Goal: Task Accomplishment & Management: Manage account settings

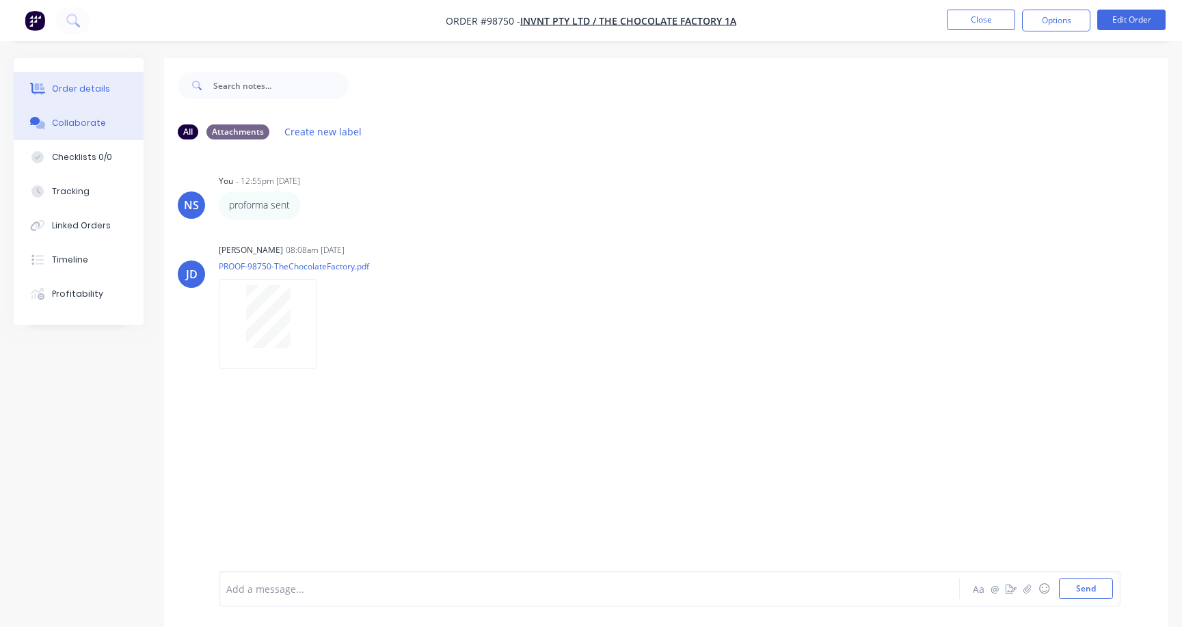
click at [79, 89] on div "Order details" at bounding box center [81, 89] width 58 height 12
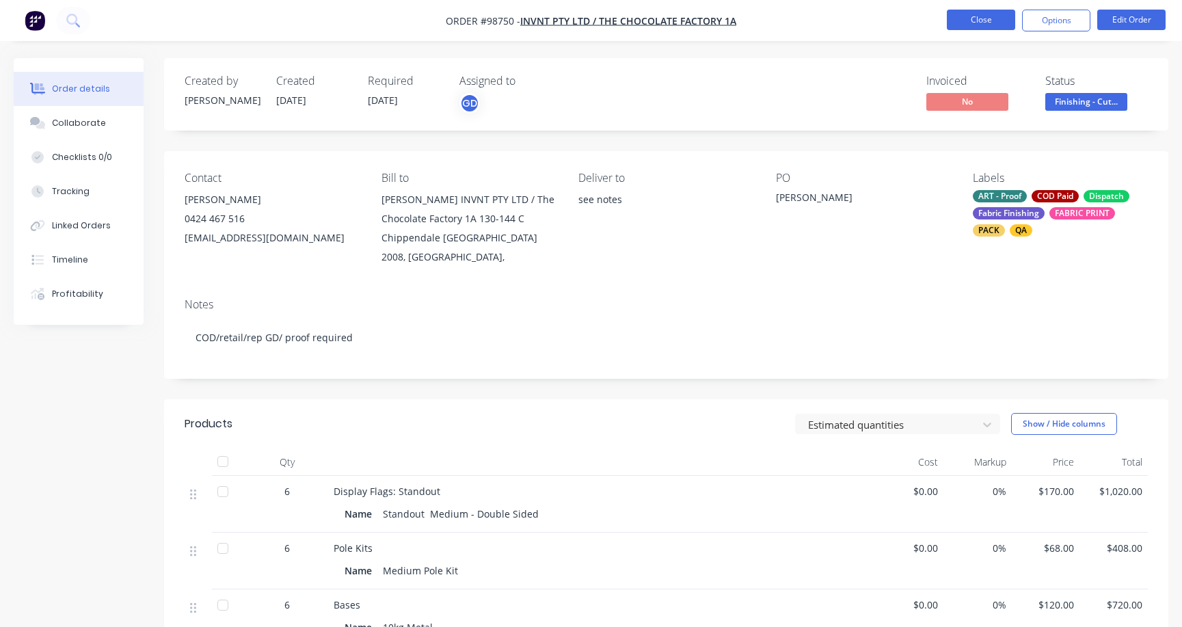
click at [977, 21] on button "Close" at bounding box center [981, 20] width 68 height 21
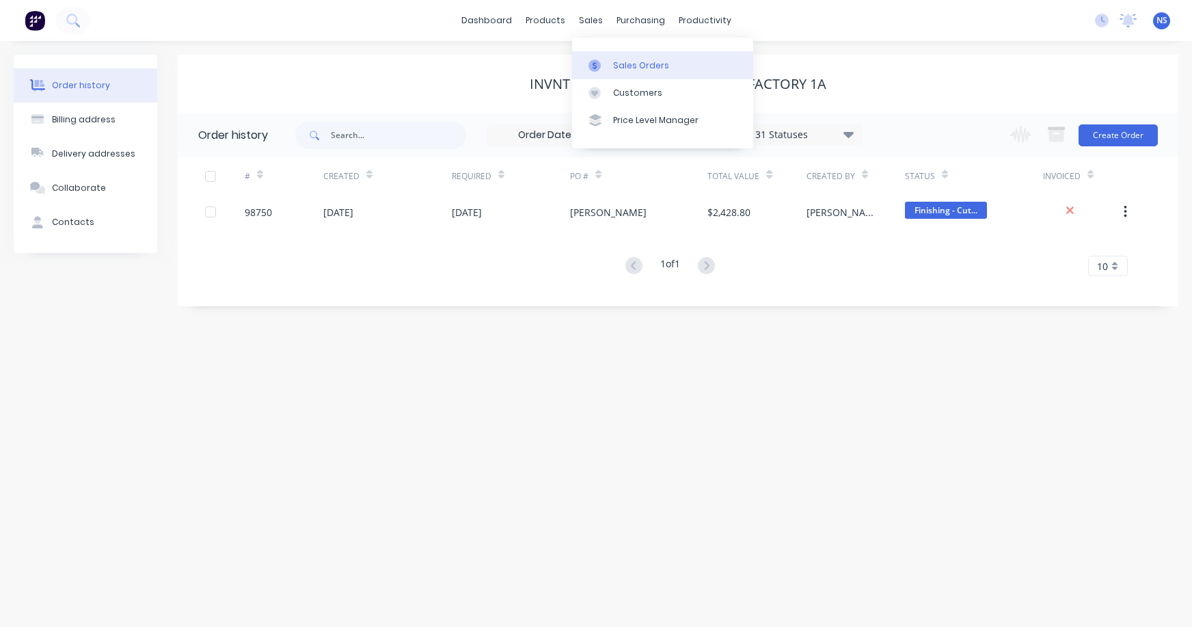
click at [616, 64] on div "Sales Orders" at bounding box center [641, 65] width 56 height 12
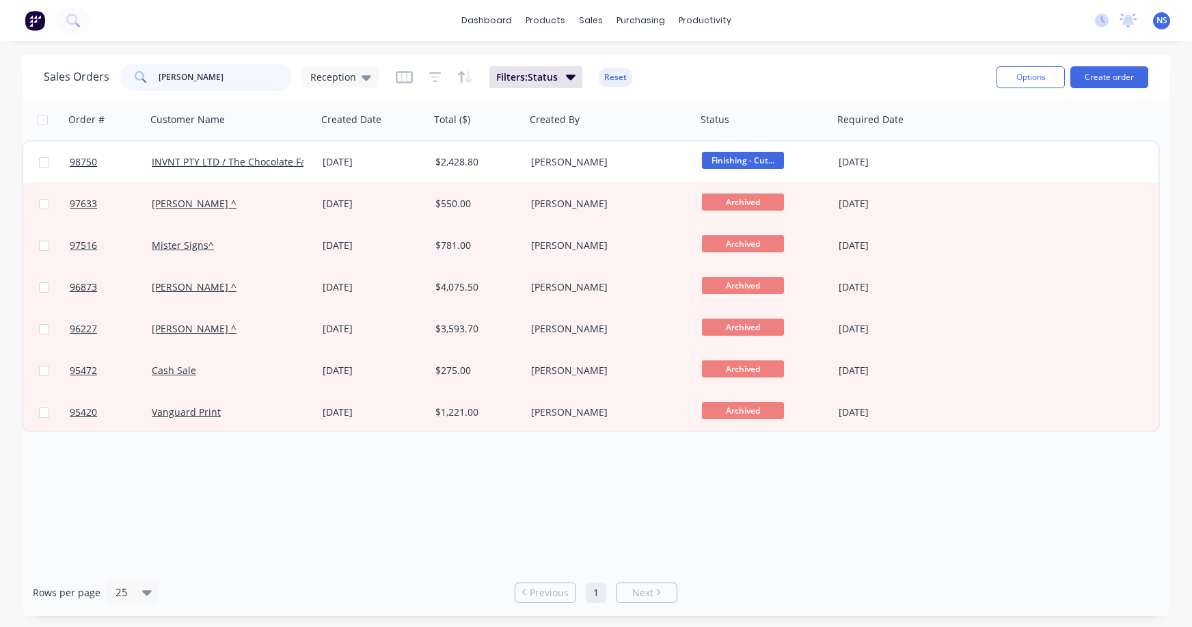
click at [251, 69] on input "[PERSON_NAME]" at bounding box center [225, 77] width 133 height 27
type input "t"
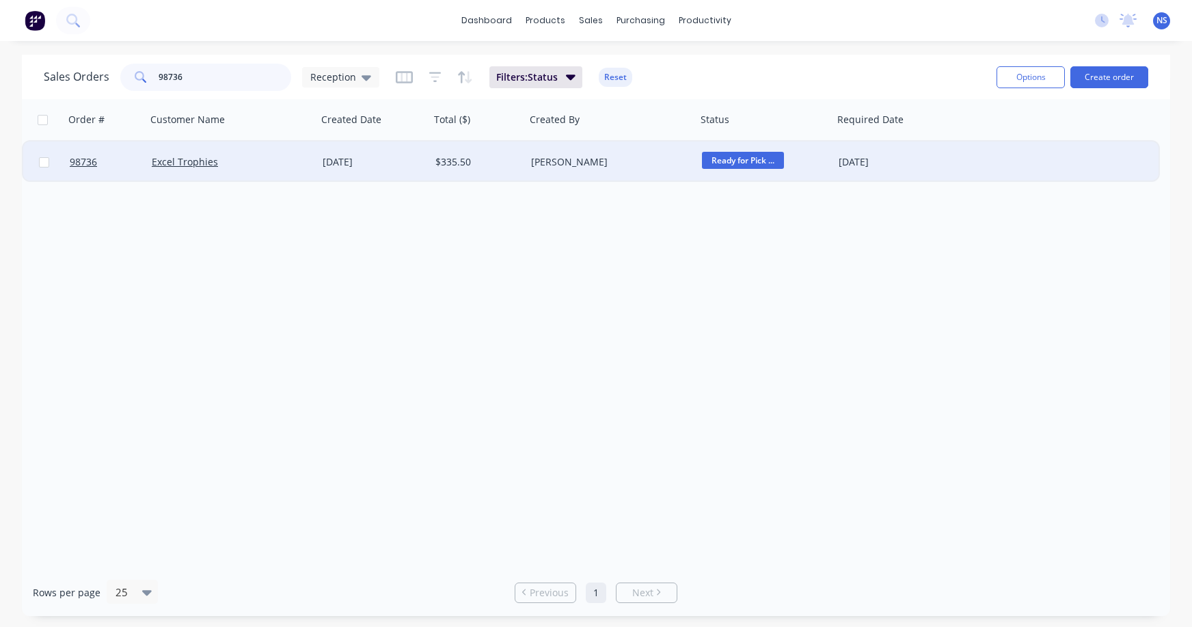
type input "98736"
click at [254, 167] on div "Excel Trophies" at bounding box center [228, 162] width 152 height 14
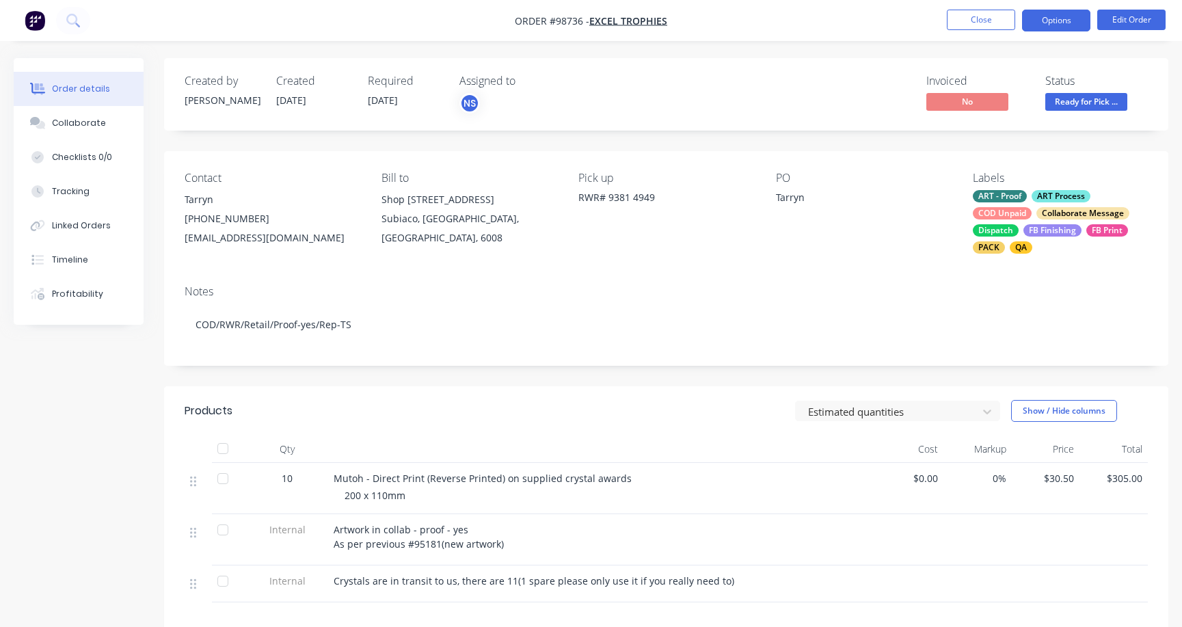
click at [1053, 17] on button "Options" at bounding box center [1056, 21] width 68 height 22
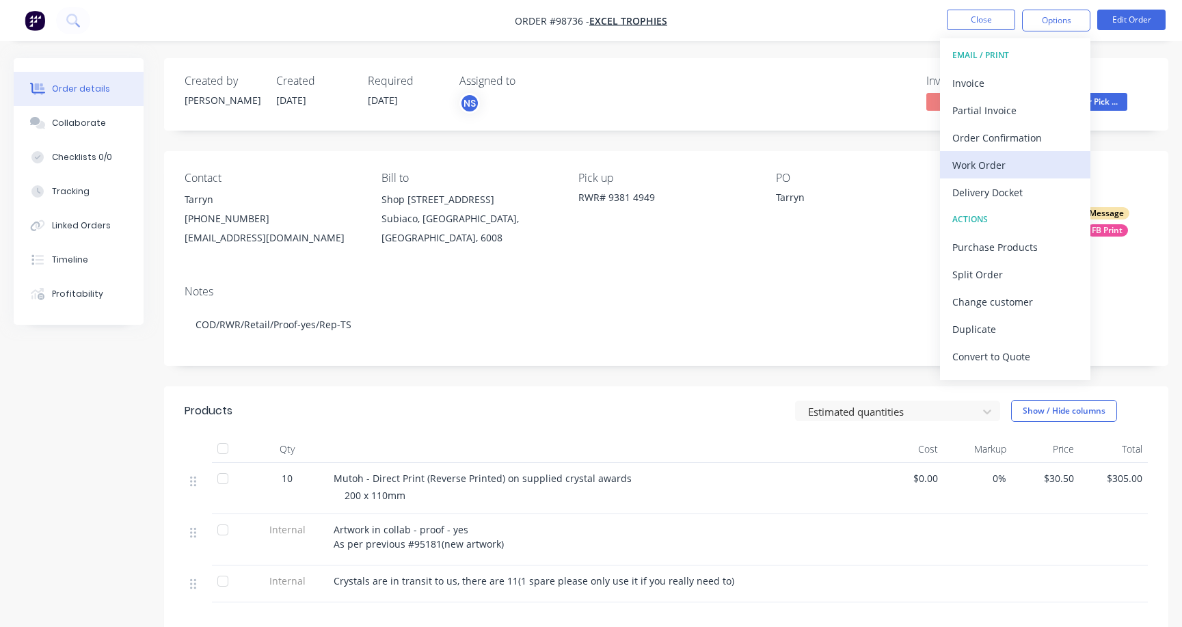
click at [1015, 165] on div "Work Order" at bounding box center [1015, 165] width 126 height 20
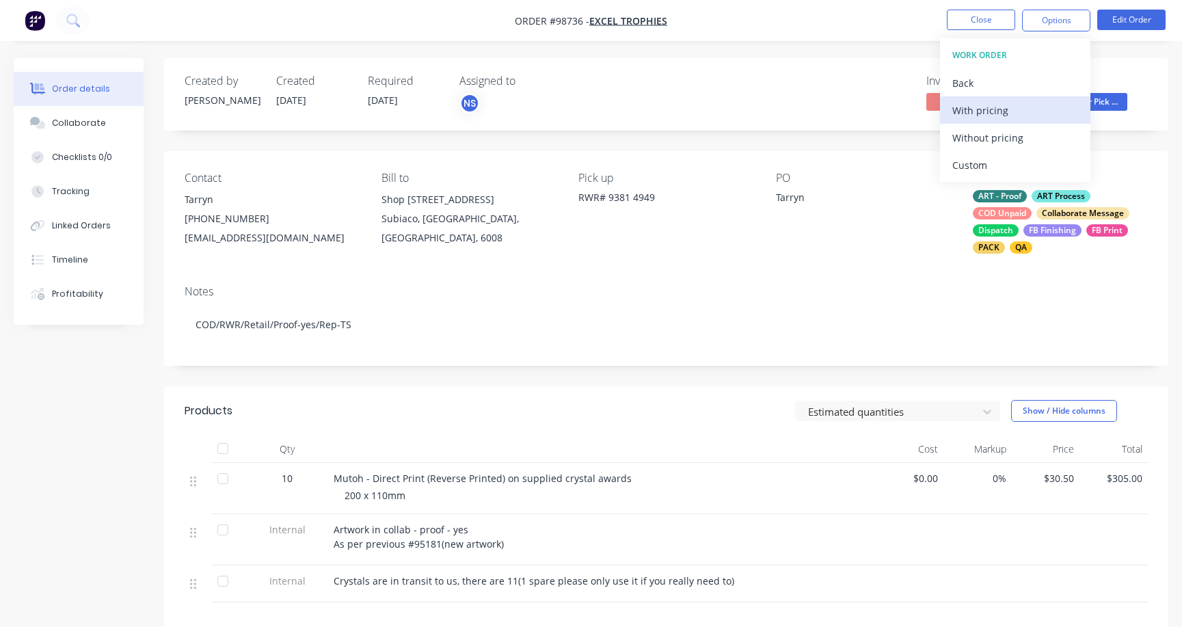
click at [980, 113] on div "With pricing" at bounding box center [1015, 110] width 126 height 20
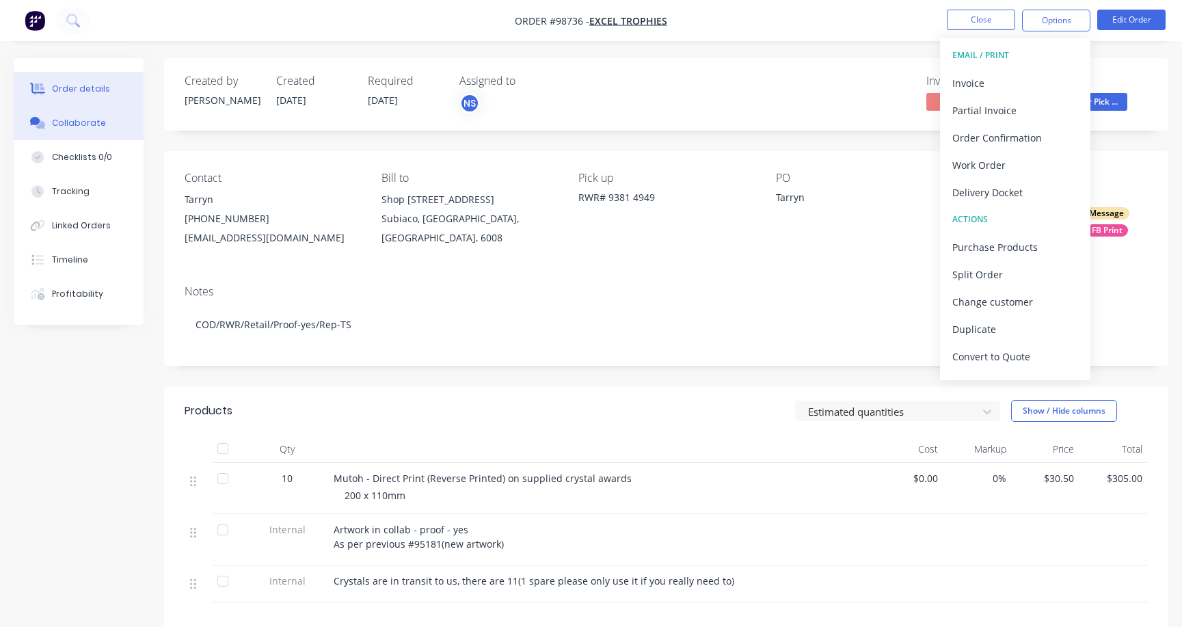
click at [81, 125] on div "Collaborate" at bounding box center [79, 123] width 54 height 12
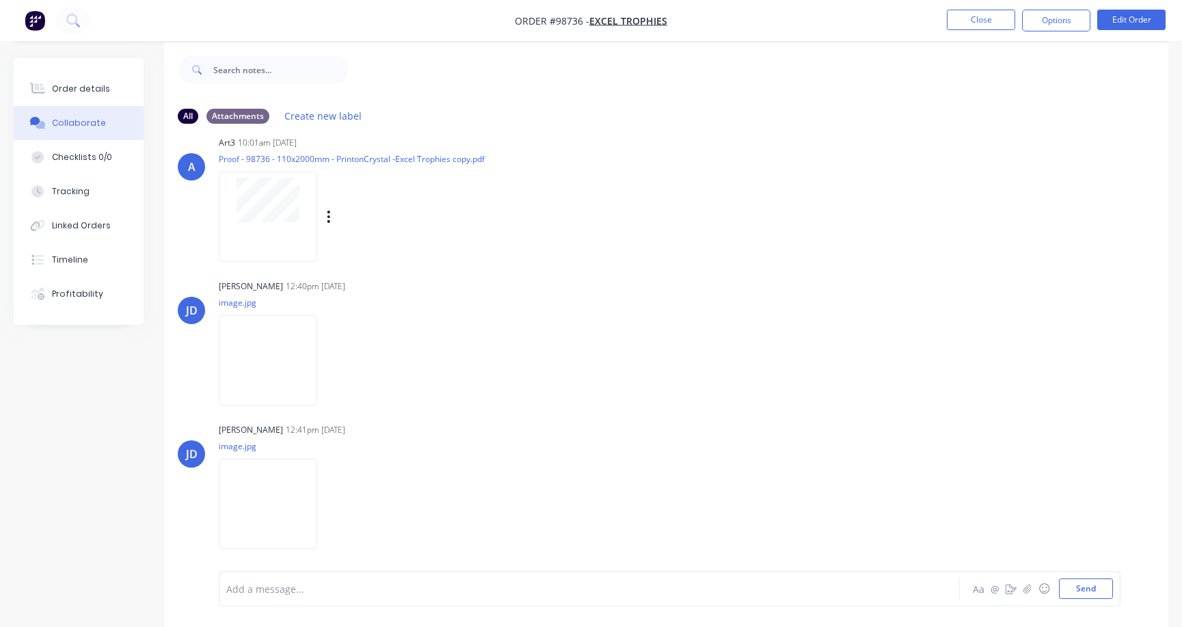
scroll to position [21, 0]
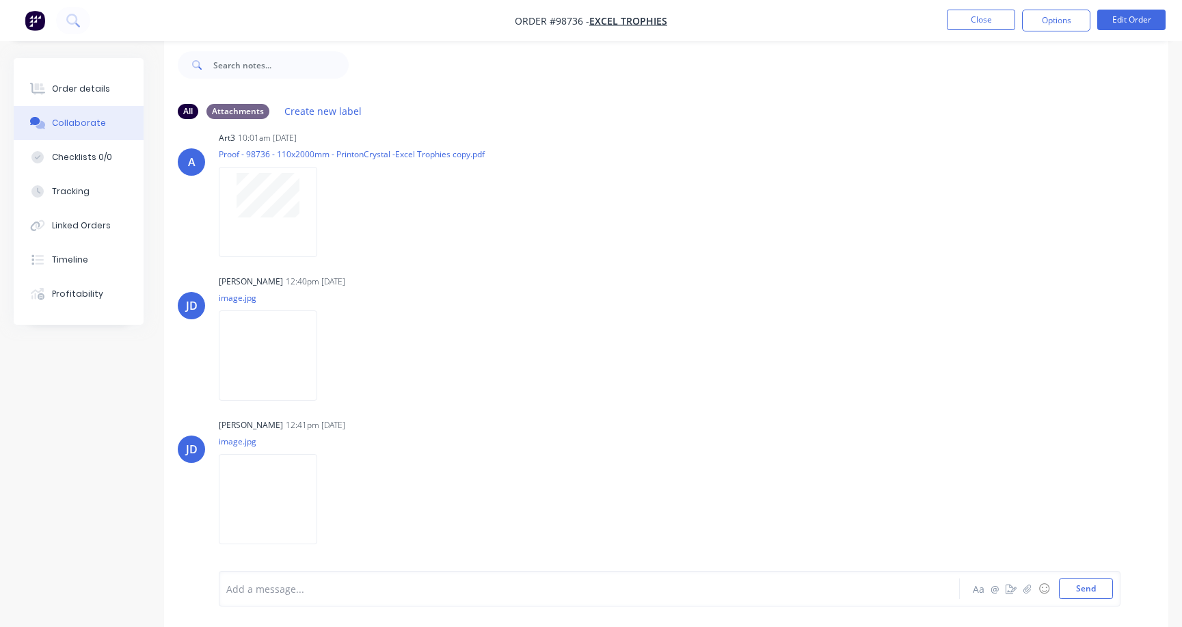
click at [288, 582] on div at bounding box center [559, 589] width 664 height 14
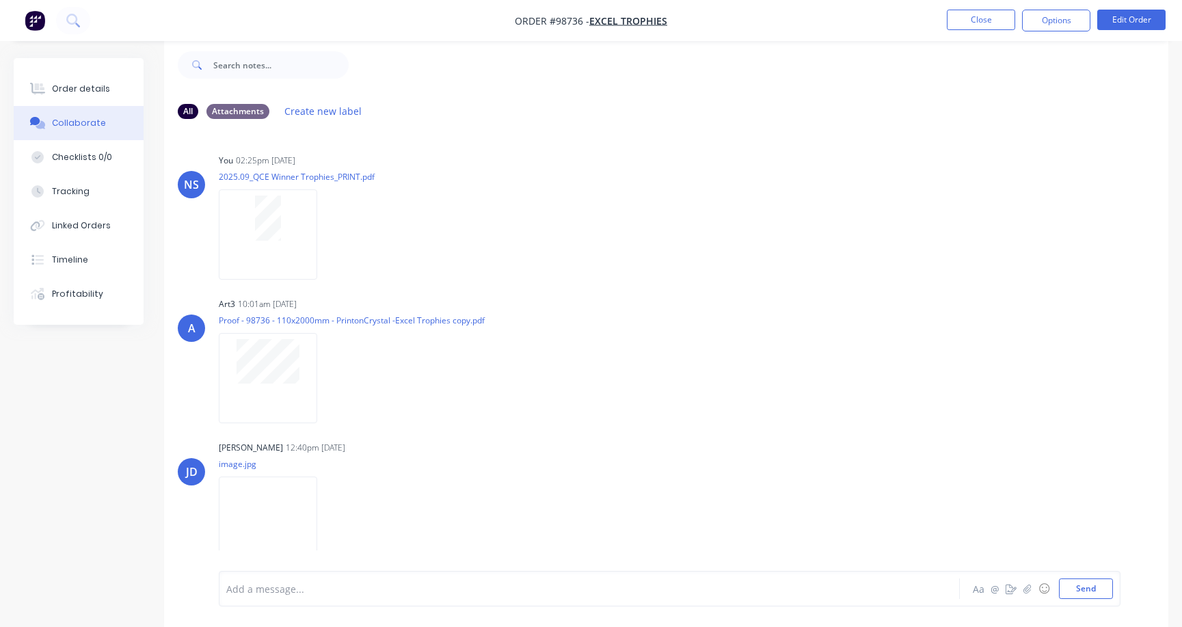
scroll to position [291, 0]
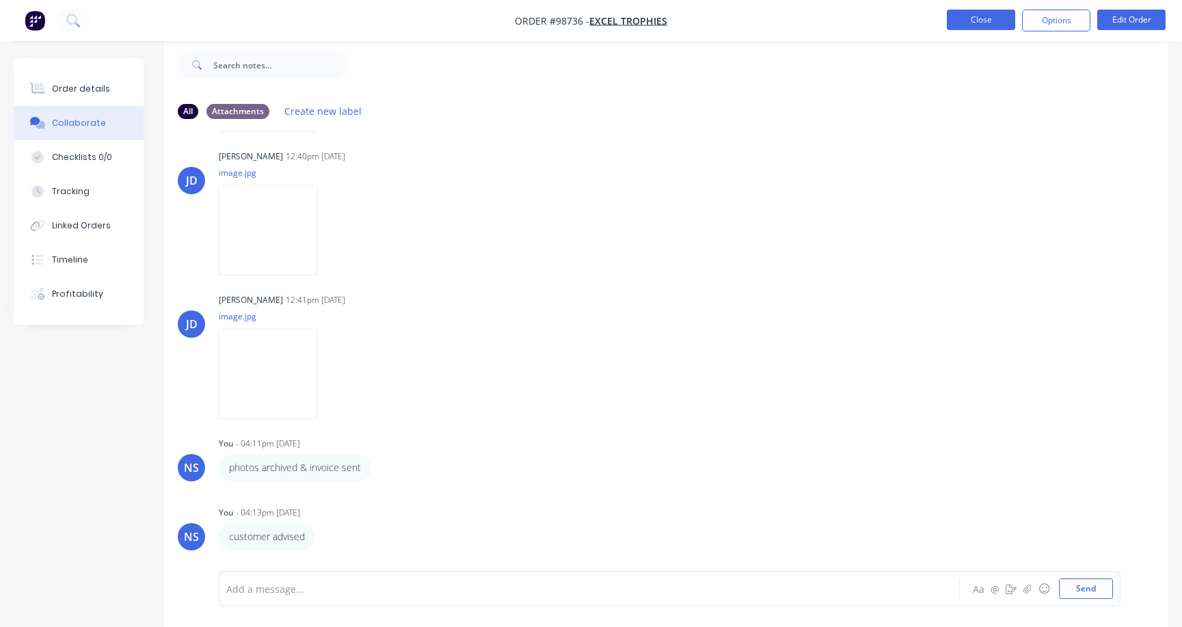
click at [966, 22] on button "Close" at bounding box center [981, 20] width 68 height 21
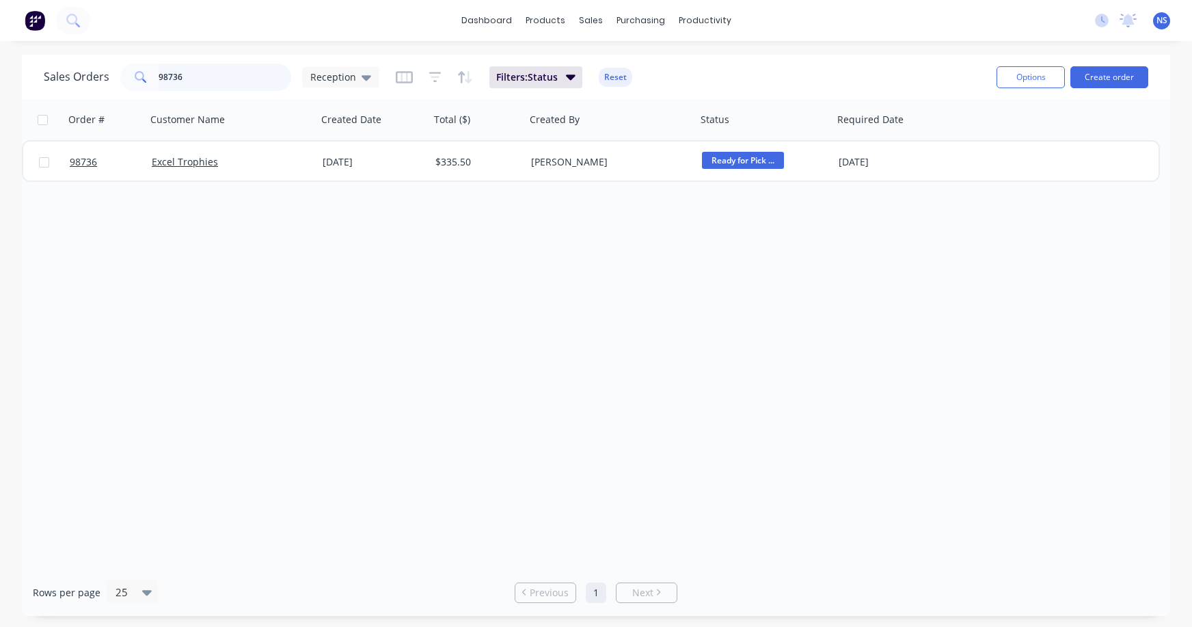
click at [250, 74] on input "98736" at bounding box center [225, 77] width 133 height 27
type input "9"
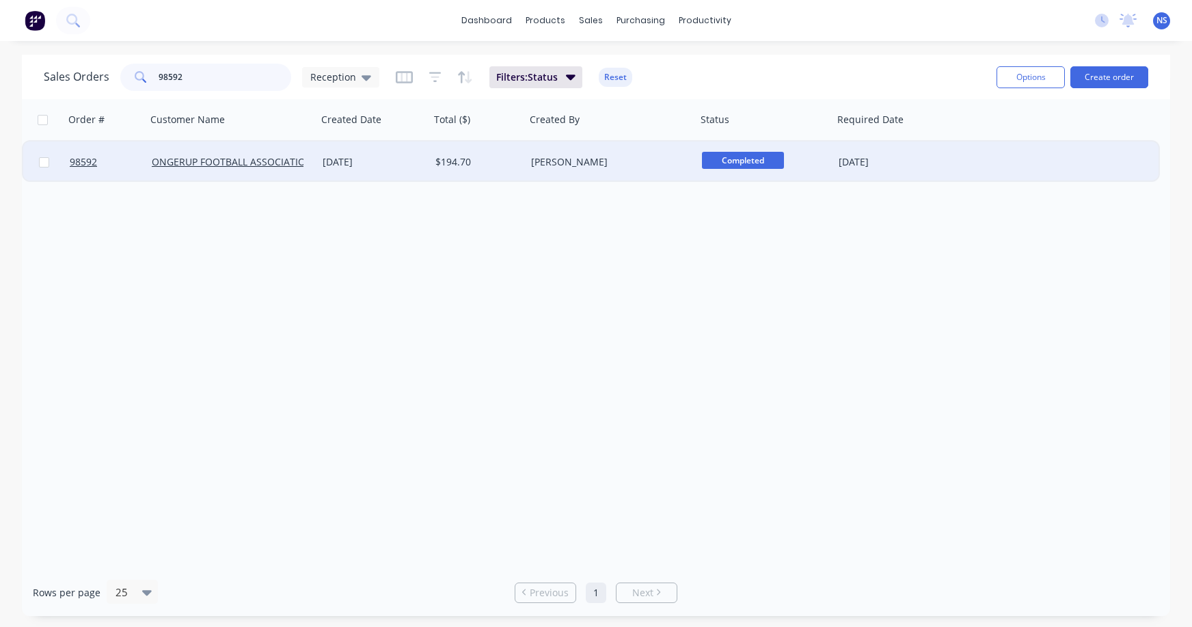
type input "98592"
click at [651, 163] on div "[PERSON_NAME]" at bounding box center [607, 162] width 152 height 14
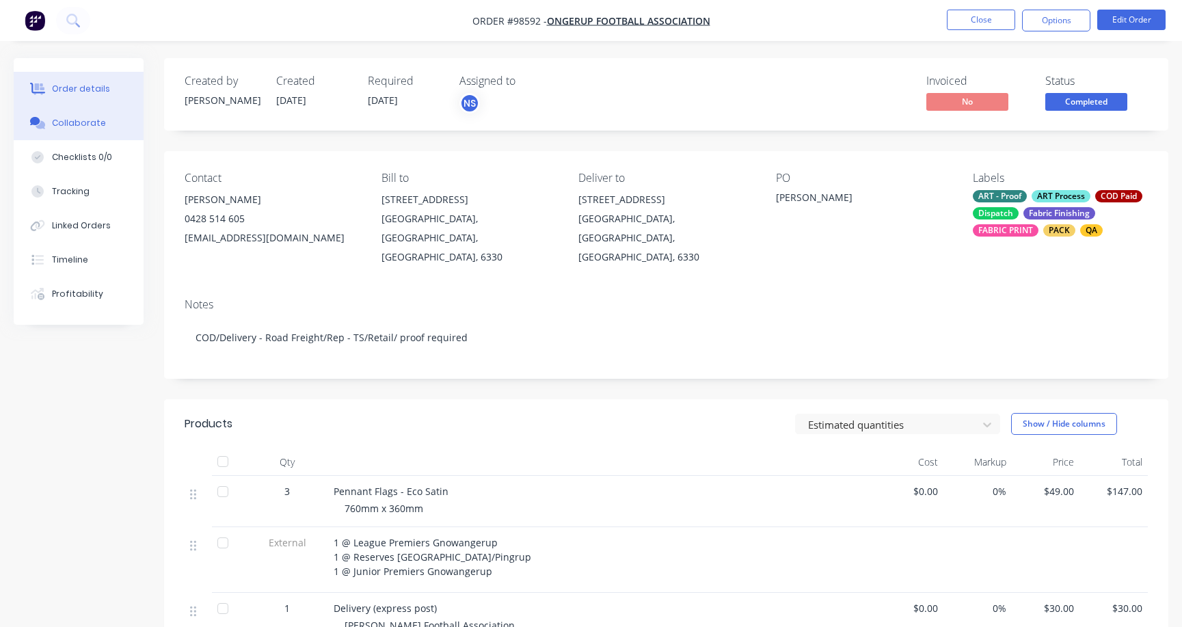
click at [104, 120] on button "Collaborate" at bounding box center [79, 123] width 130 height 34
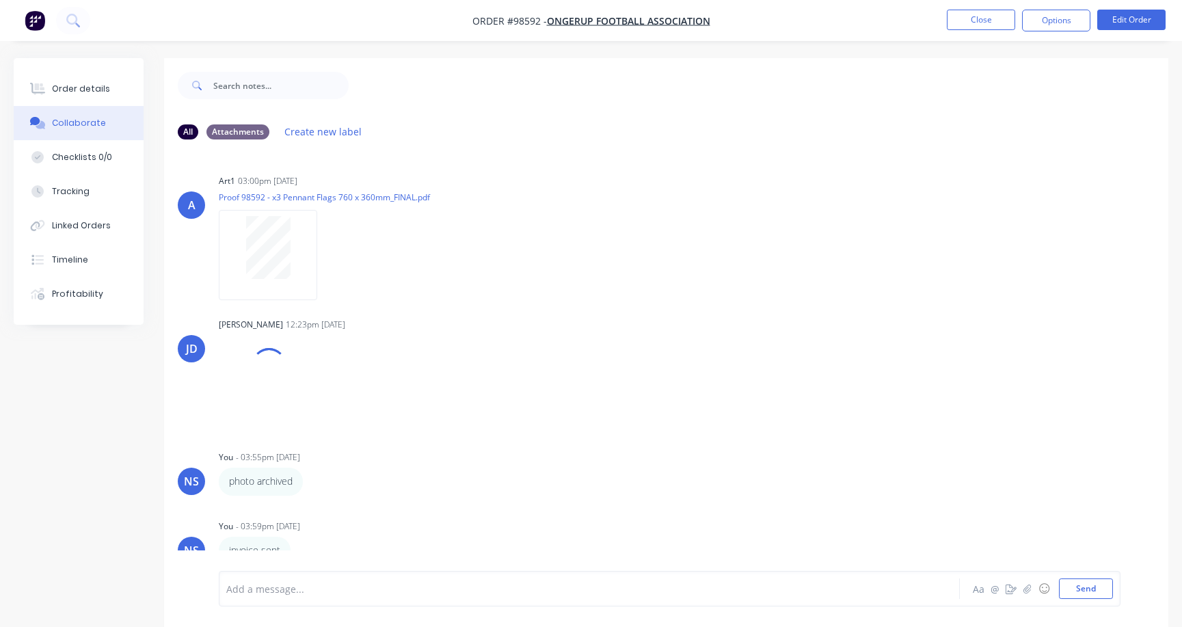
click at [336, 583] on div at bounding box center [559, 589] width 664 height 14
click at [1090, 586] on button "Send" at bounding box center [1086, 588] width 54 height 21
click at [970, 22] on button "Close" at bounding box center [981, 20] width 68 height 21
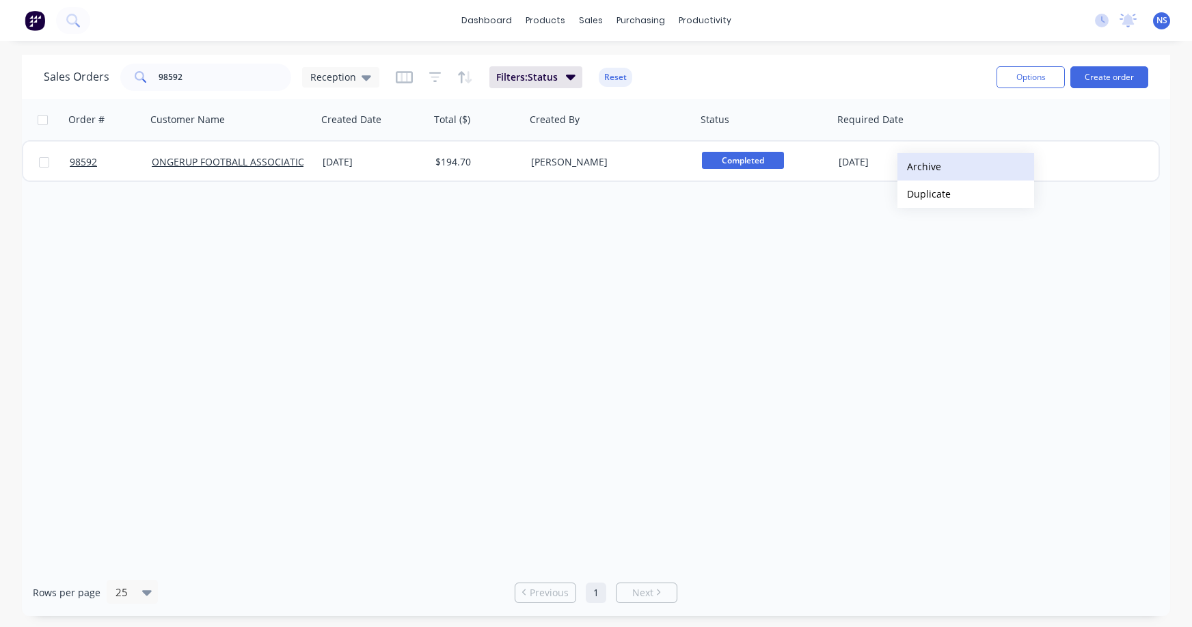
click at [926, 166] on button "Archive" at bounding box center [965, 166] width 137 height 27
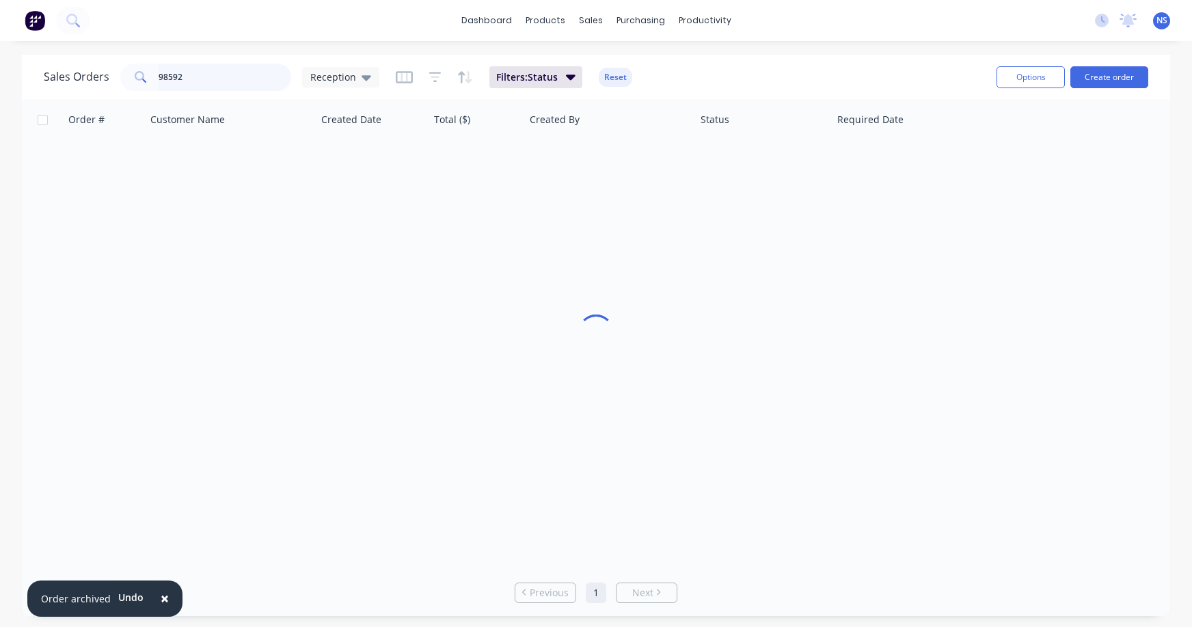
click at [222, 81] on input "98592" at bounding box center [225, 77] width 133 height 27
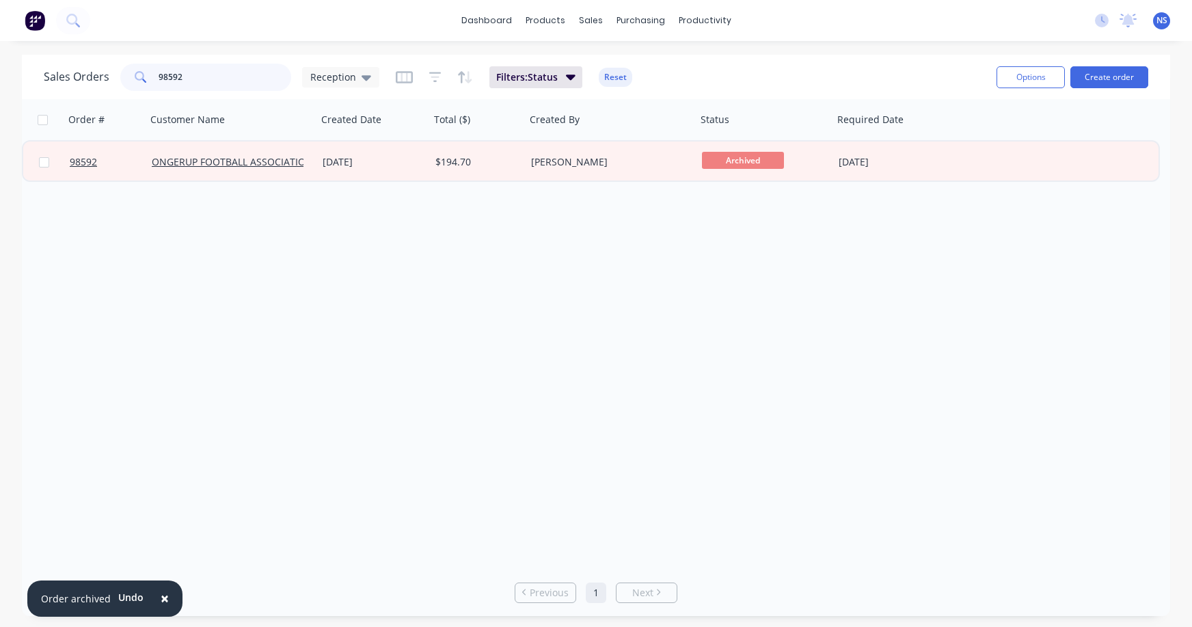
drag, startPoint x: 223, startPoint y: 83, endPoint x: 137, endPoint y: 52, distance: 92.1
click at [170, 62] on div "Sales Orders 98592 Reception Filters: Status Reset" at bounding box center [515, 76] width 942 height 33
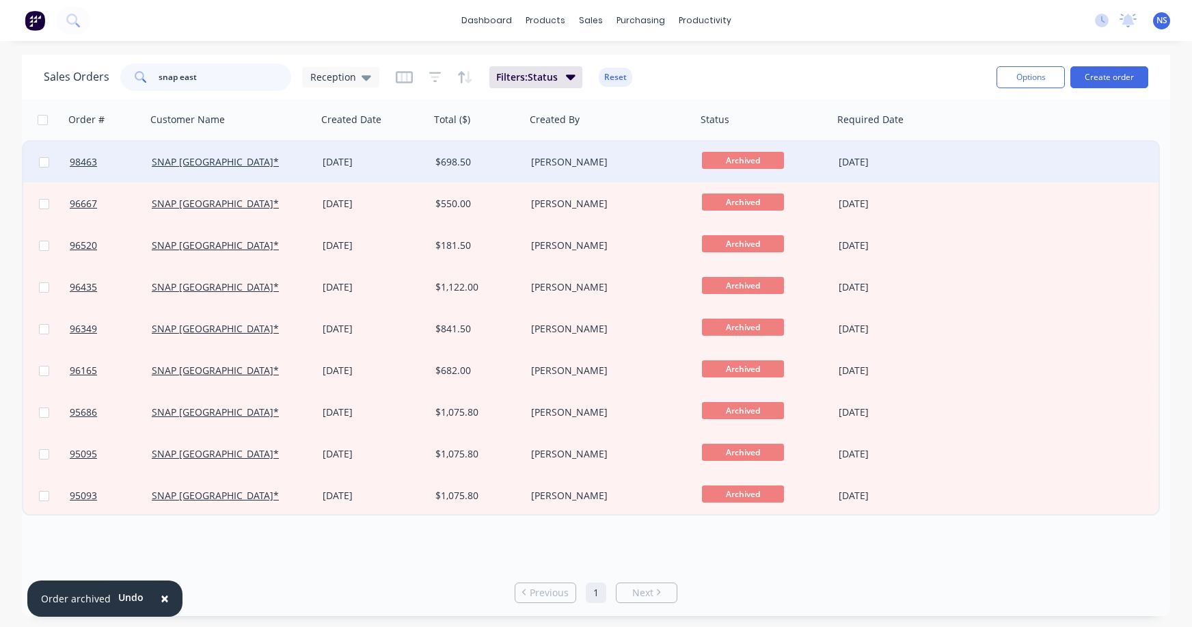
type input "snap east"
click at [290, 172] on div "SNAP [GEOGRAPHIC_DATA]*" at bounding box center [231, 161] width 171 height 41
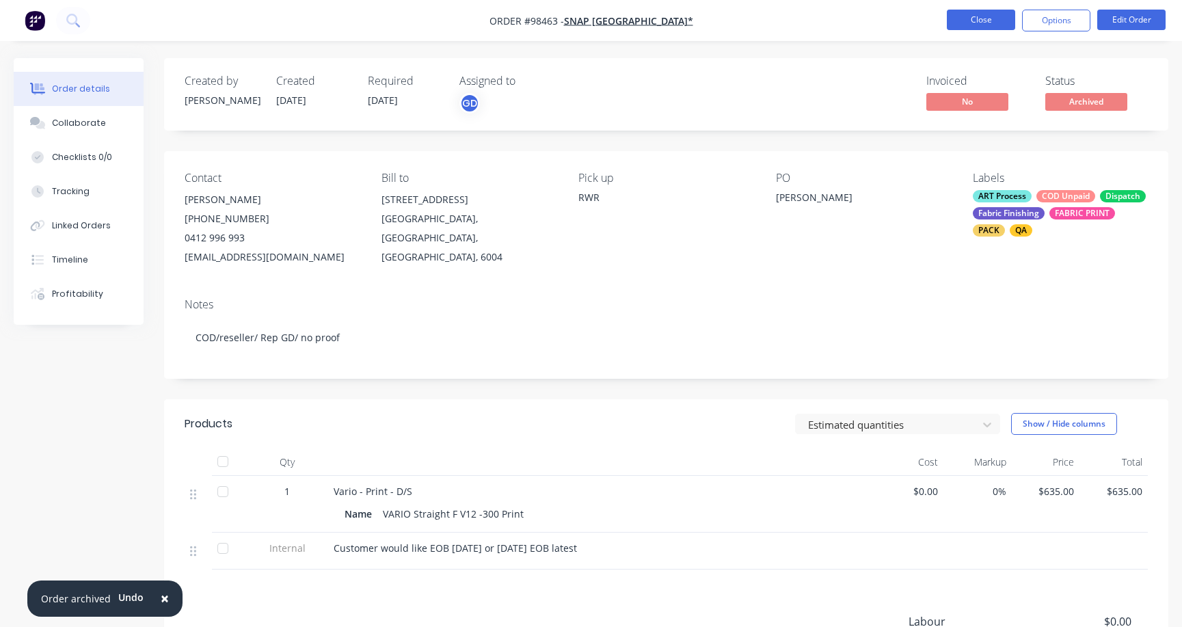
click at [982, 21] on button "Close" at bounding box center [981, 20] width 68 height 21
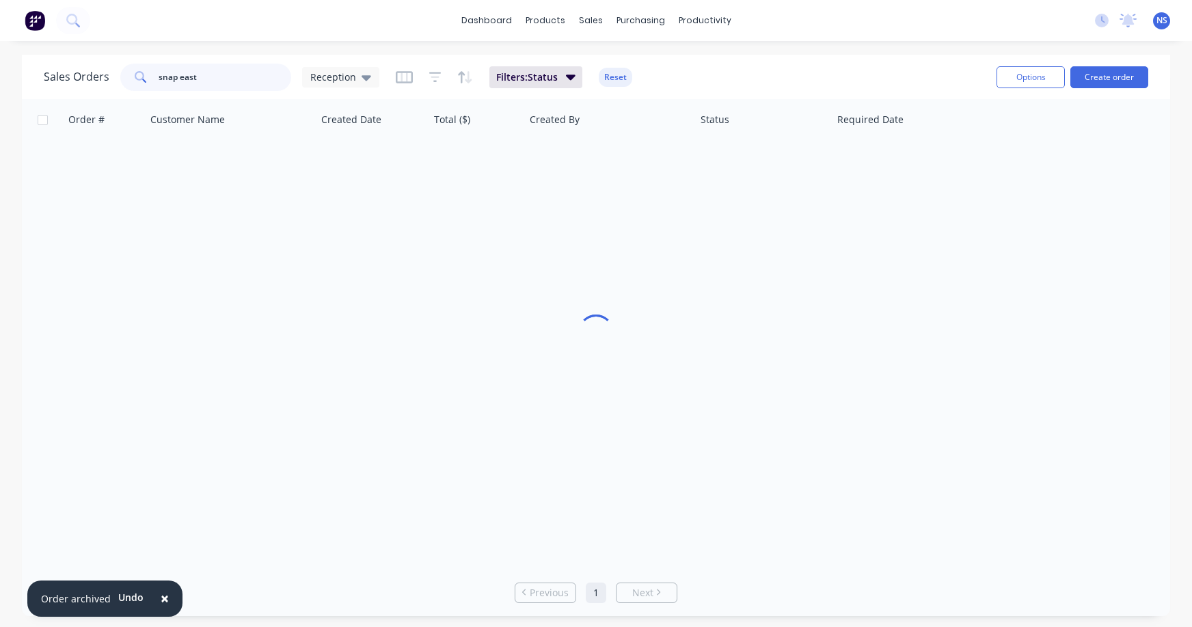
drag, startPoint x: 213, startPoint y: 77, endPoint x: 127, endPoint y: 64, distance: 87.1
click at [128, 64] on div "snap east" at bounding box center [205, 77] width 171 height 27
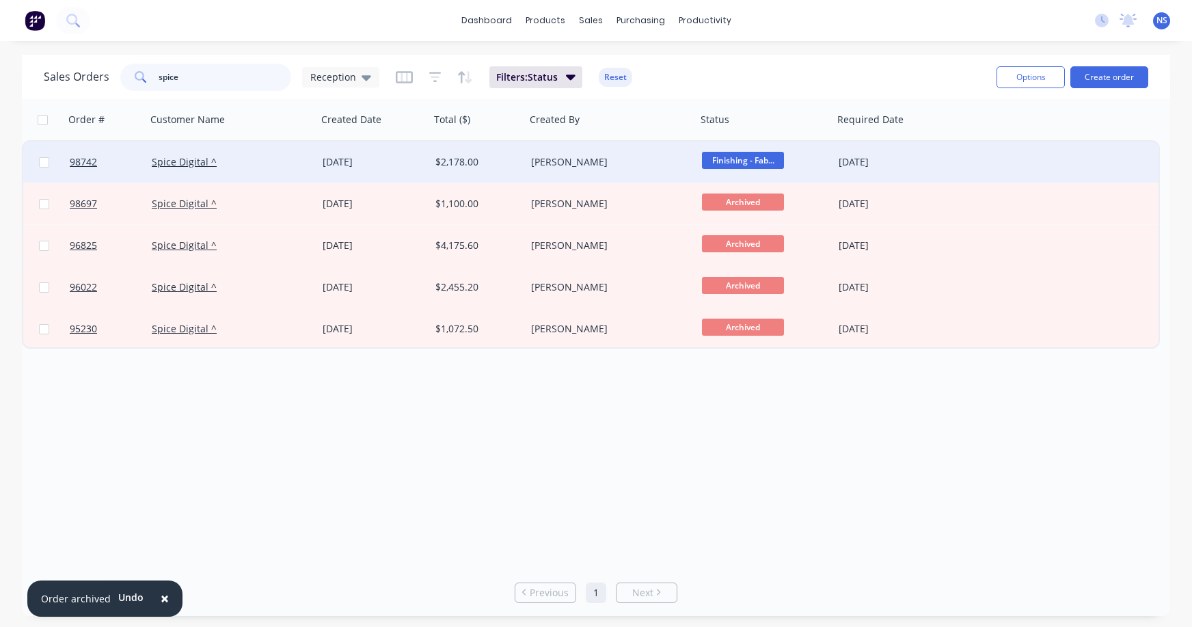
type input "spice"
click at [284, 165] on div "Spice Digital ^" at bounding box center [228, 162] width 152 height 14
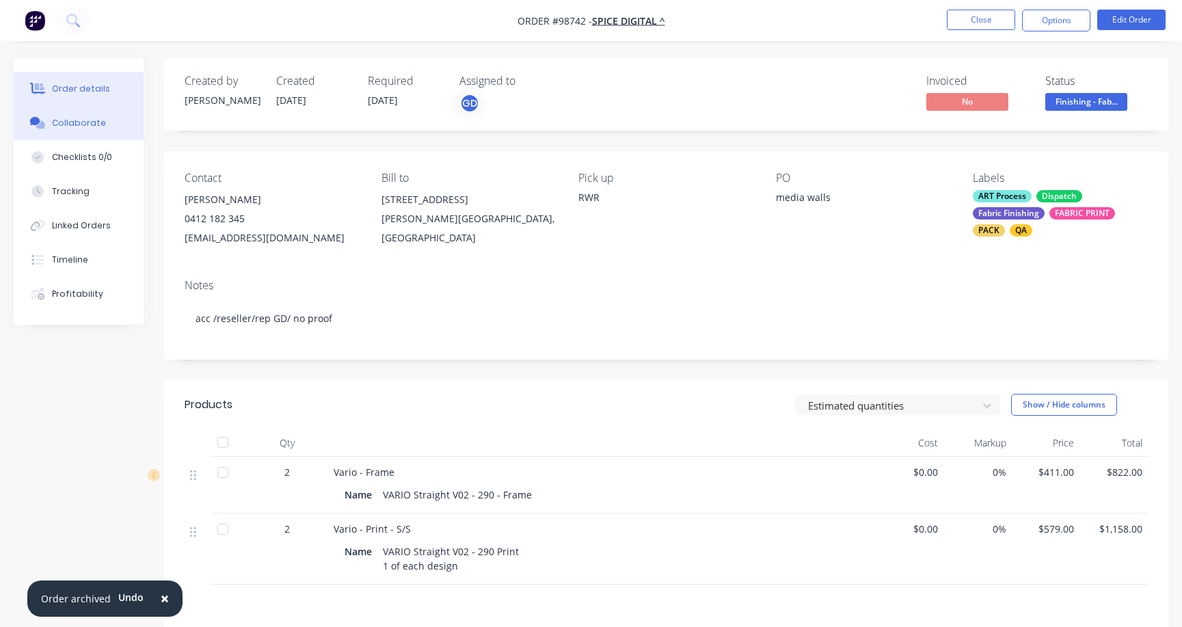
click at [93, 129] on button "Collaborate" at bounding box center [79, 123] width 130 height 34
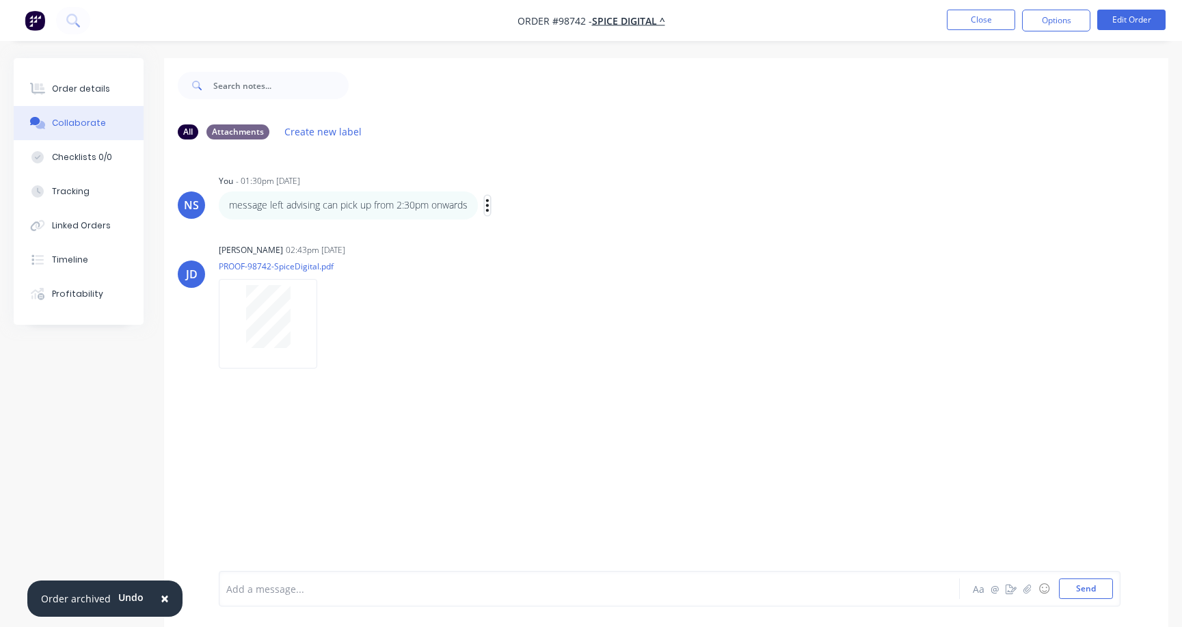
click at [487, 202] on icon "button" at bounding box center [487, 206] width 4 height 16
click at [97, 88] on div "Order details" at bounding box center [81, 89] width 58 height 12
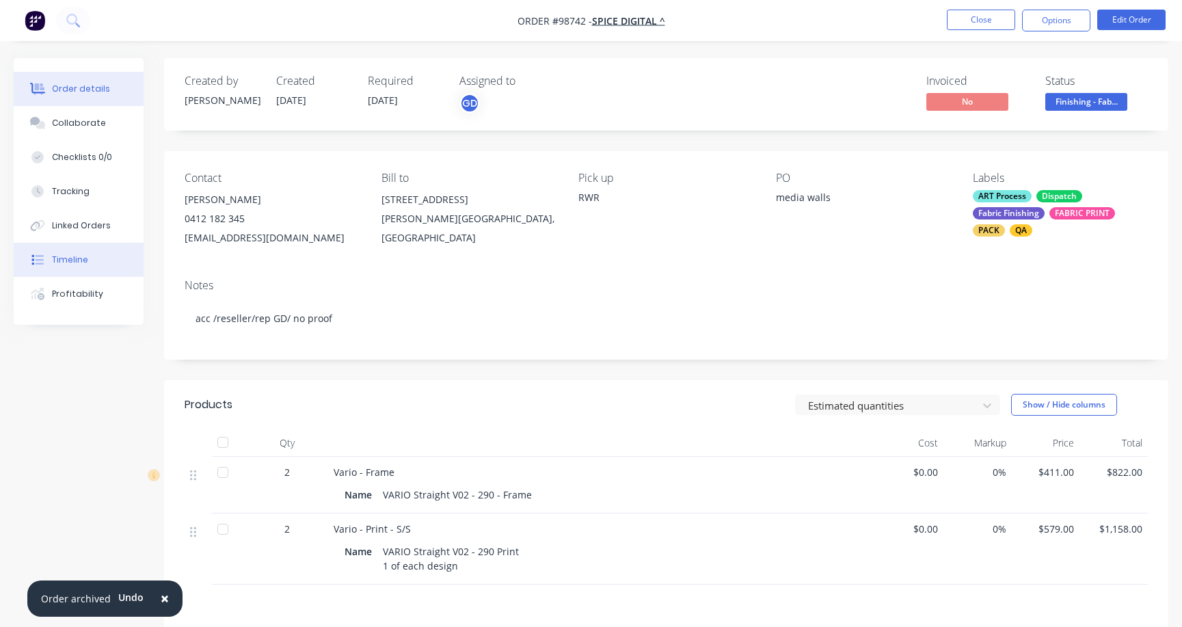
click at [98, 256] on button "Timeline" at bounding box center [79, 260] width 130 height 34
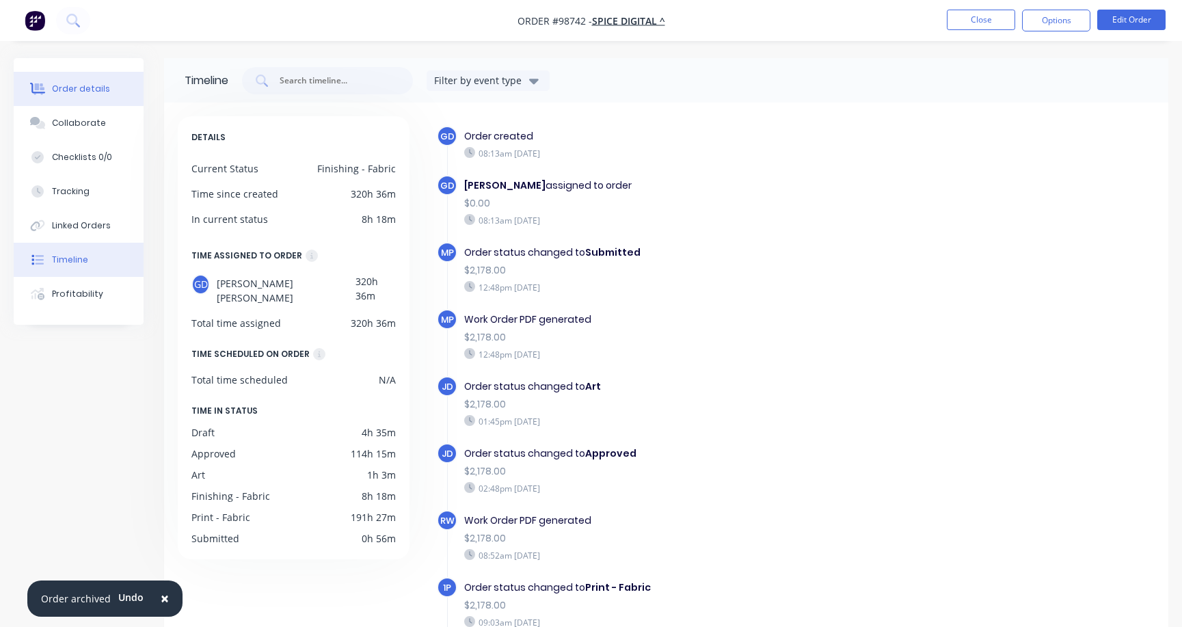
click at [70, 85] on div "Order details" at bounding box center [81, 89] width 58 height 12
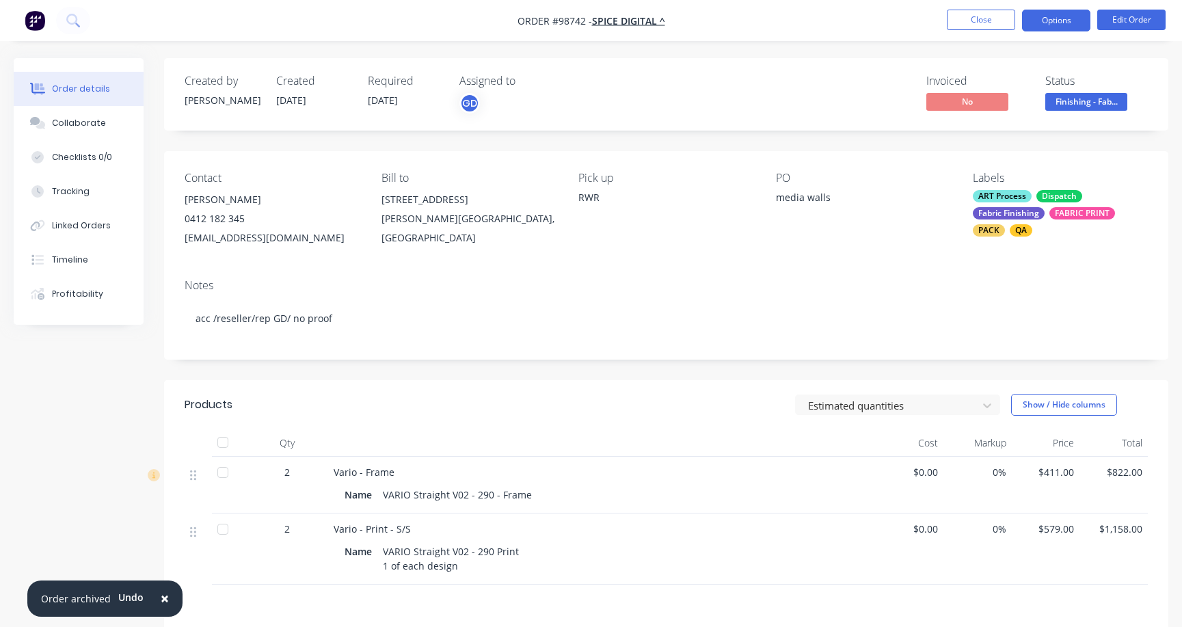
click at [1054, 15] on button "Options" at bounding box center [1056, 21] width 68 height 22
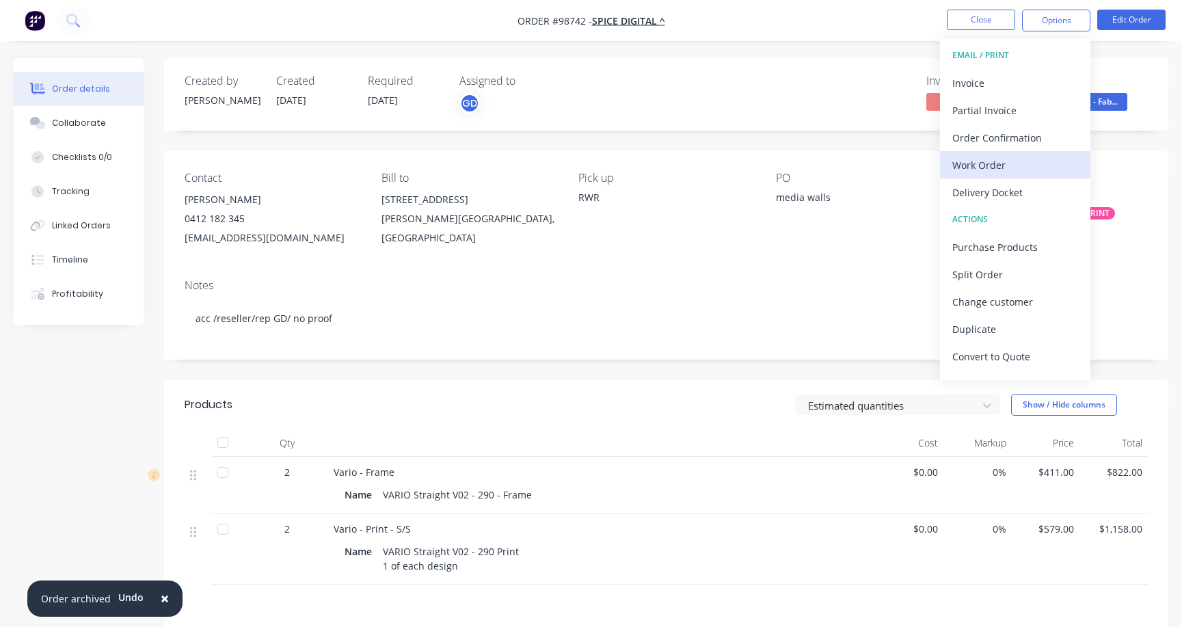
click at [996, 165] on div "Work Order" at bounding box center [1015, 165] width 126 height 20
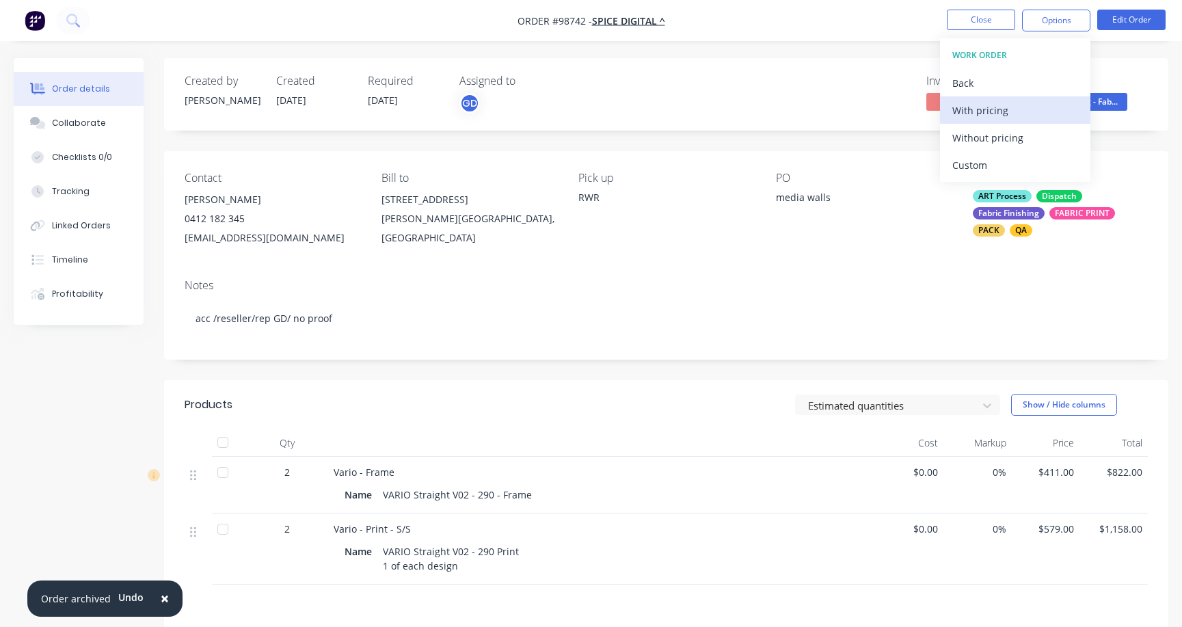
click at [965, 113] on div "With pricing" at bounding box center [1015, 110] width 126 height 20
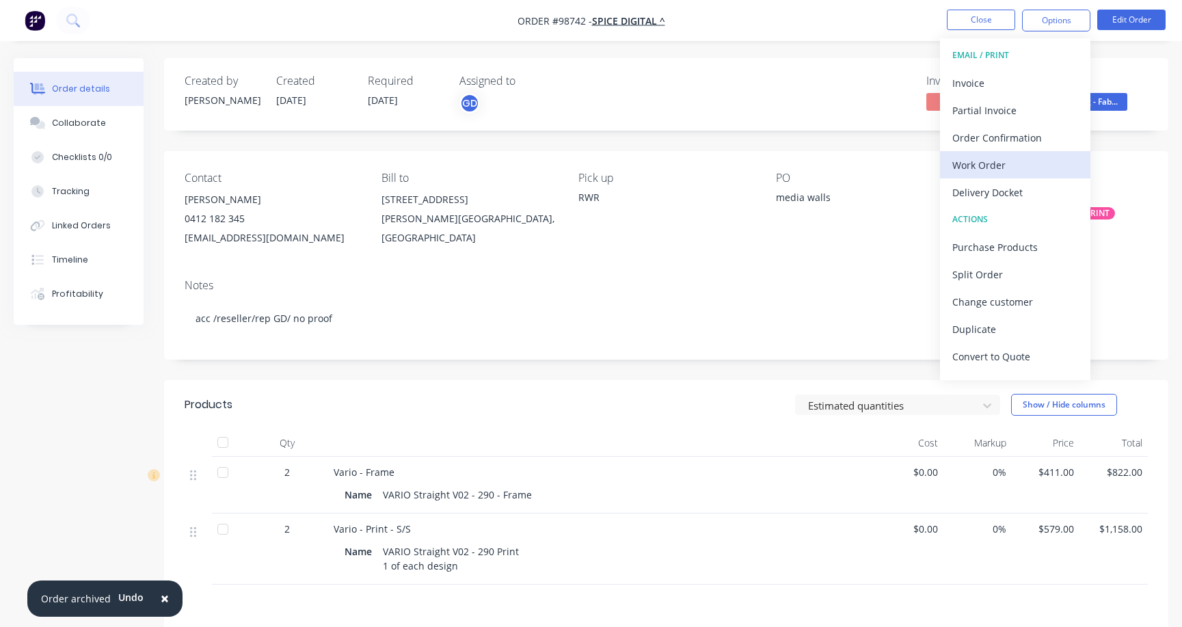
click at [981, 165] on div "Work Order" at bounding box center [1015, 165] width 126 height 20
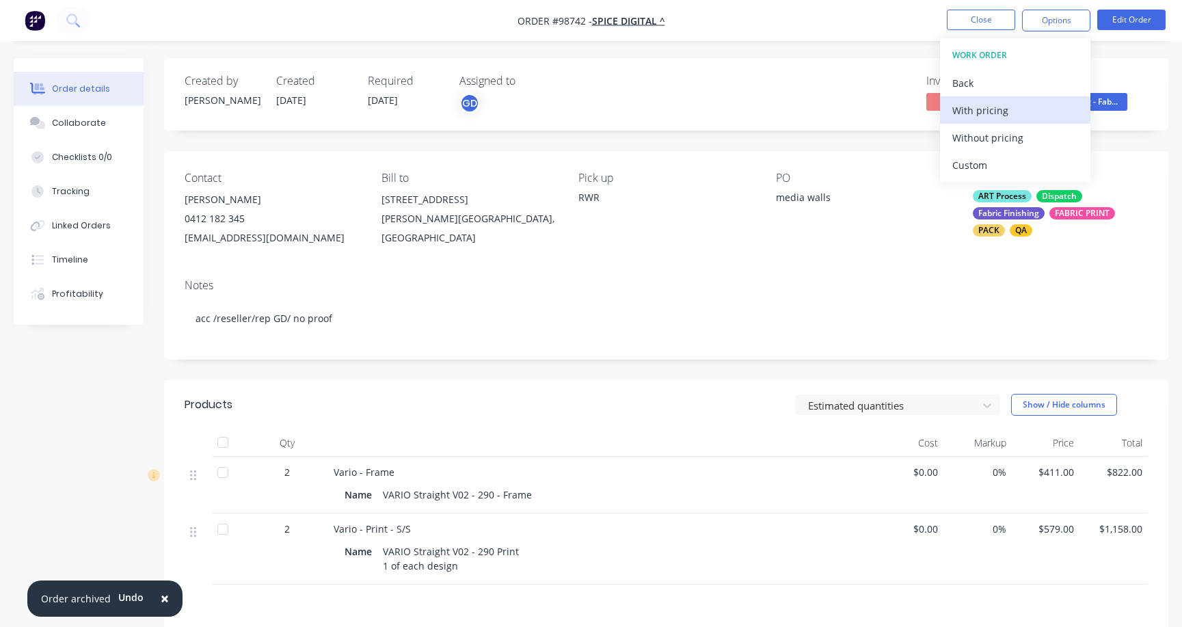
click at [965, 102] on div "With pricing" at bounding box center [1015, 110] width 126 height 20
click at [975, 14] on button "Close" at bounding box center [981, 20] width 68 height 21
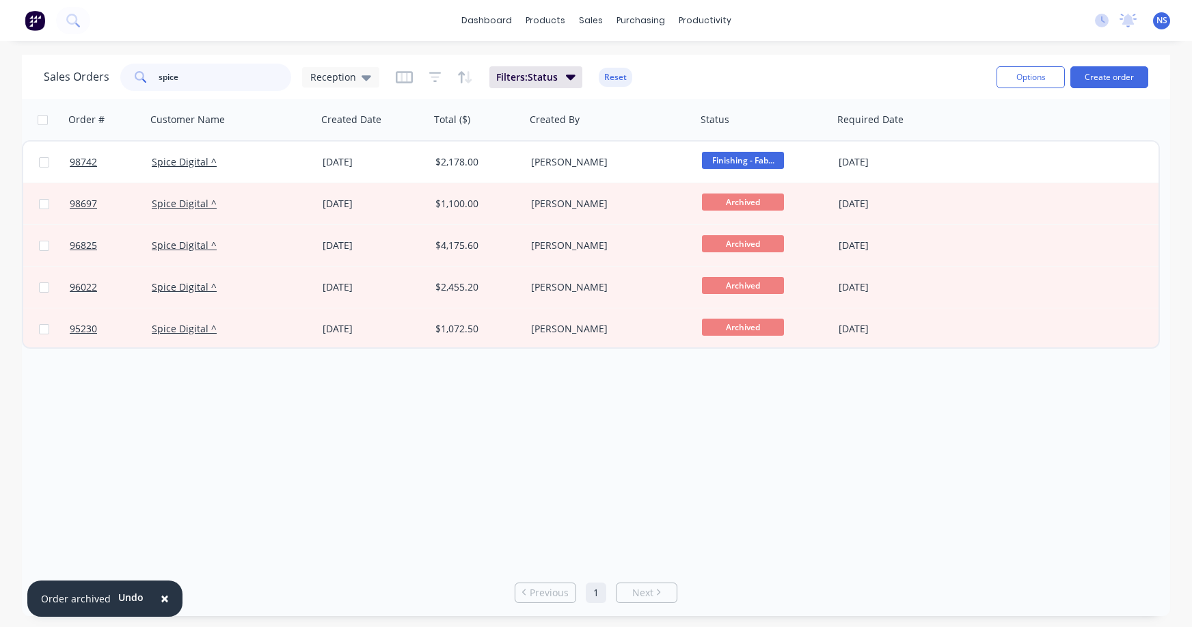
drag, startPoint x: 236, startPoint y: 81, endPoint x: 133, endPoint y: 55, distance: 105.8
click at [135, 55] on div "Sales Orders spice Reception Filters: Status Reset Options Create order" at bounding box center [596, 77] width 1148 height 44
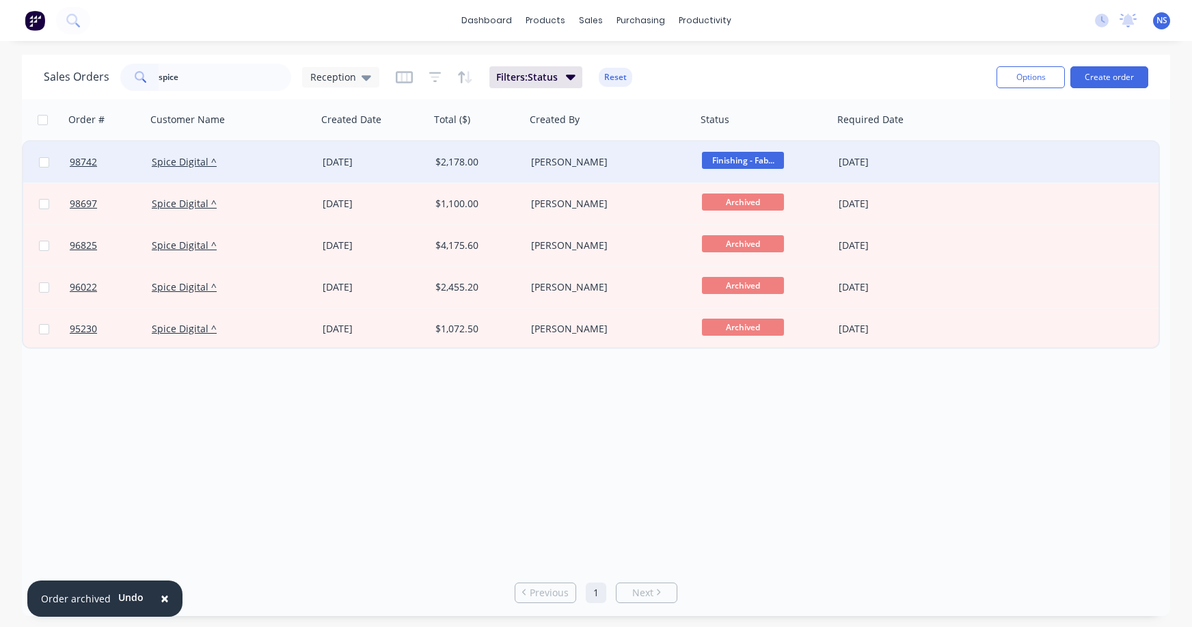
click at [273, 164] on div "Spice Digital ^" at bounding box center [228, 162] width 152 height 14
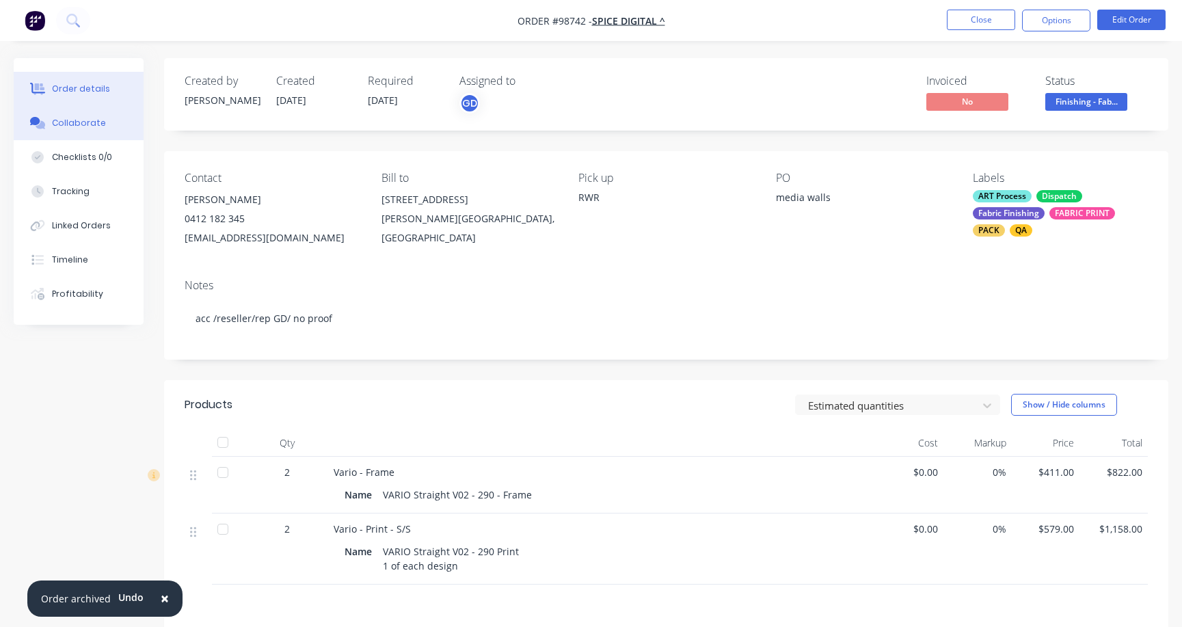
click at [85, 118] on div "Collaborate" at bounding box center [79, 123] width 54 height 12
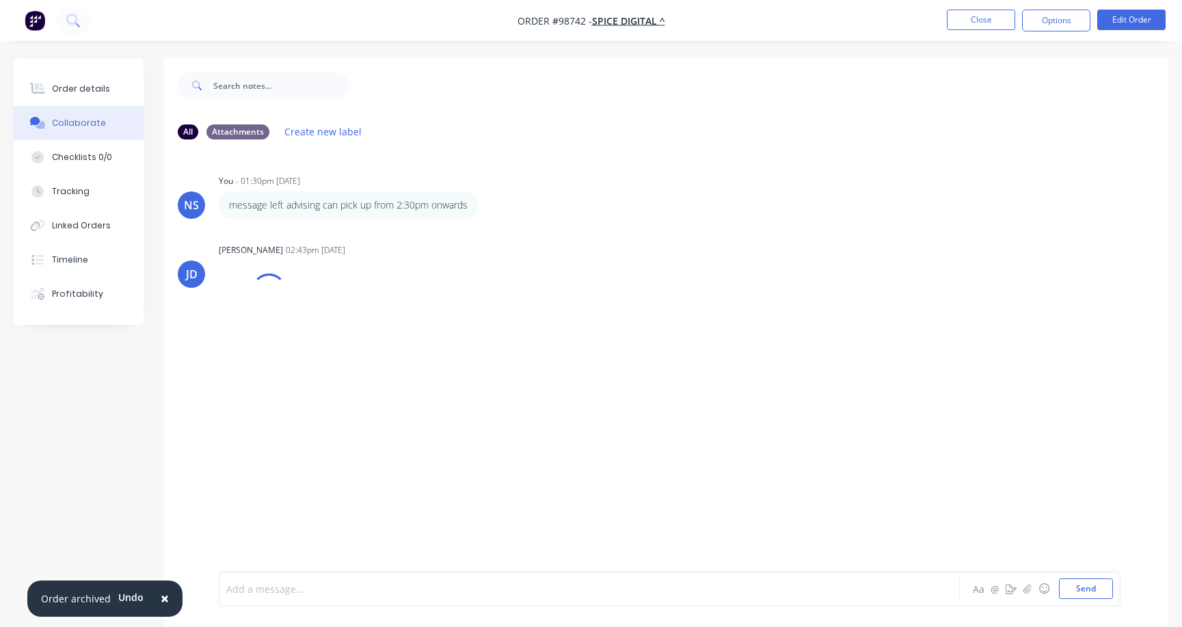
click at [318, 586] on div at bounding box center [559, 589] width 664 height 14
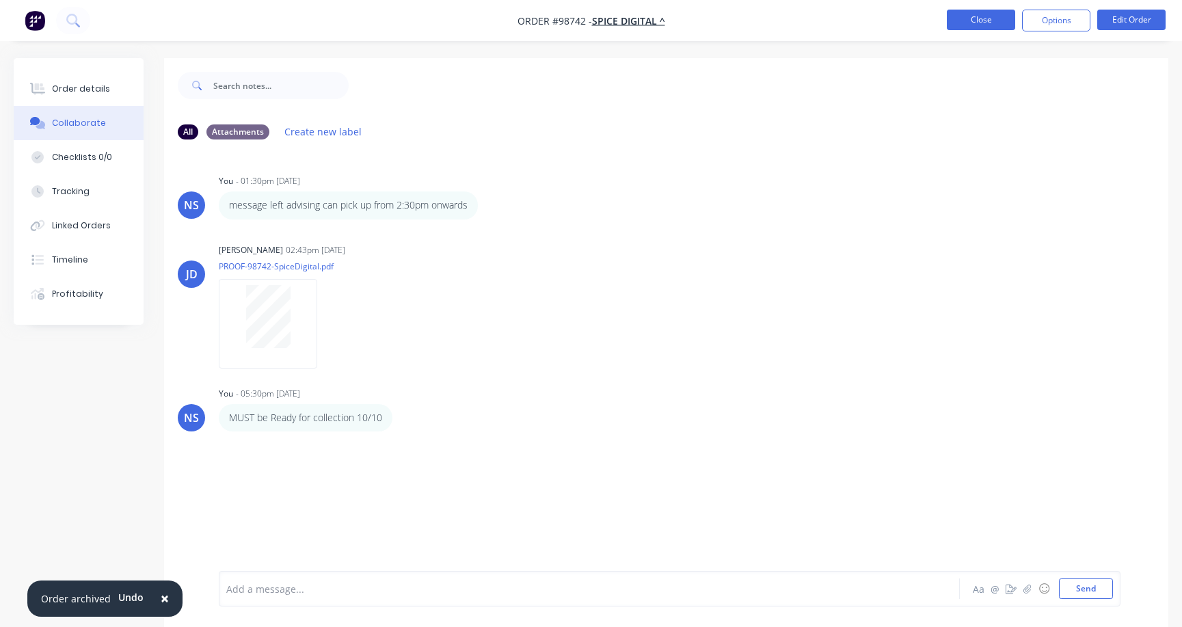
click at [979, 16] on button "Close" at bounding box center [981, 20] width 68 height 21
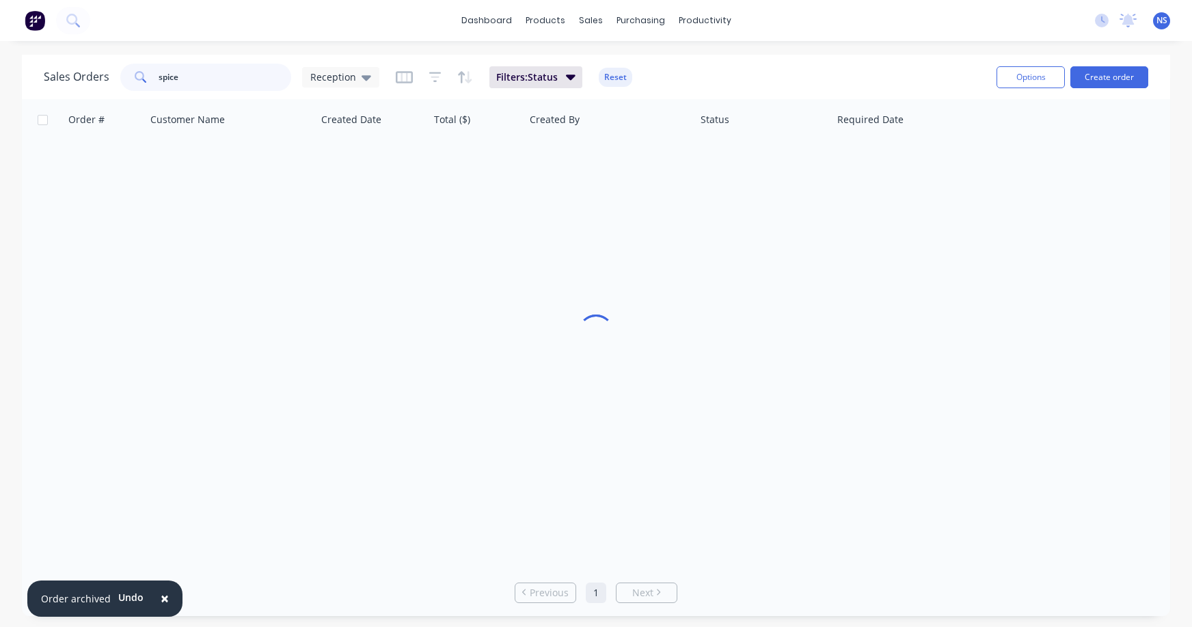
drag, startPoint x: 216, startPoint y: 75, endPoint x: 107, endPoint y: 57, distance: 110.2
click at [103, 58] on div "Sales Orders spice Reception Filters: Status Reset Options Create order" at bounding box center [596, 77] width 1148 height 44
type input "p"
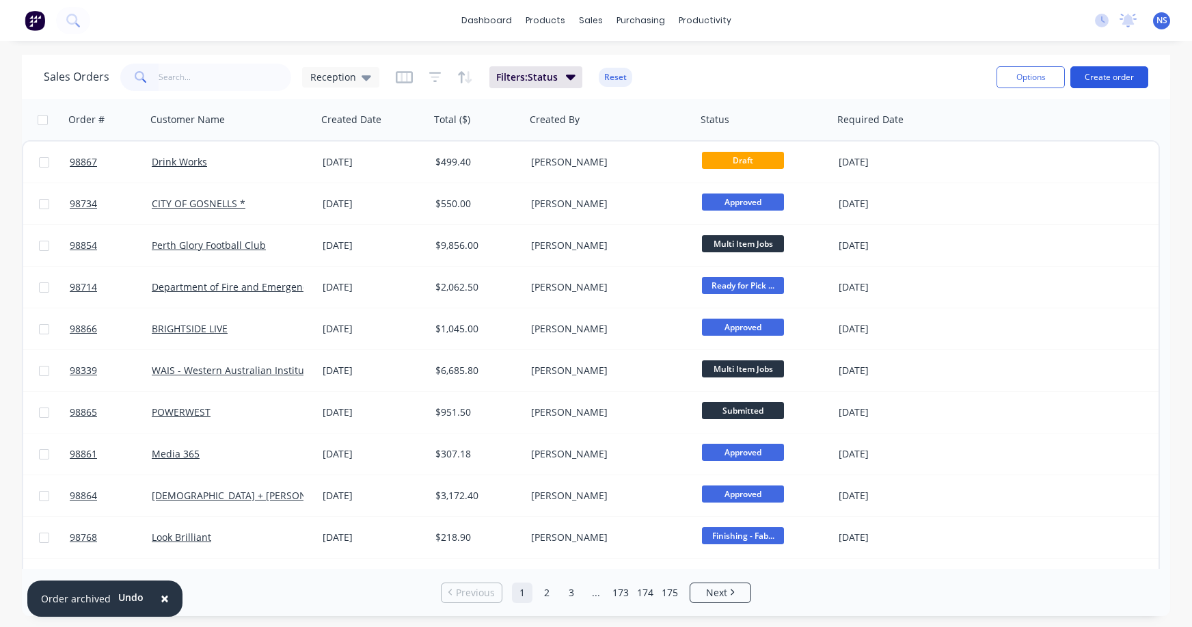
click at [1091, 77] on button "Create order" at bounding box center [1109, 77] width 78 height 22
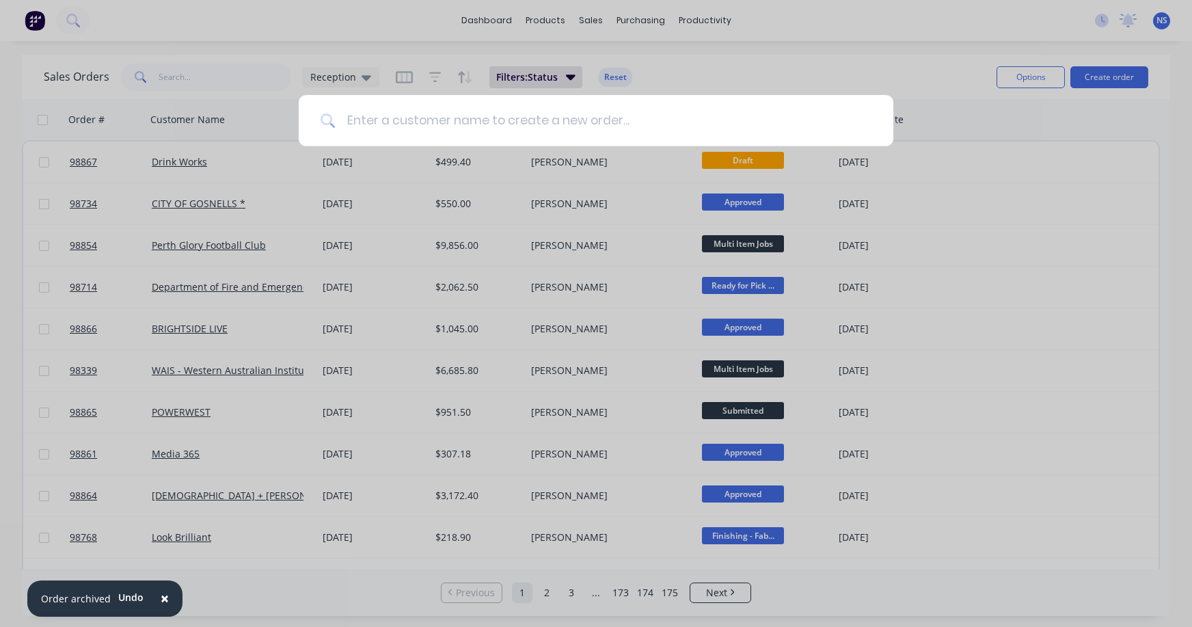
click at [384, 116] on input at bounding box center [604, 120] width 536 height 51
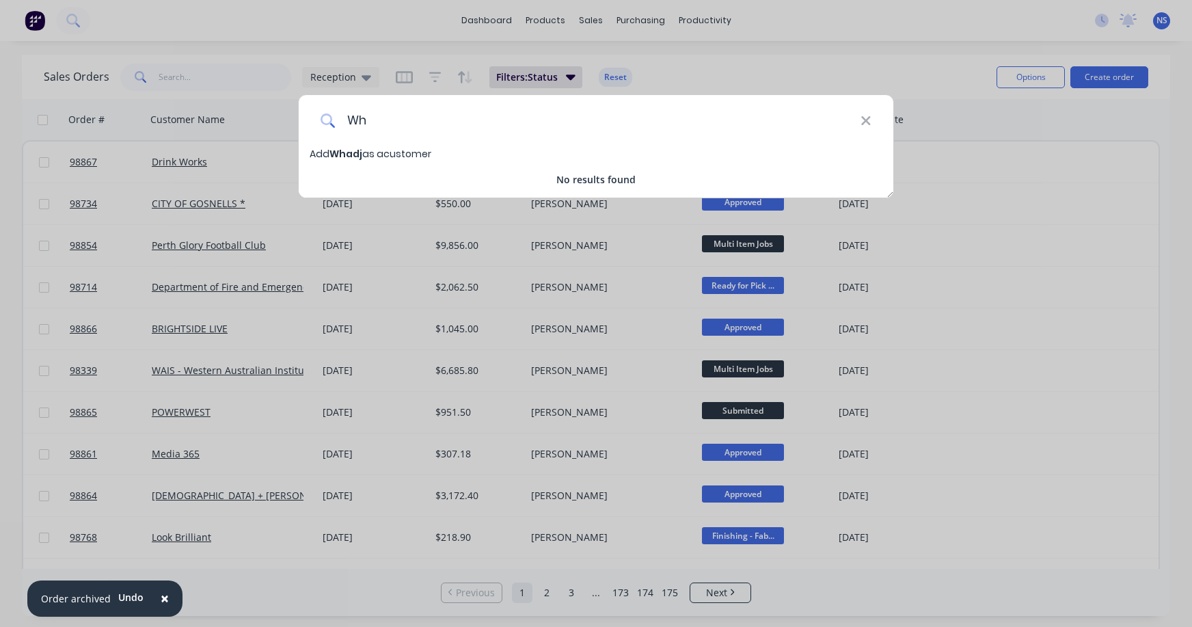
type input "W"
type input "Power on Cabling"
click at [391, 150] on span "Power on Cabling" at bounding box center [374, 154] width 90 height 14
select select "AU"
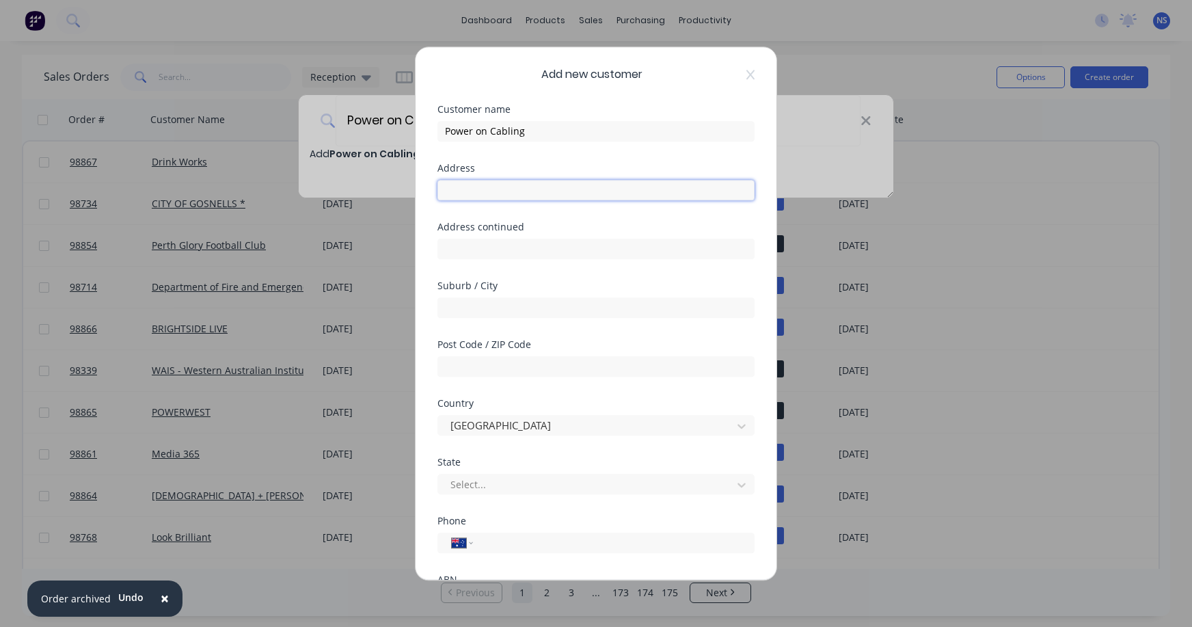
click at [494, 190] on input "text" at bounding box center [595, 190] width 317 height 21
type input "[STREET_ADDRESS]"
type input "Navel base"
type input "6165"
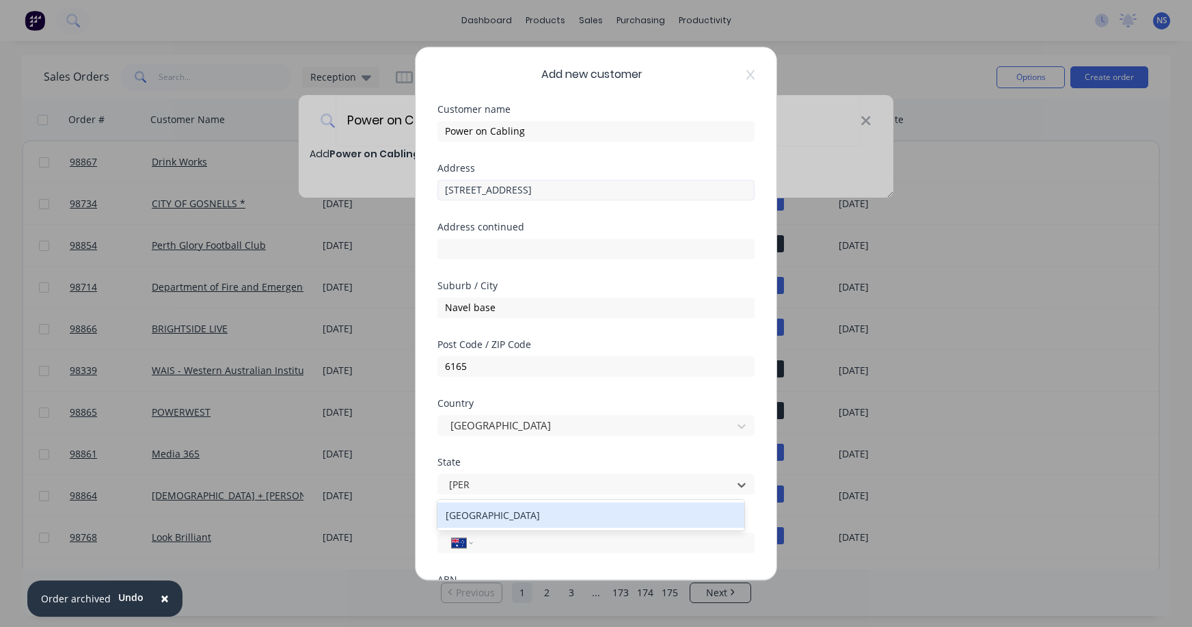
type input "west"
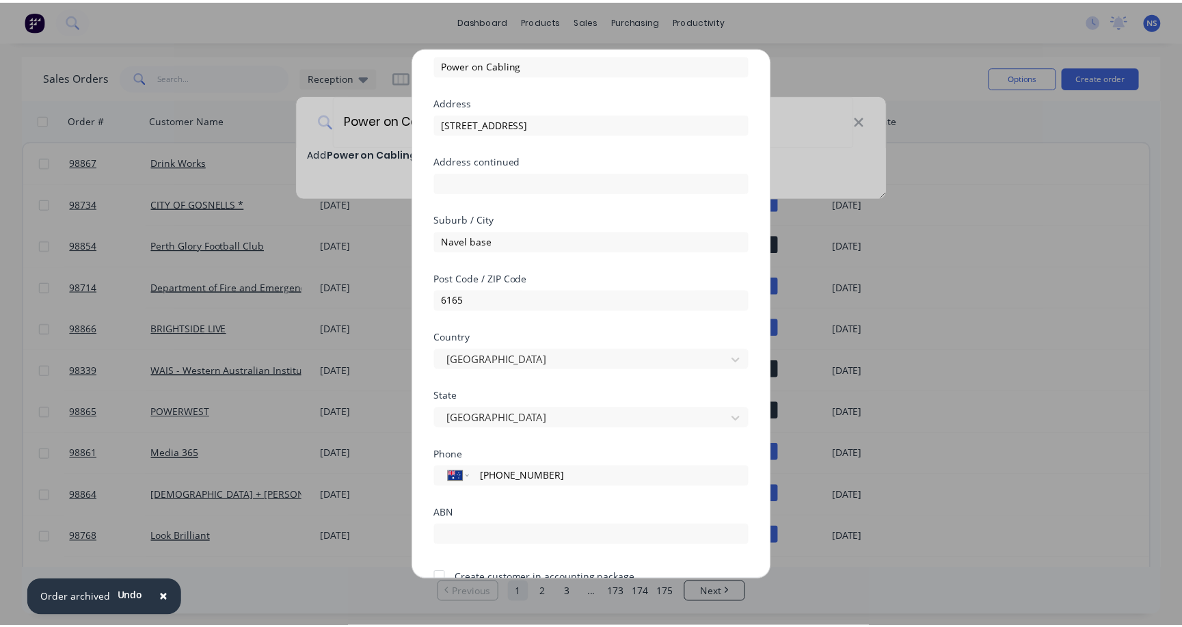
scroll to position [135, 0]
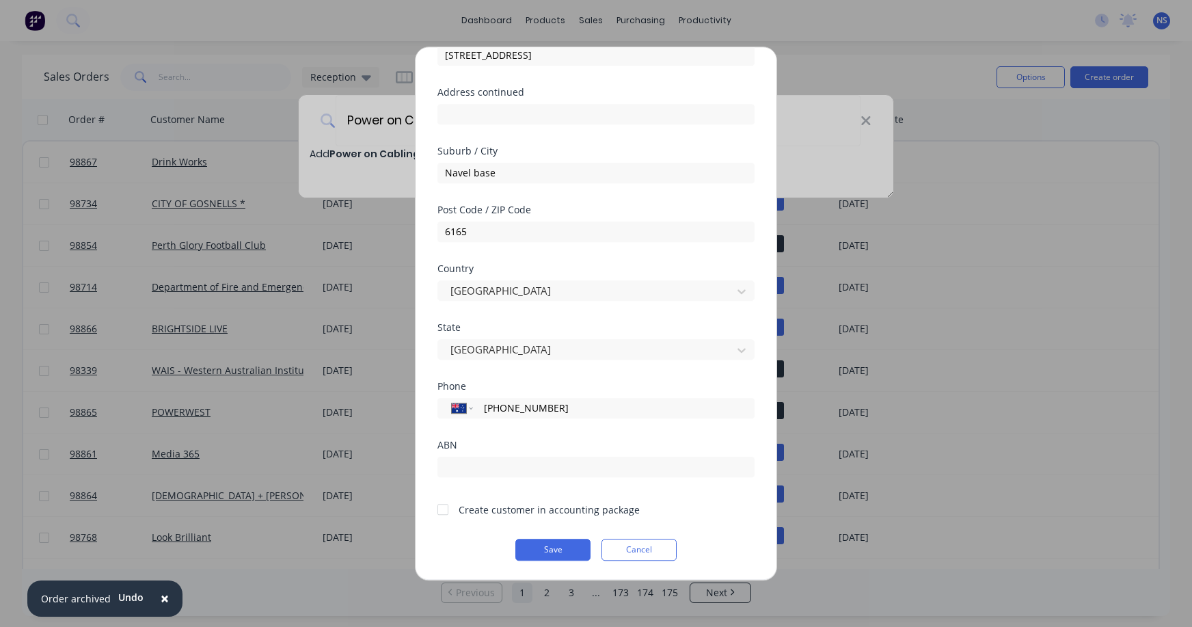
type input "[PHONE_NUMBER]"
click at [442, 512] on div at bounding box center [442, 508] width 27 height 27
click at [551, 554] on button "Save" at bounding box center [552, 550] width 75 height 22
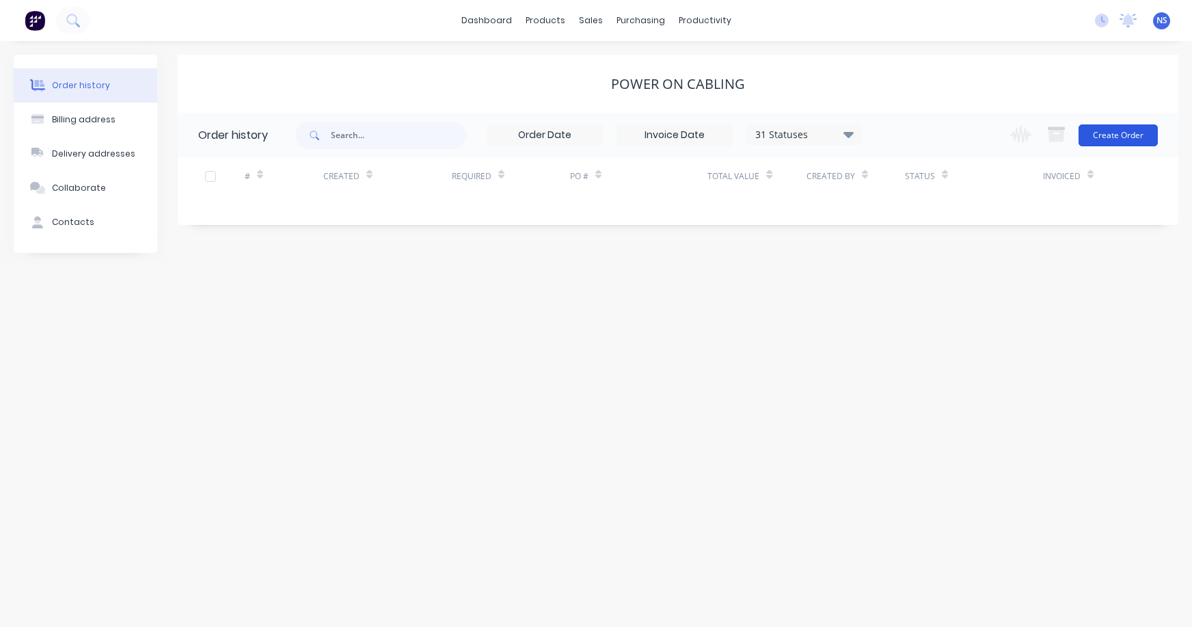
click at [1121, 135] on button "Create Order" at bounding box center [1117, 135] width 79 height 22
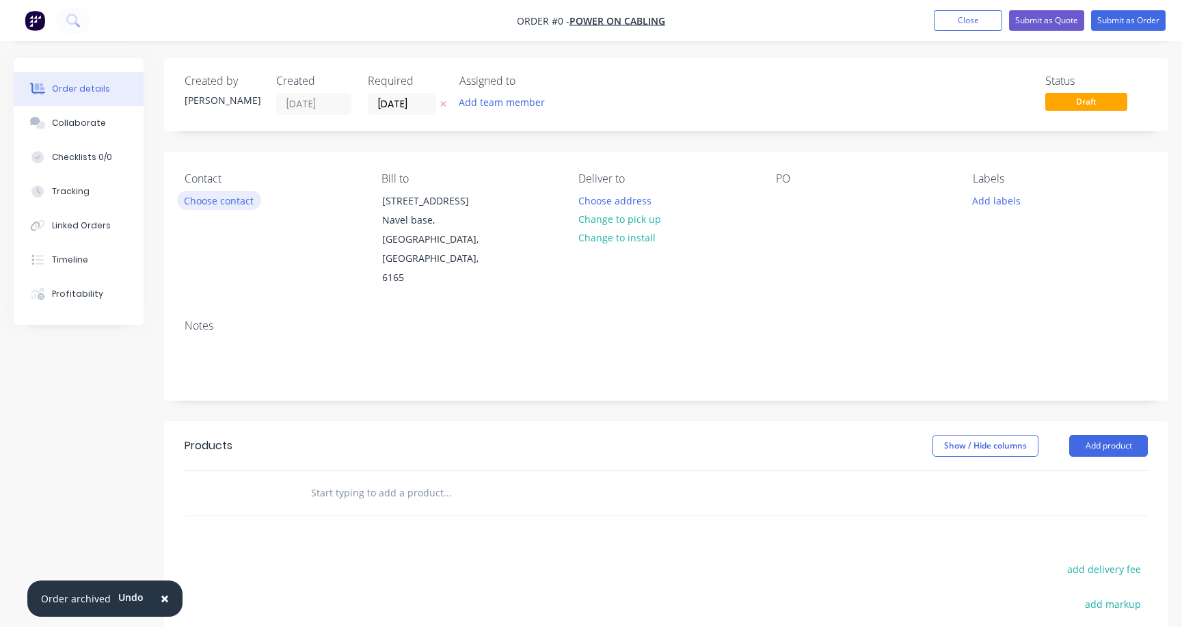
click at [219, 198] on button "Choose contact" at bounding box center [219, 200] width 84 height 18
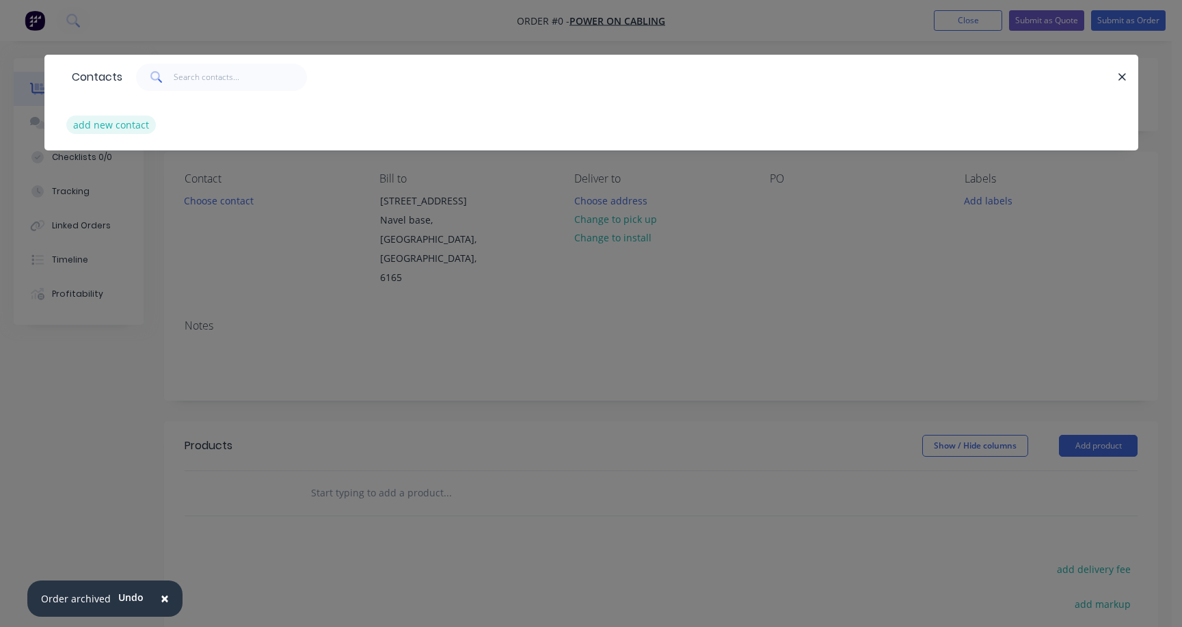
click at [105, 125] on button "add new contact" at bounding box center [111, 124] width 90 height 18
select select "AU"
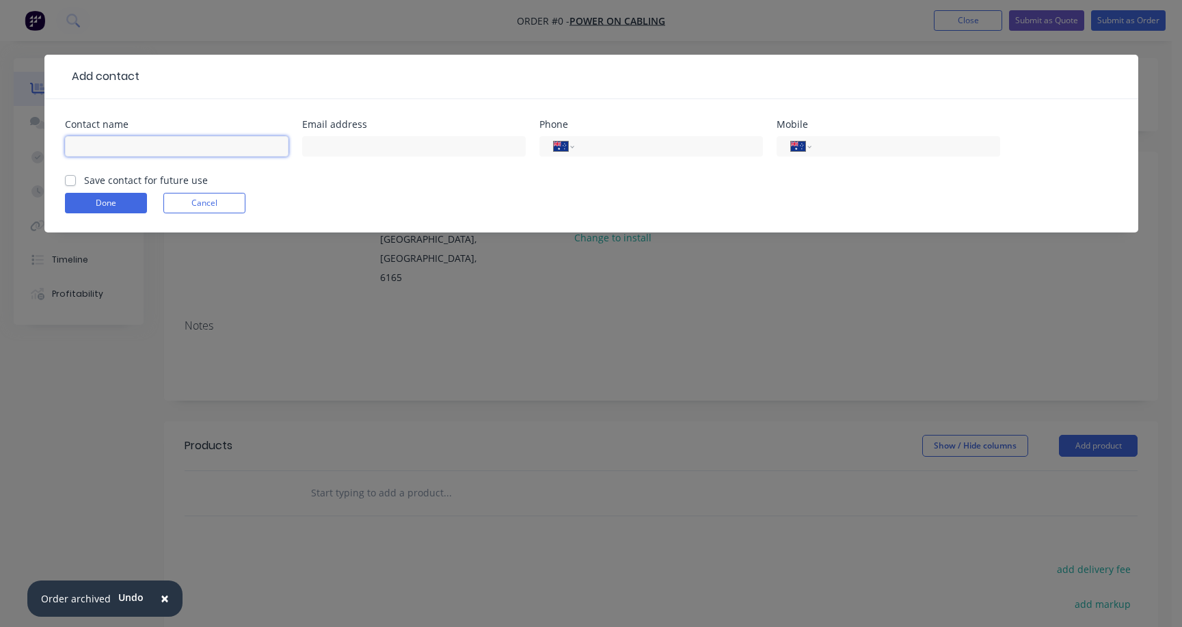
click at [104, 148] on input "text" at bounding box center [176, 146] width 223 height 21
type input "a"
type input "[PERSON_NAME]"
type input "[PERSON_NAME][EMAIL_ADDRESS][DOMAIN_NAME]"
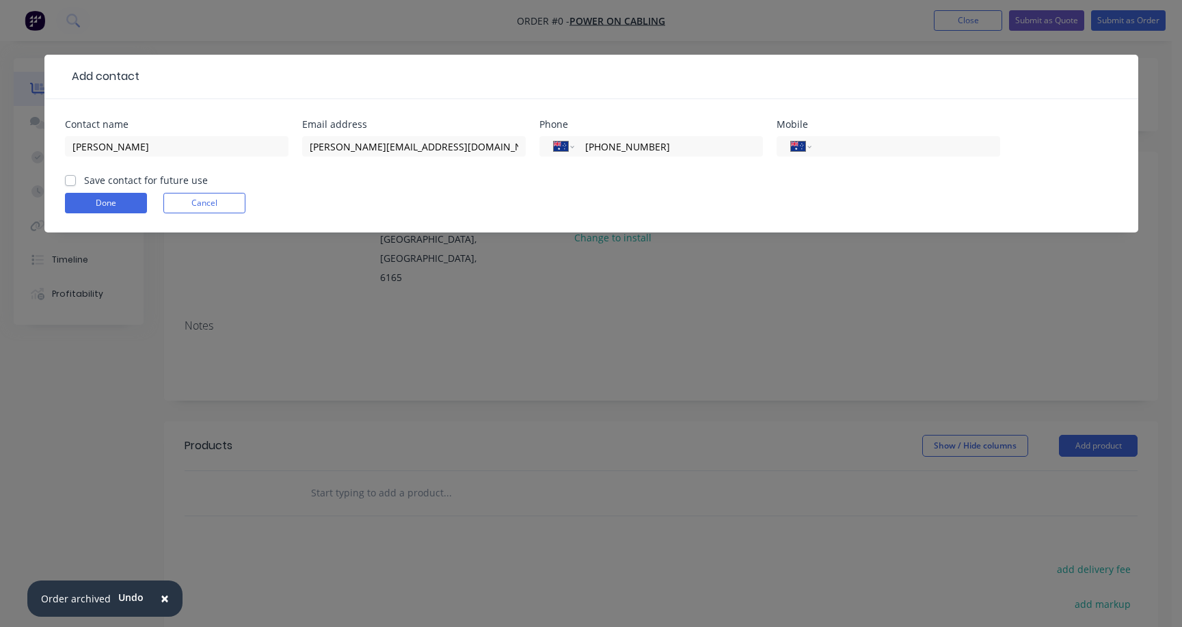
type input "[PHONE_NUMBER]"
click at [84, 181] on label "Save contact for future use" at bounding box center [146, 180] width 124 height 14
click at [72, 181] on input "Save contact for future use" at bounding box center [70, 179] width 11 height 13
checkbox input "true"
click at [105, 200] on button "Done" at bounding box center [106, 203] width 82 height 21
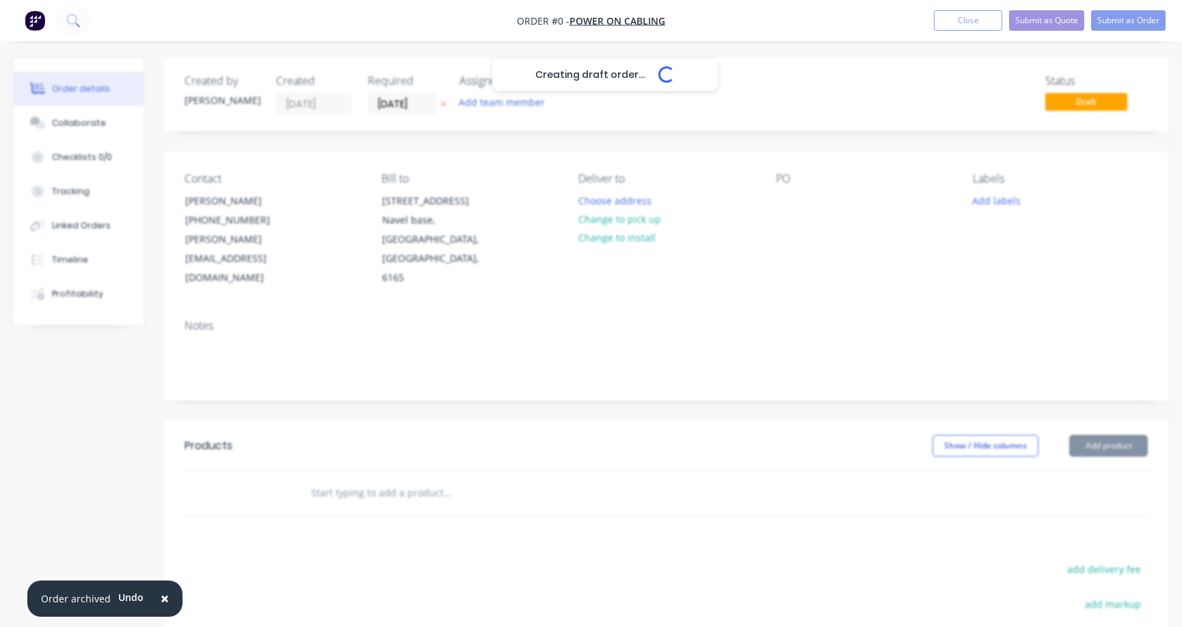
click at [113, 193] on div "Creating draft order... Loading..." at bounding box center [605, 371] width 1182 height 627
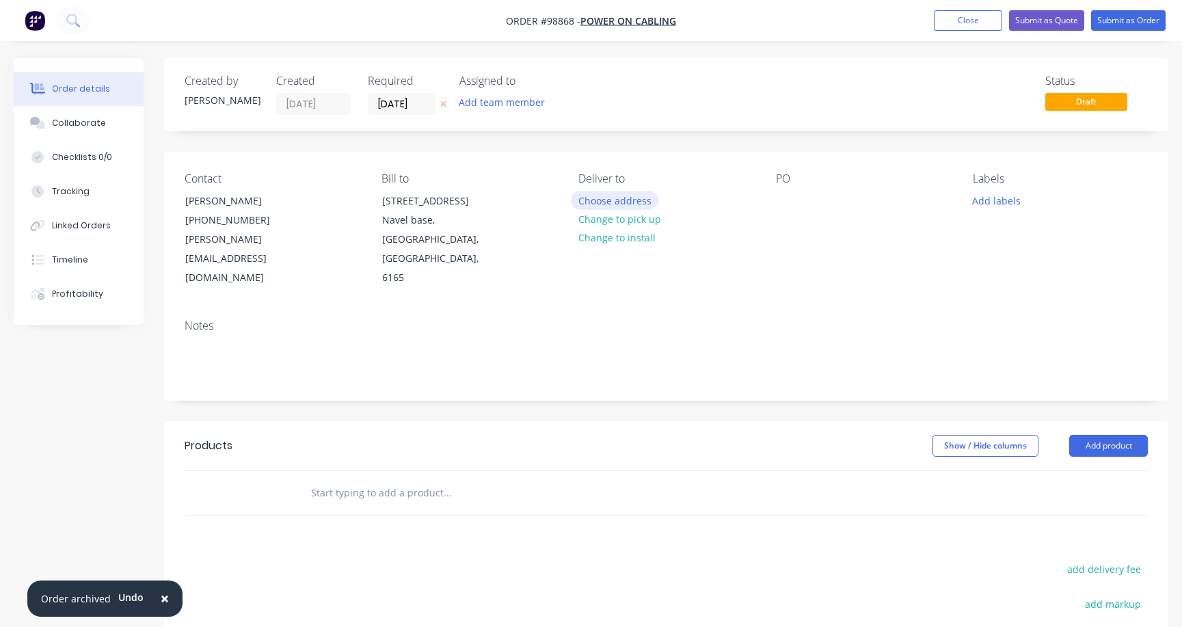
click at [621, 201] on button "Choose address" at bounding box center [614, 200] width 87 height 18
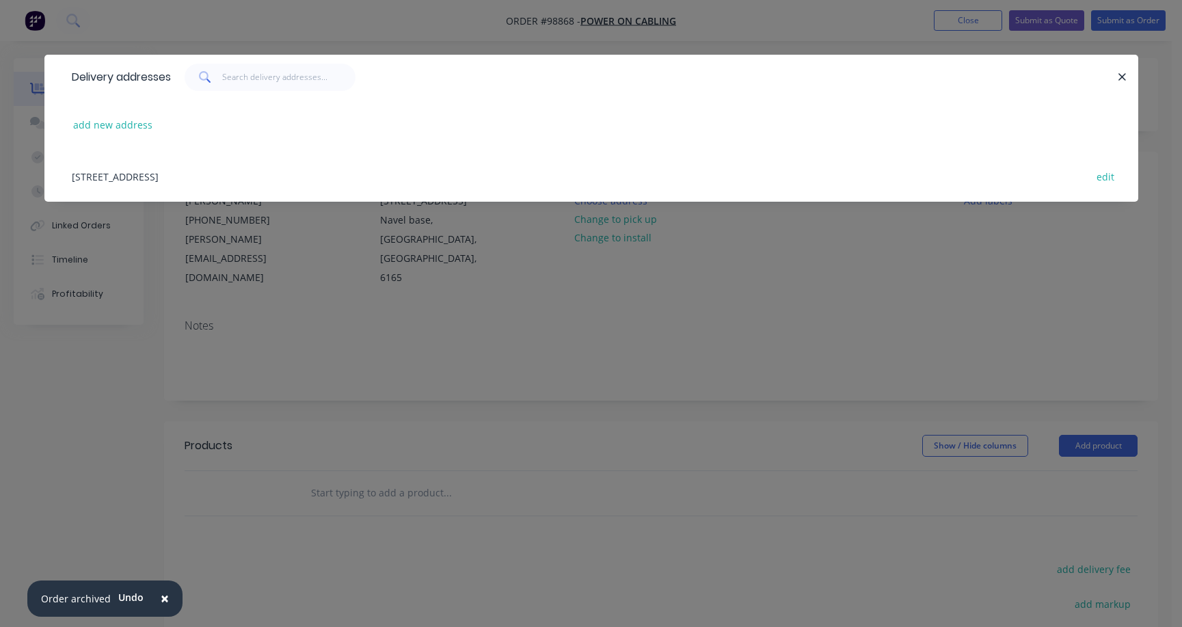
click at [246, 174] on div "[STREET_ADDRESS] edit" at bounding box center [591, 175] width 1052 height 51
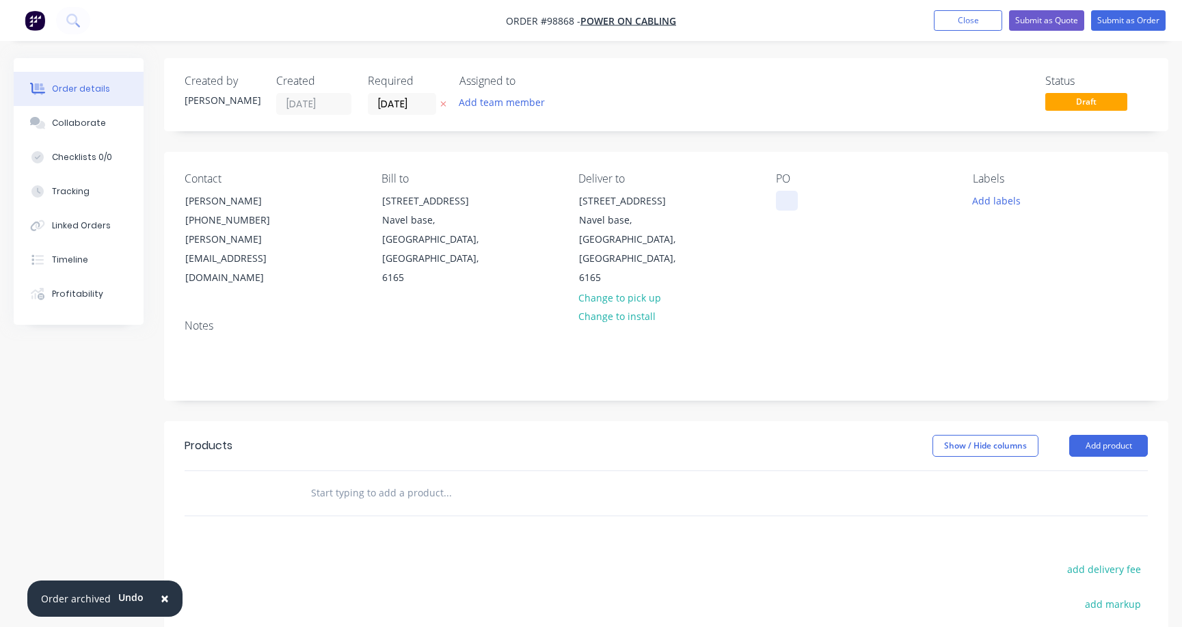
click at [785, 204] on div at bounding box center [787, 201] width 22 height 20
click at [988, 203] on button "Add labels" at bounding box center [996, 200] width 63 height 18
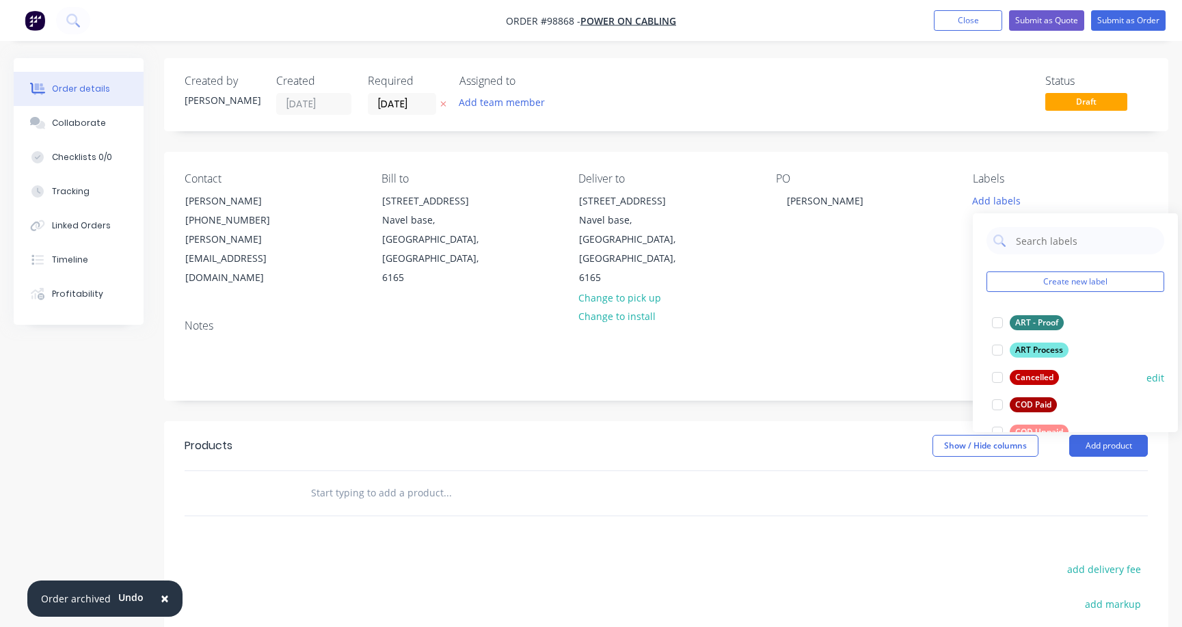
scroll to position [114, 0]
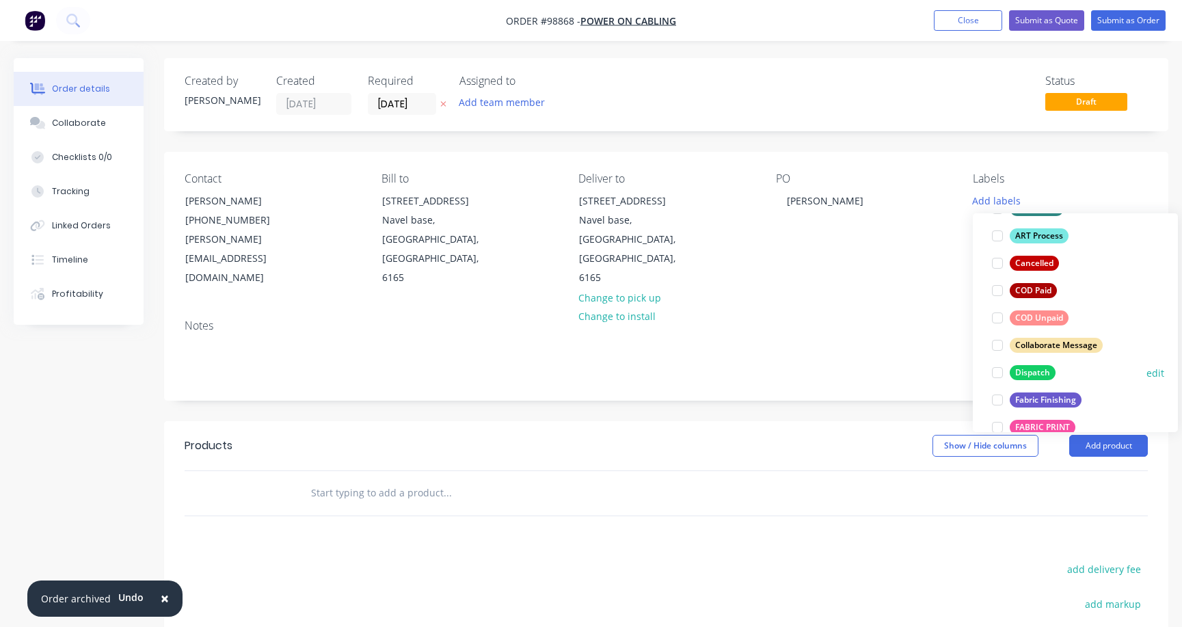
click at [997, 373] on div at bounding box center [996, 372] width 27 height 27
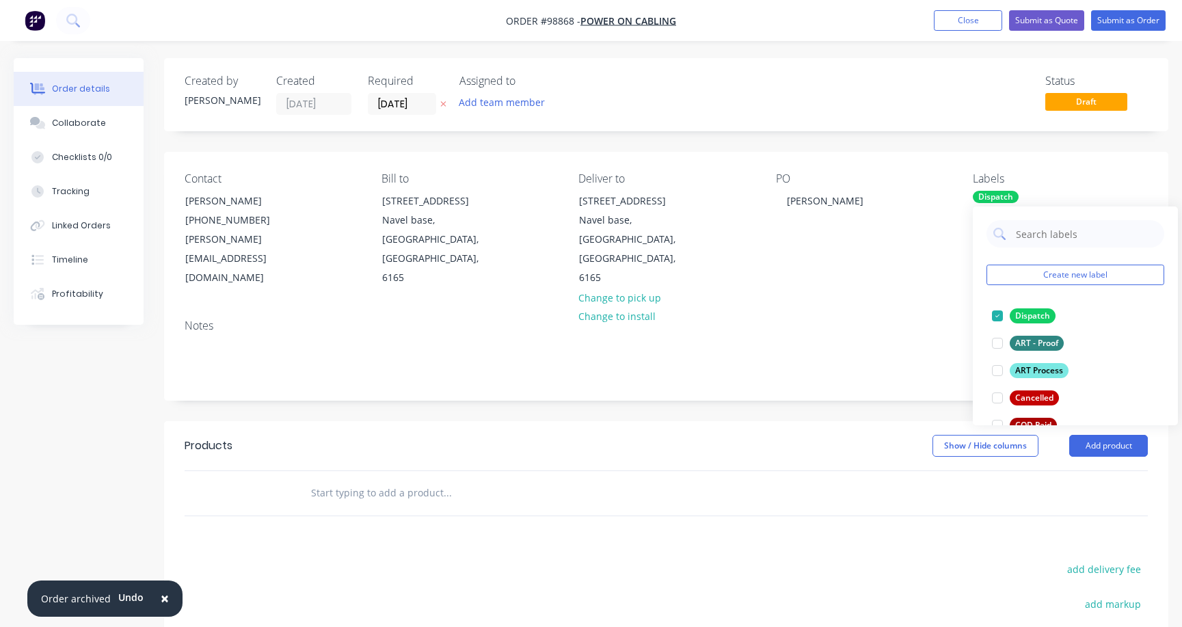
scroll to position [118, 0]
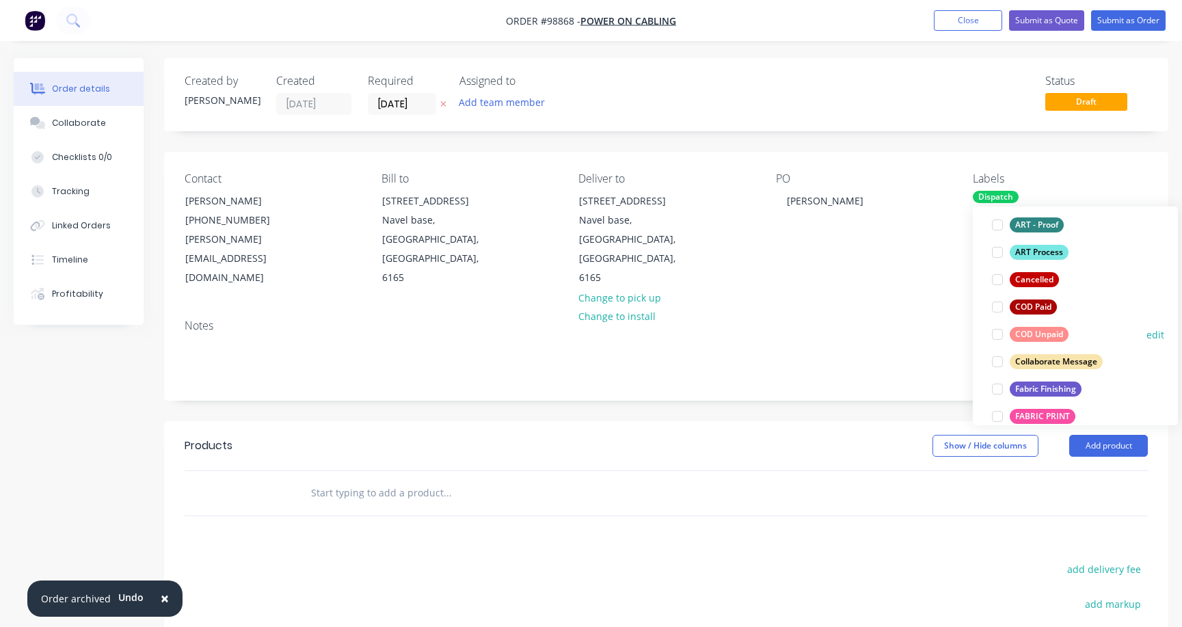
click at [996, 334] on div at bounding box center [996, 334] width 27 height 27
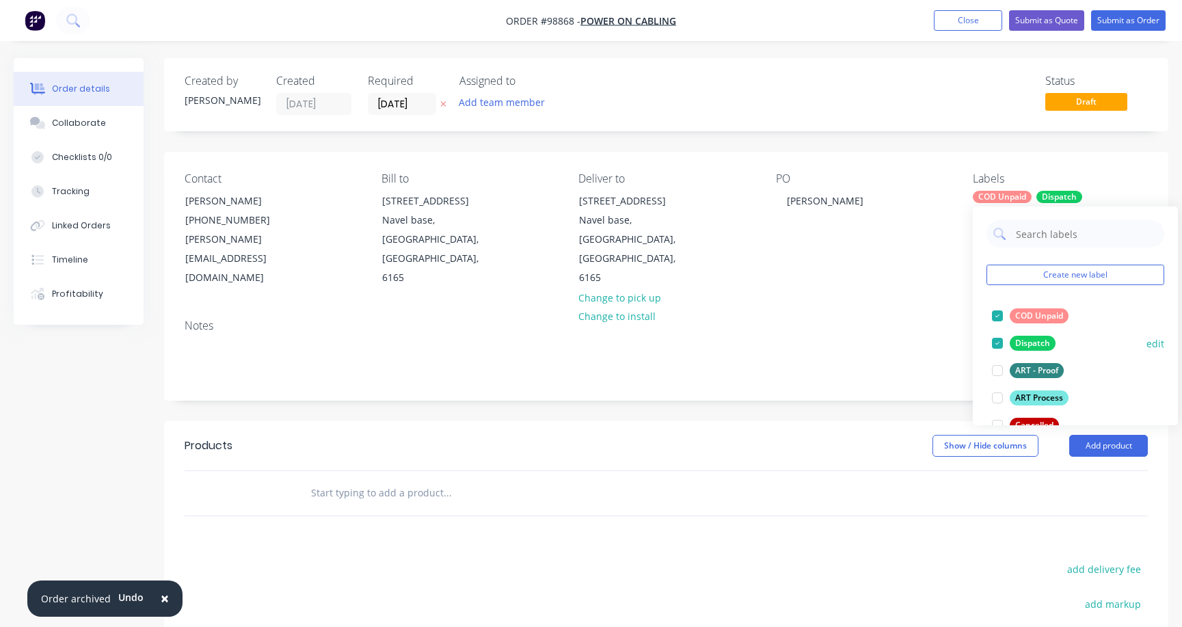
scroll to position [282, 0]
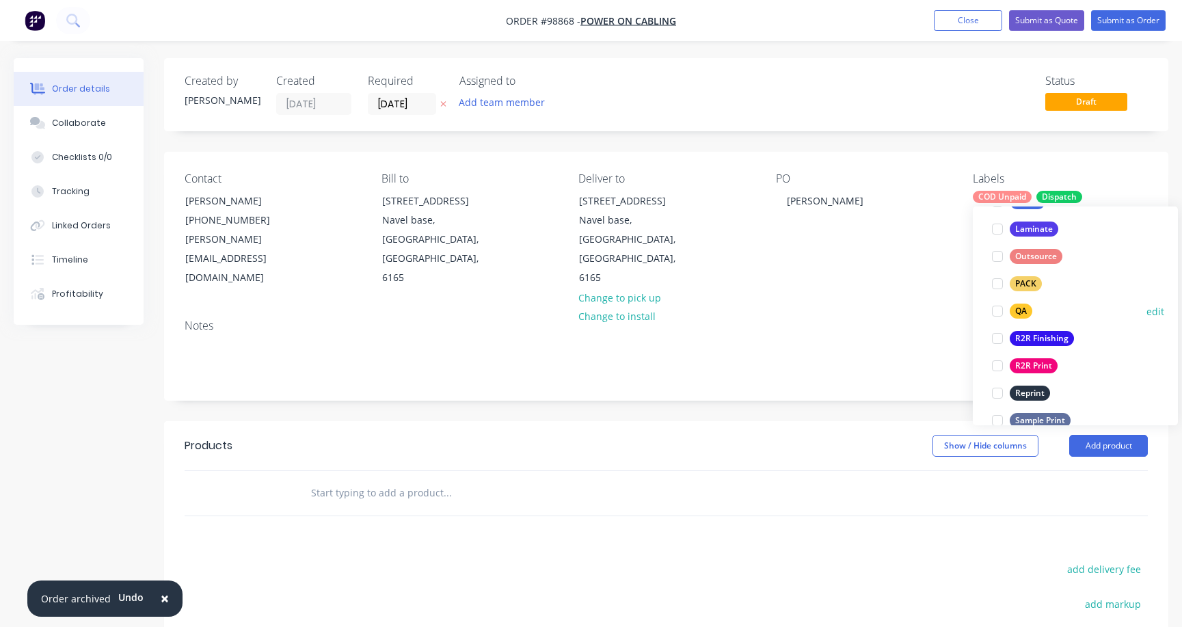
click at [999, 313] on div at bounding box center [996, 310] width 27 height 27
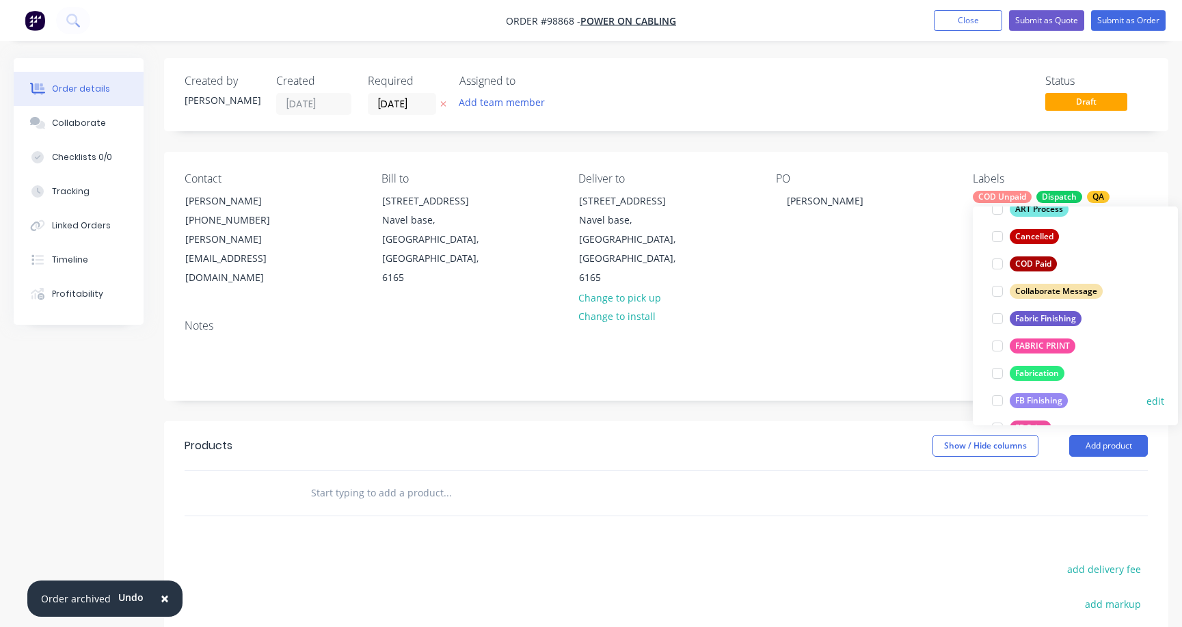
scroll to position [91, 0]
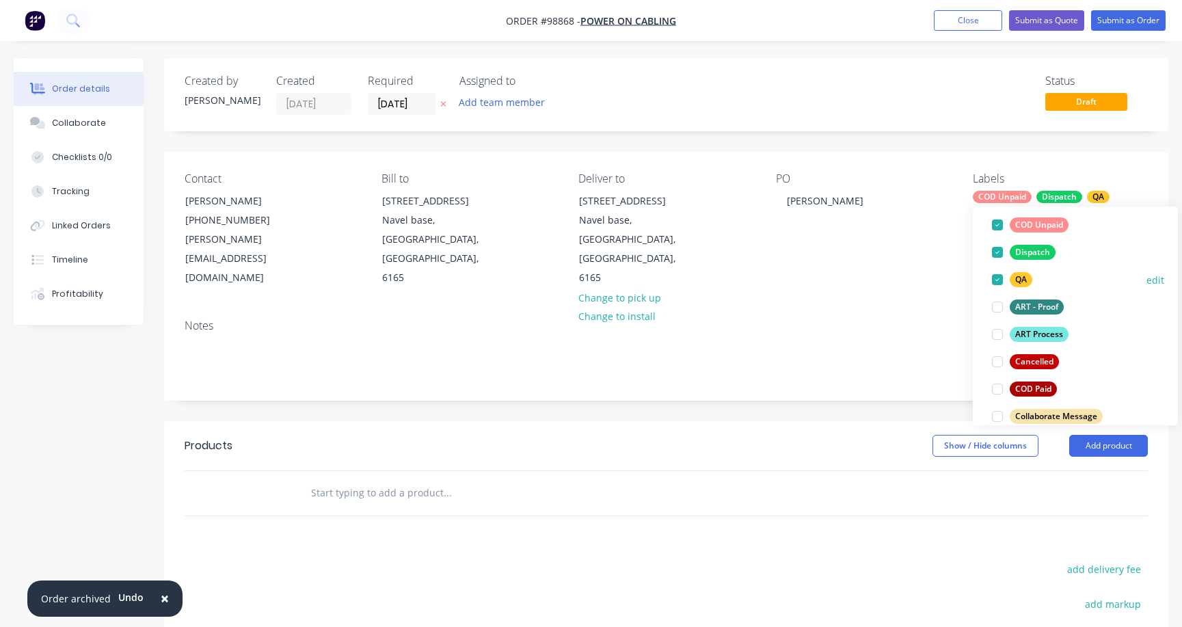
click at [1003, 276] on div at bounding box center [996, 279] width 27 height 27
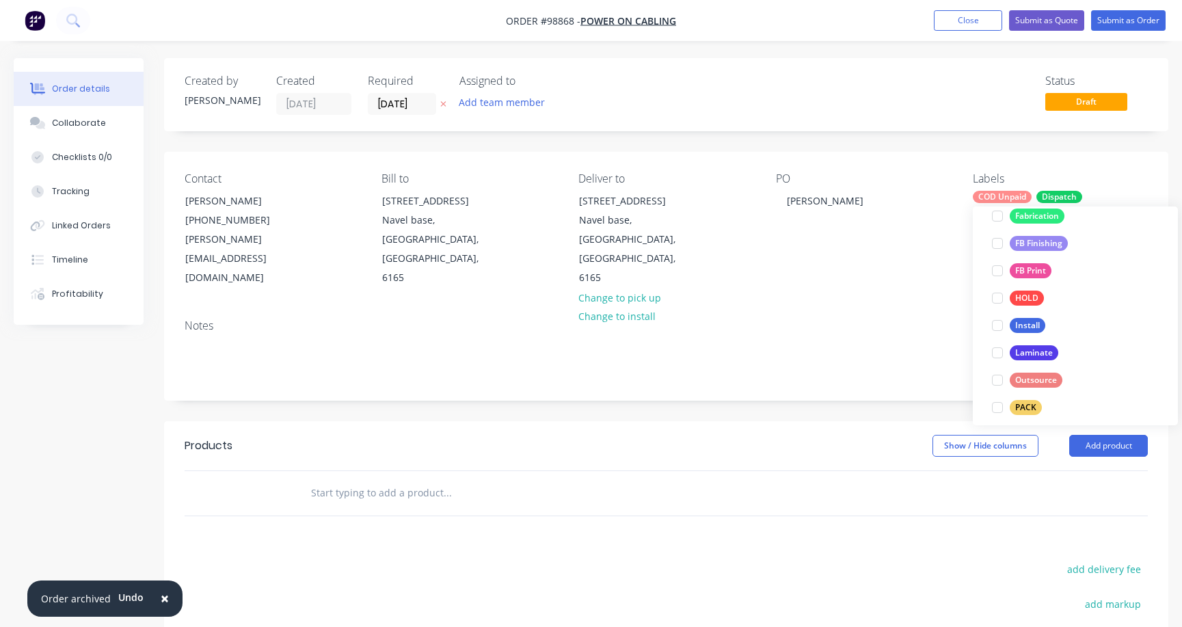
scroll to position [478, 0]
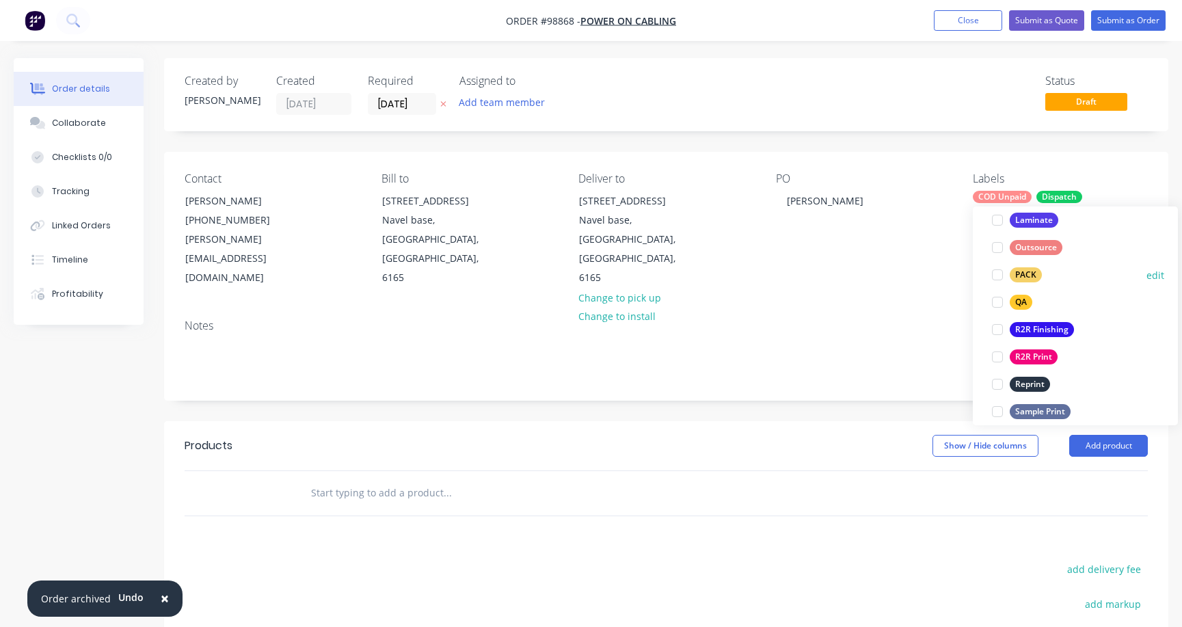
click at [997, 276] on div at bounding box center [996, 274] width 27 height 27
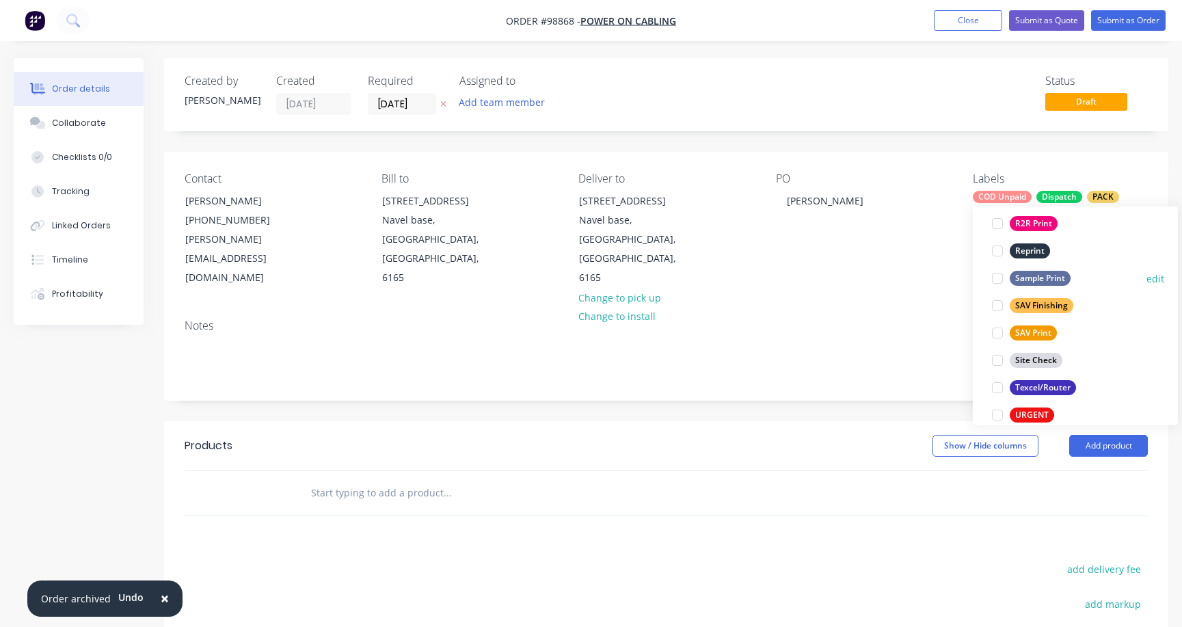
scroll to position [656, 0]
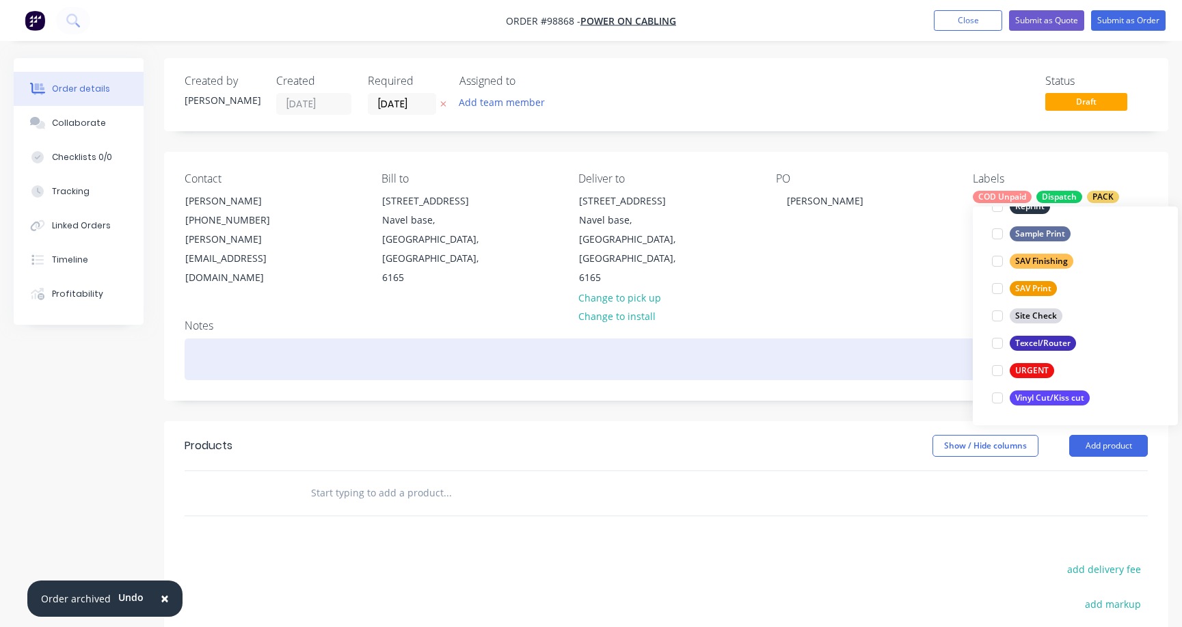
click at [218, 338] on div at bounding box center [666, 359] width 963 height 42
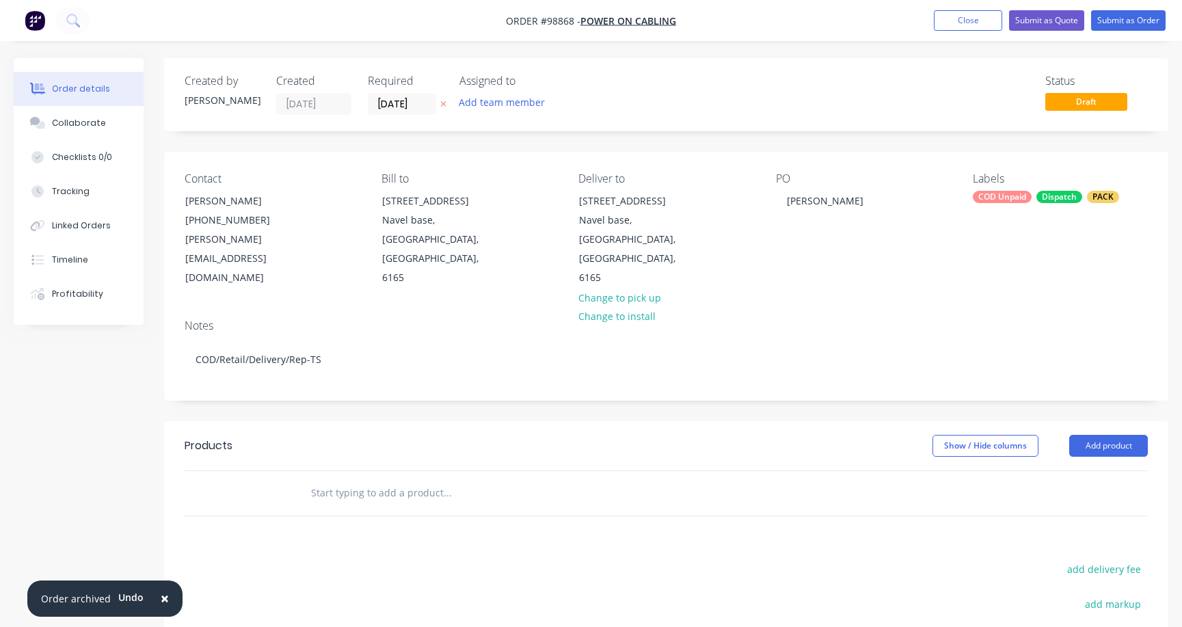
click at [375, 479] on input "text" at bounding box center [446, 492] width 273 height 27
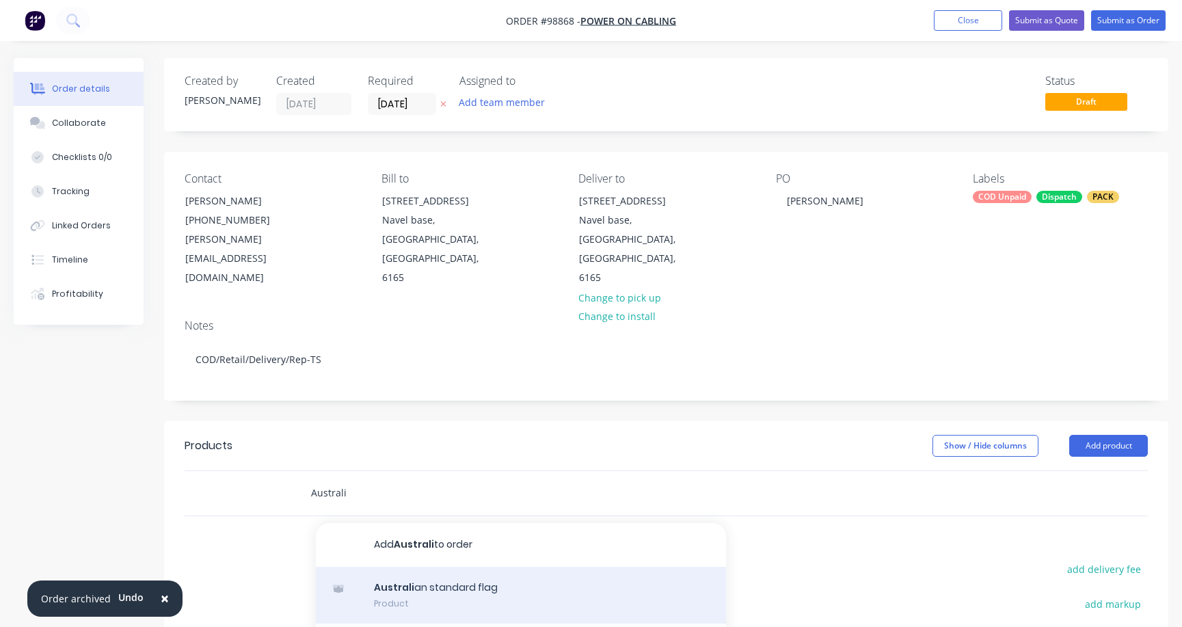
type input "Australi"
click at [463, 567] on div "Australi an standard flag Product" at bounding box center [521, 595] width 410 height 57
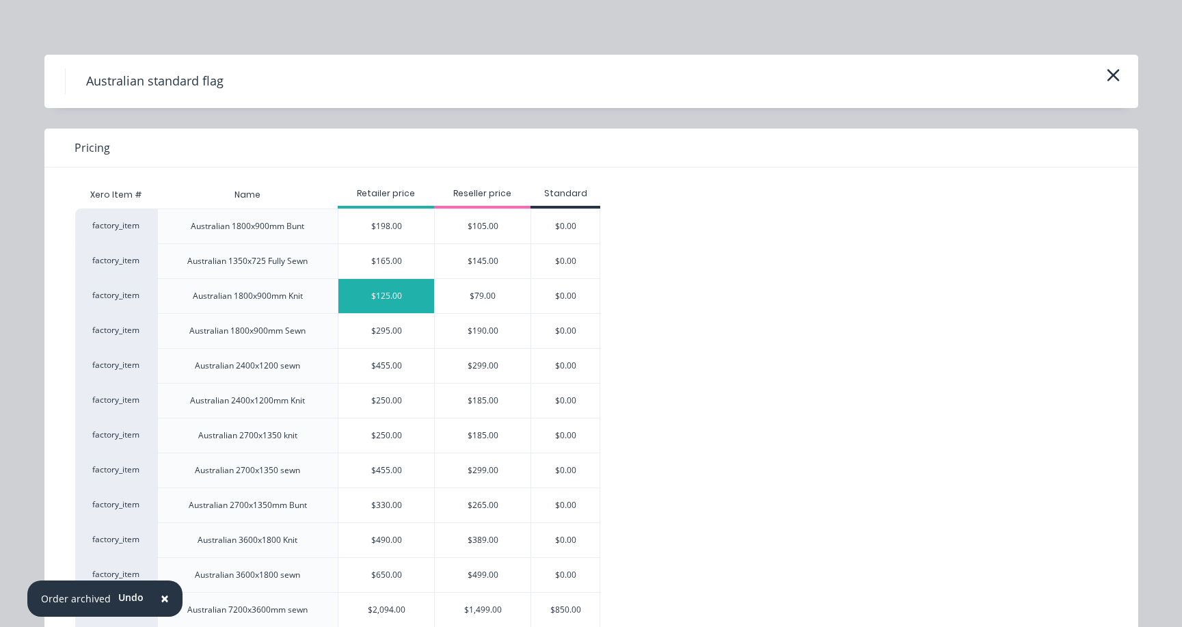
click at [401, 298] on div "$125.00" at bounding box center [386, 296] width 96 height 34
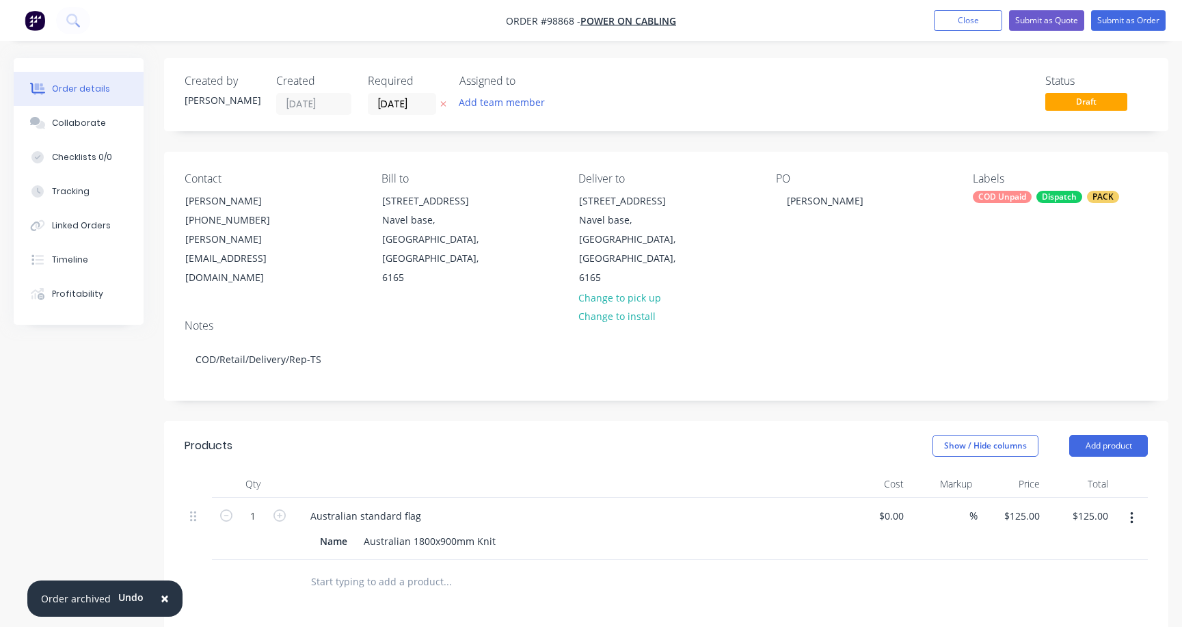
click at [426, 568] on input "text" at bounding box center [446, 581] width 273 height 27
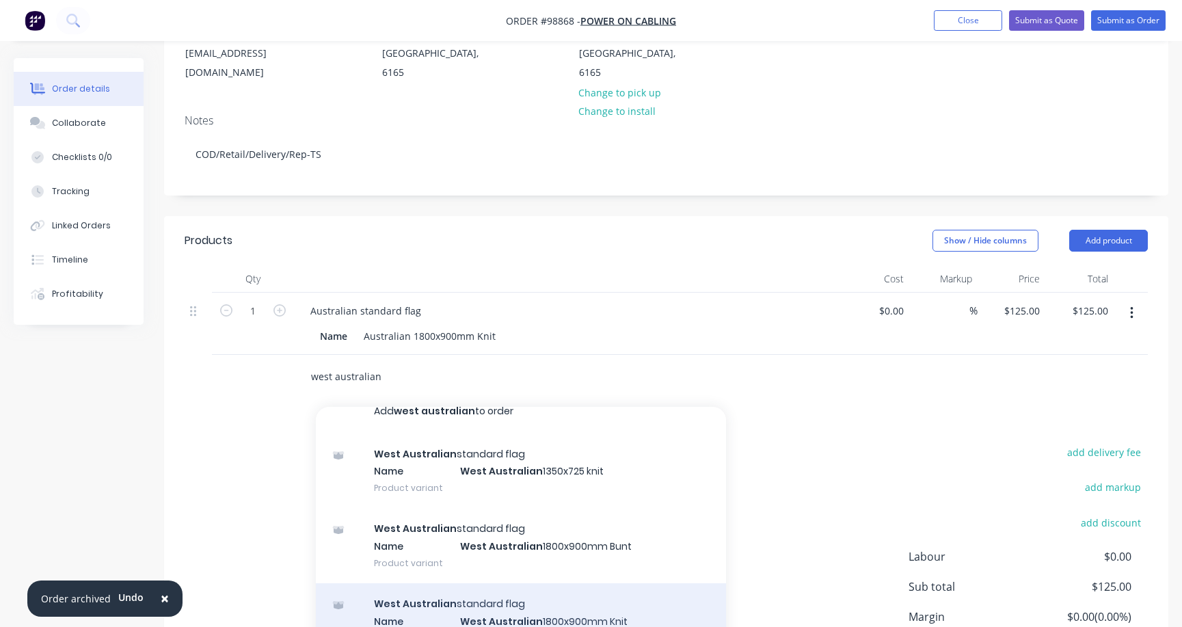
scroll to position [28, 0]
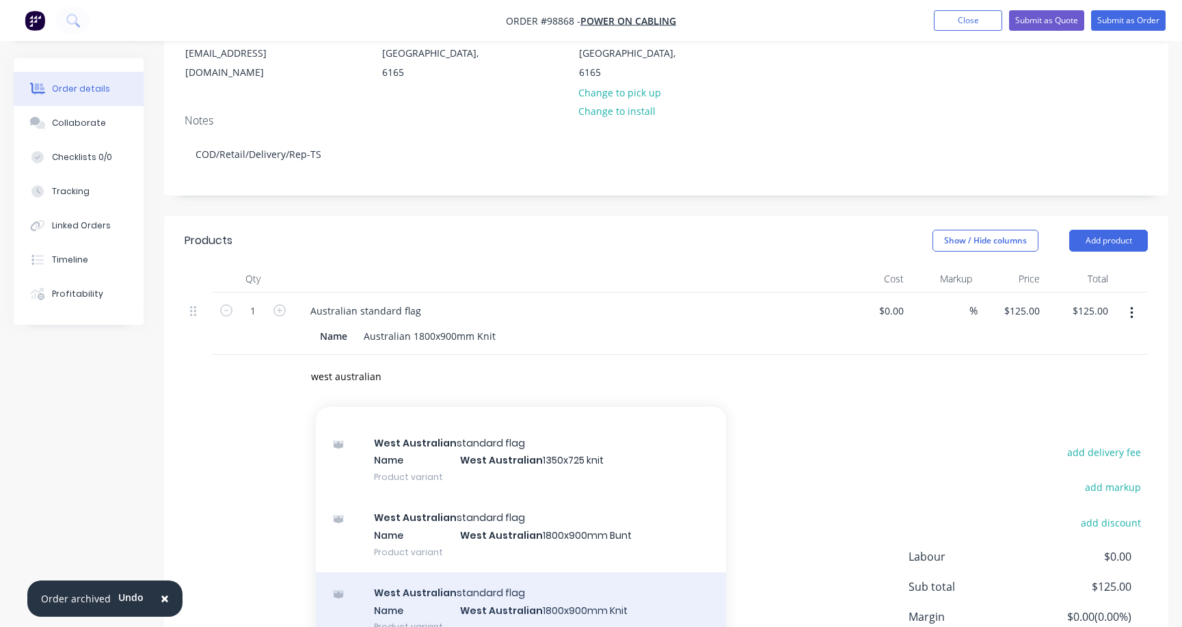
click at [482, 586] on div "West Australian standard flag Name West Australian 1800x900mm Knit Product vari…" at bounding box center [521, 609] width 410 height 75
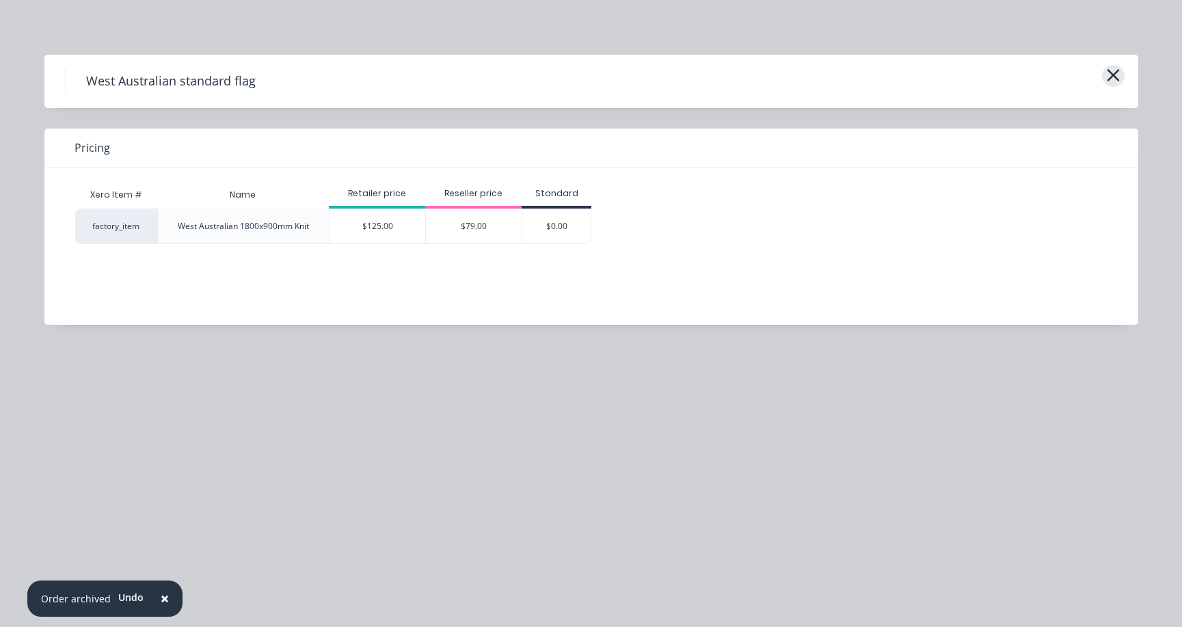
click at [1108, 68] on icon "button" at bounding box center [1113, 75] width 14 height 19
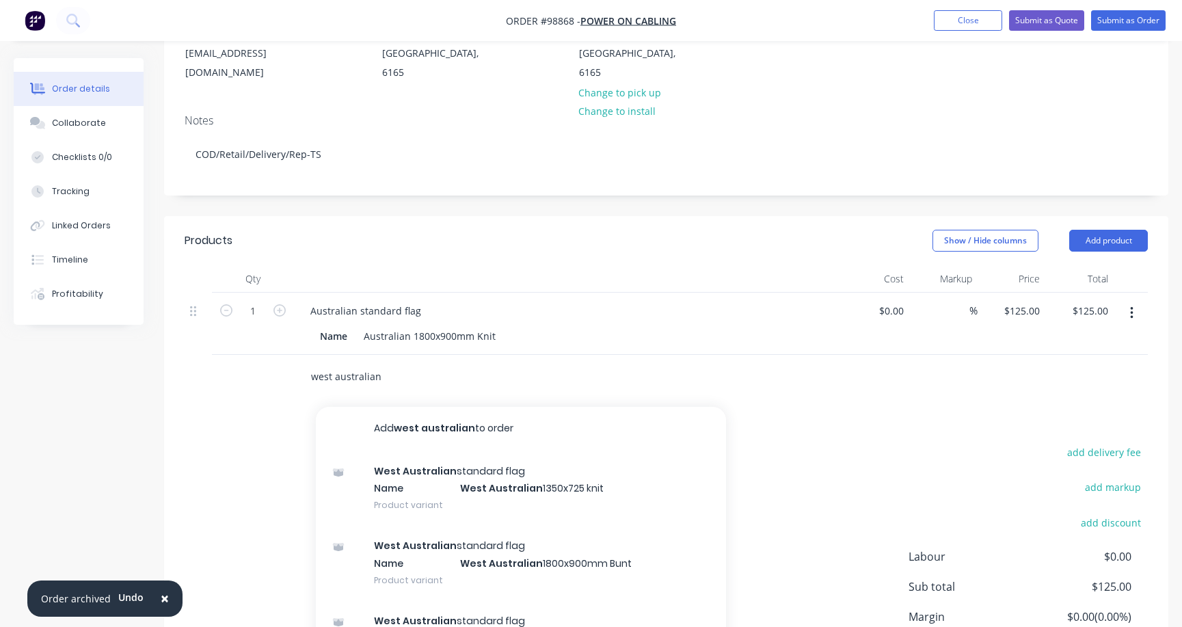
drag, startPoint x: 353, startPoint y: 338, endPoint x: 285, endPoint y: 342, distance: 68.4
click at [285, 355] on div "west australian Add west australian to order West Australian standard flag Name…" at bounding box center [666, 377] width 963 height 44
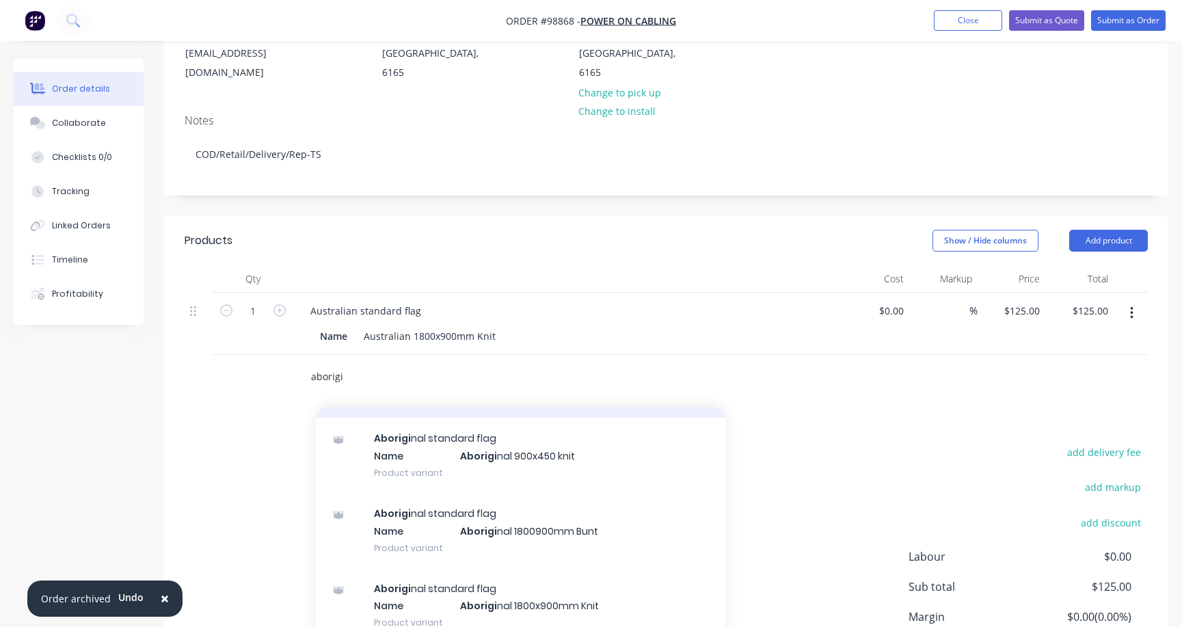
scroll to position [133, 0]
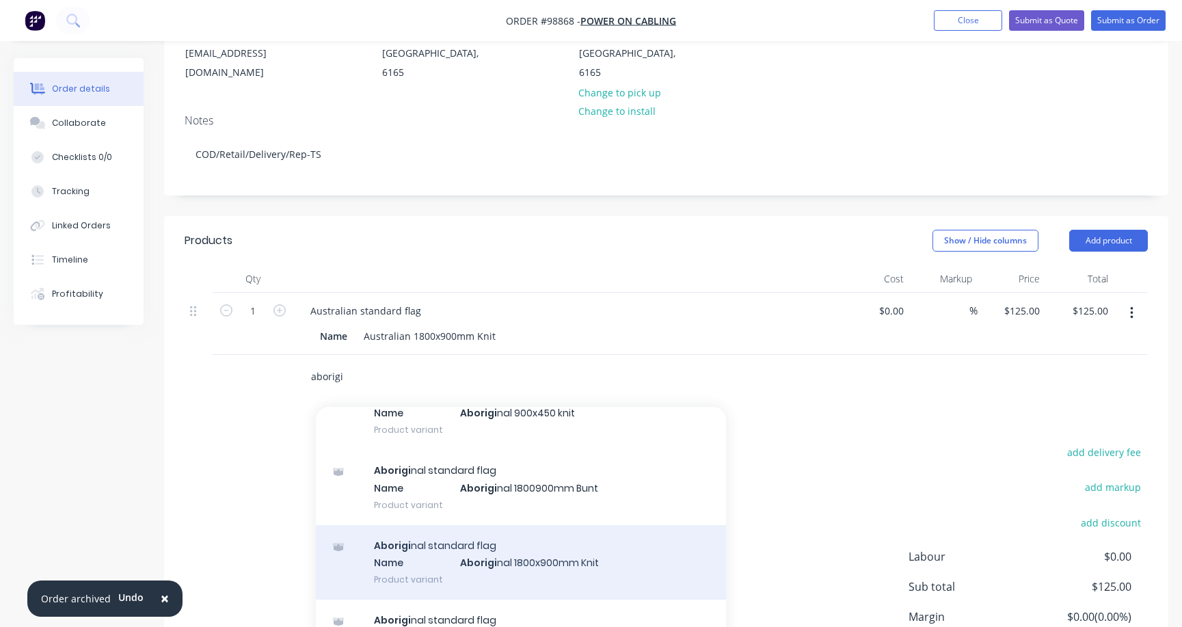
type input "aborigi"
click at [489, 533] on div "Aborigi nal standard flag Name Aborigi nal 1800x900mm Knit Product variant" at bounding box center [521, 562] width 410 height 75
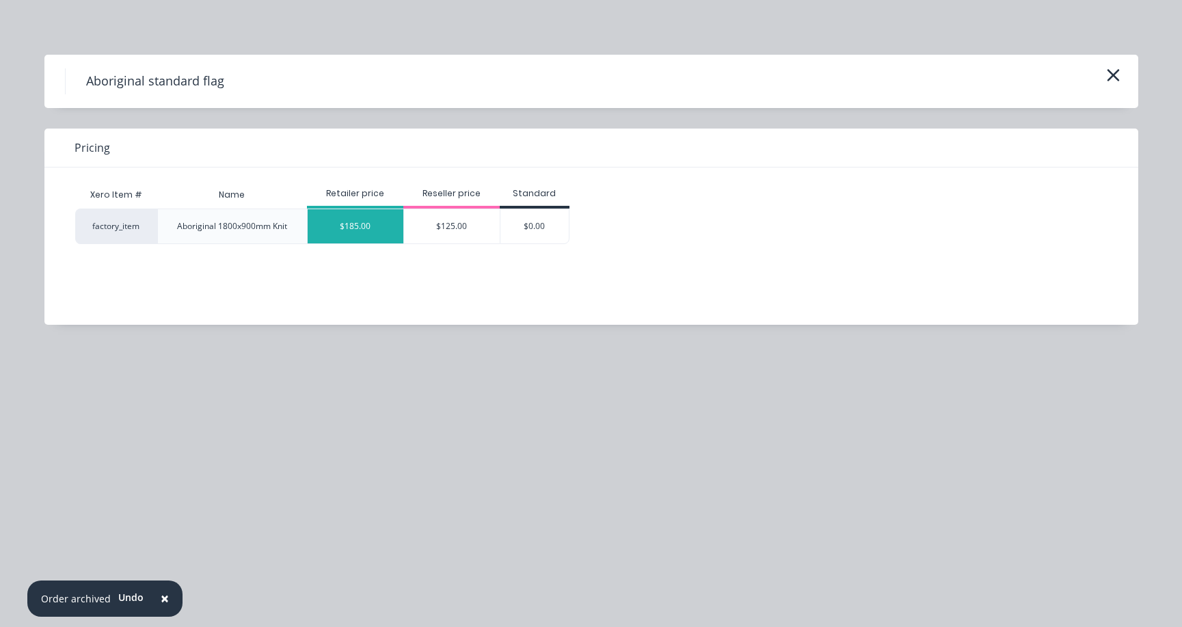
click at [364, 223] on div "$185.00" at bounding box center [356, 226] width 96 height 34
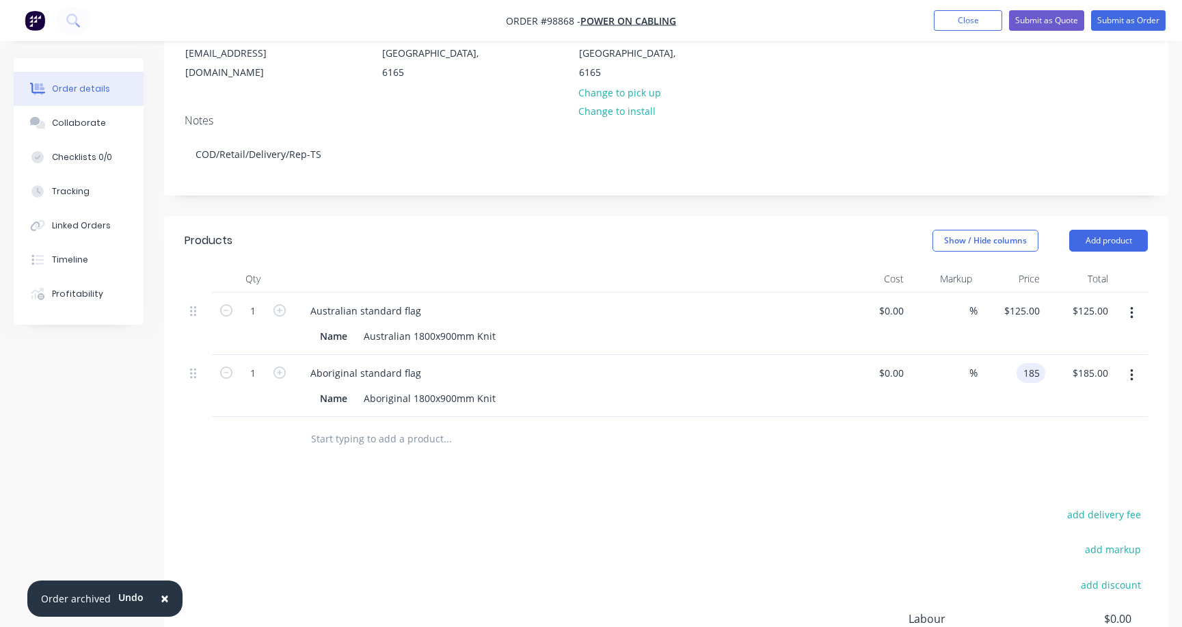
click at [1033, 363] on input "185" at bounding box center [1033, 373] width 23 height 20
type input "$199.00"
click at [1110, 505] on button "add delivery fee" at bounding box center [1103, 514] width 88 height 18
type input "55"
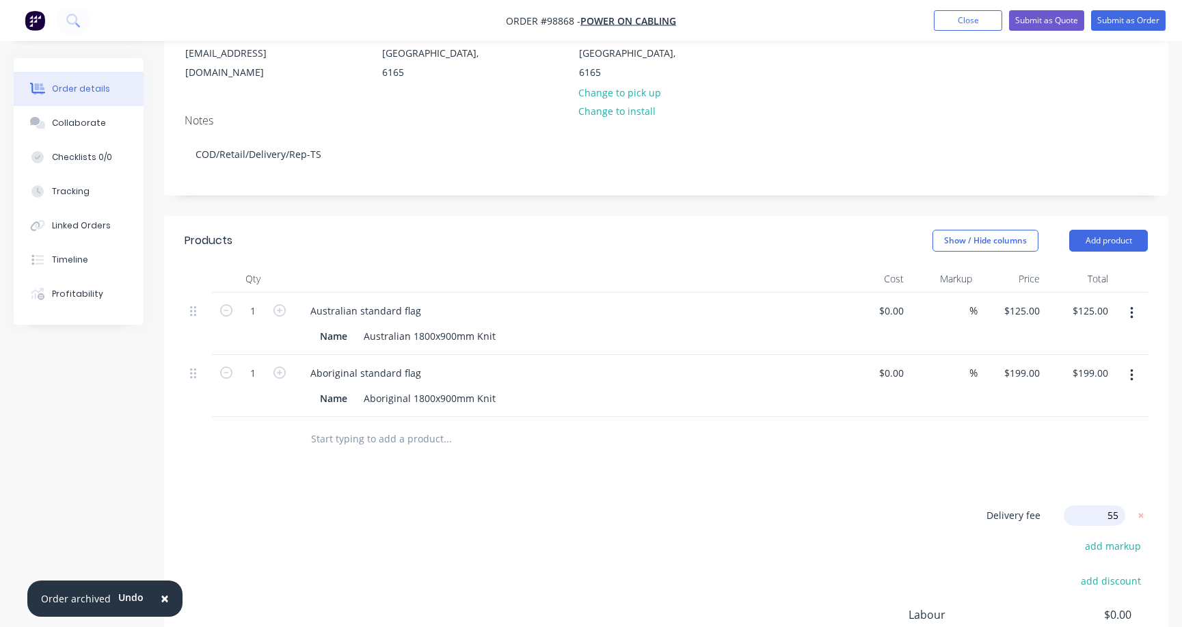
click at [398, 425] on input "text" at bounding box center [446, 438] width 273 height 27
click at [1090, 230] on button "Add product" at bounding box center [1108, 241] width 79 height 22
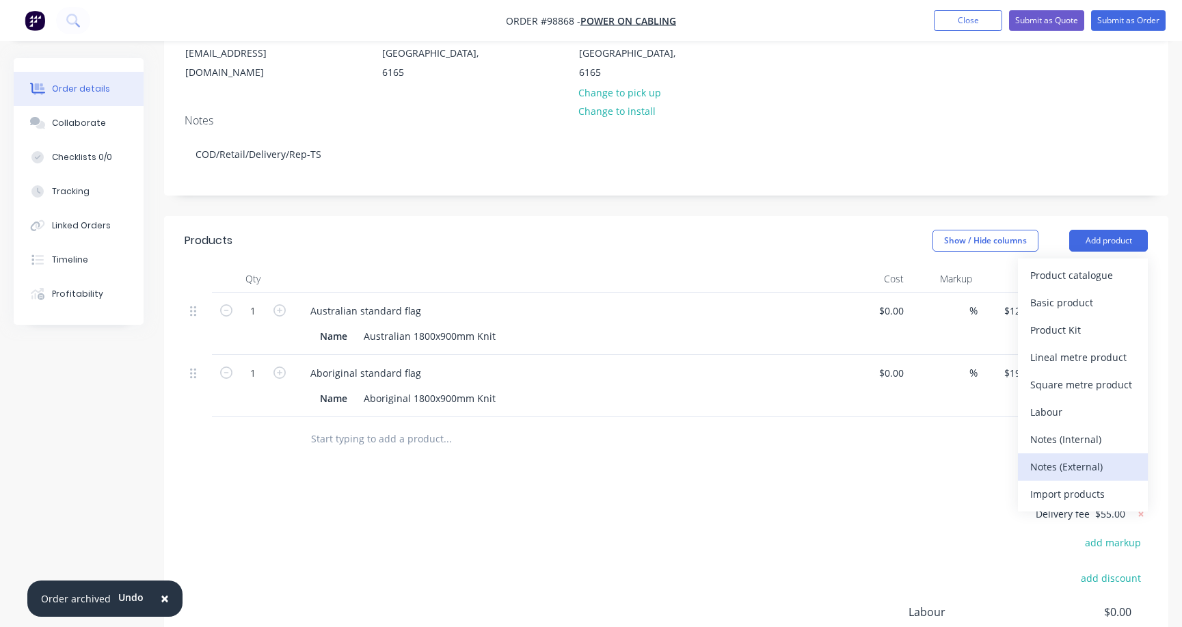
click at [1080, 457] on div "Notes (External)" at bounding box center [1082, 467] width 105 height 20
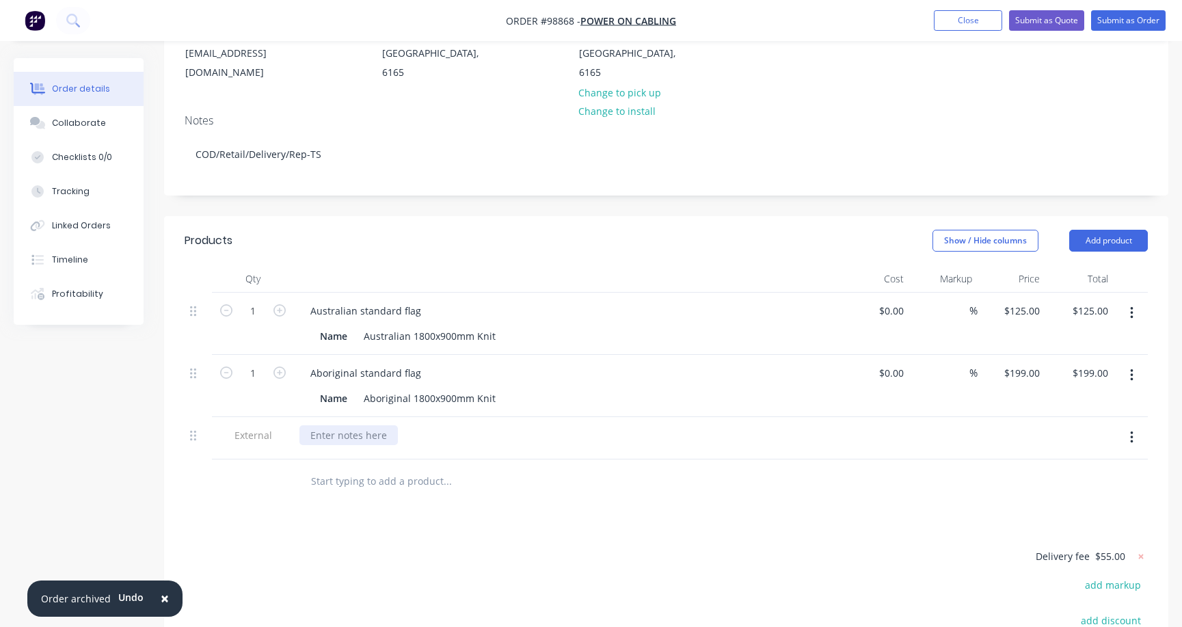
click at [316, 425] on div at bounding box center [348, 435] width 98 height 20
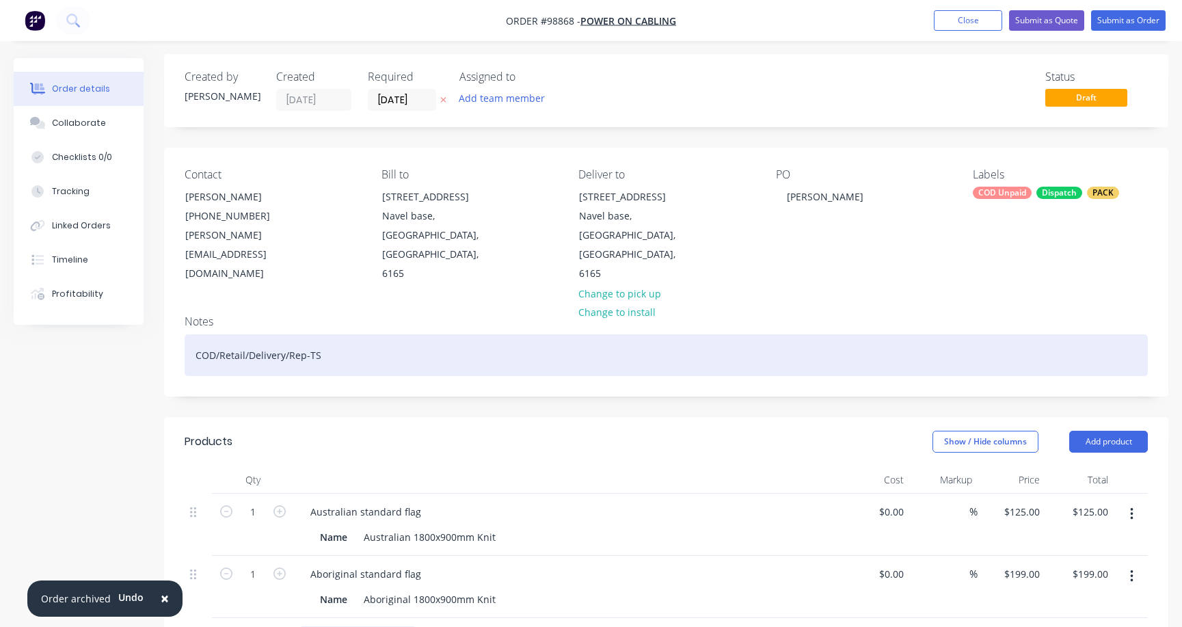
scroll to position [0, 0]
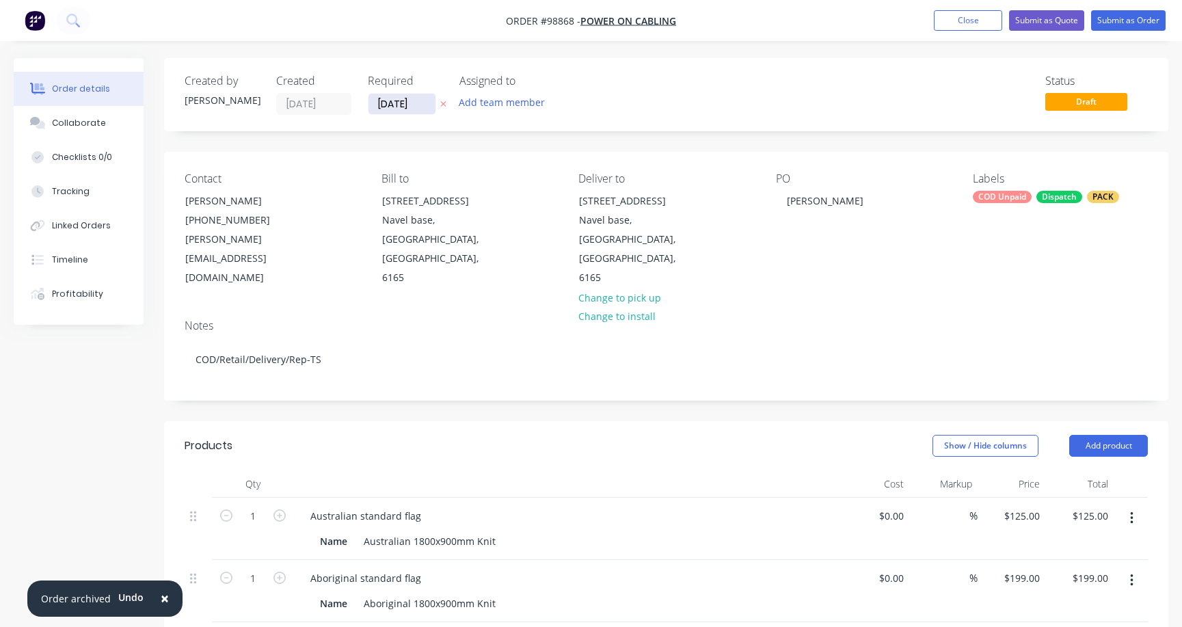
click at [392, 103] on input "[DATE]" at bounding box center [401, 104] width 67 height 21
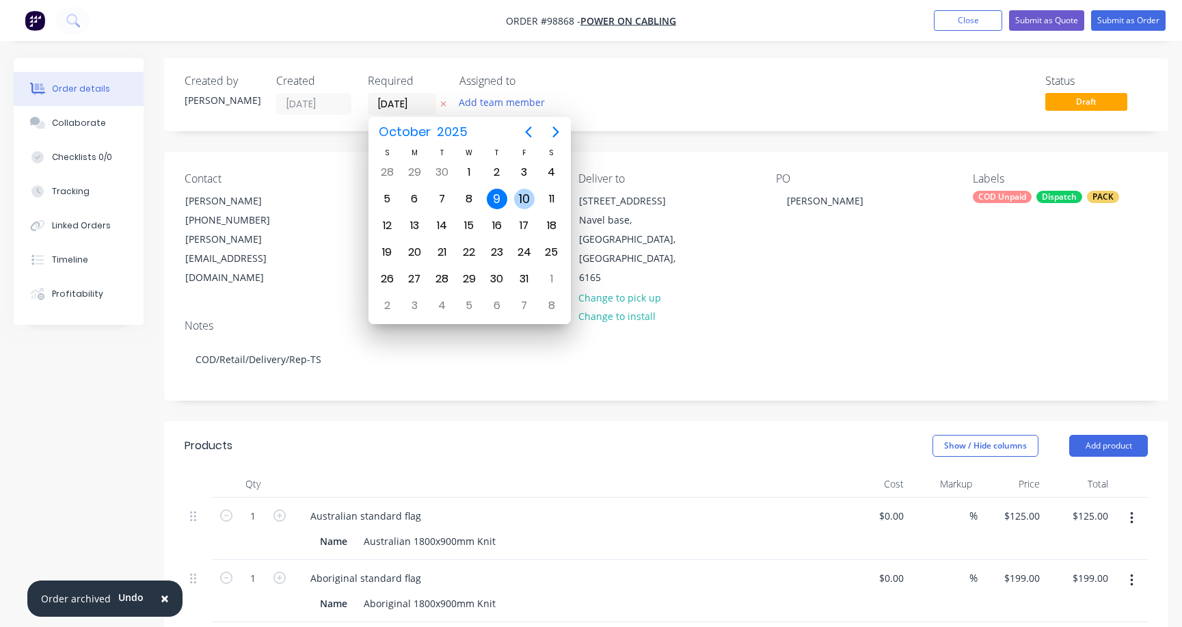
click at [522, 198] on div "10" at bounding box center [524, 199] width 21 height 21
type input "[DATE]"
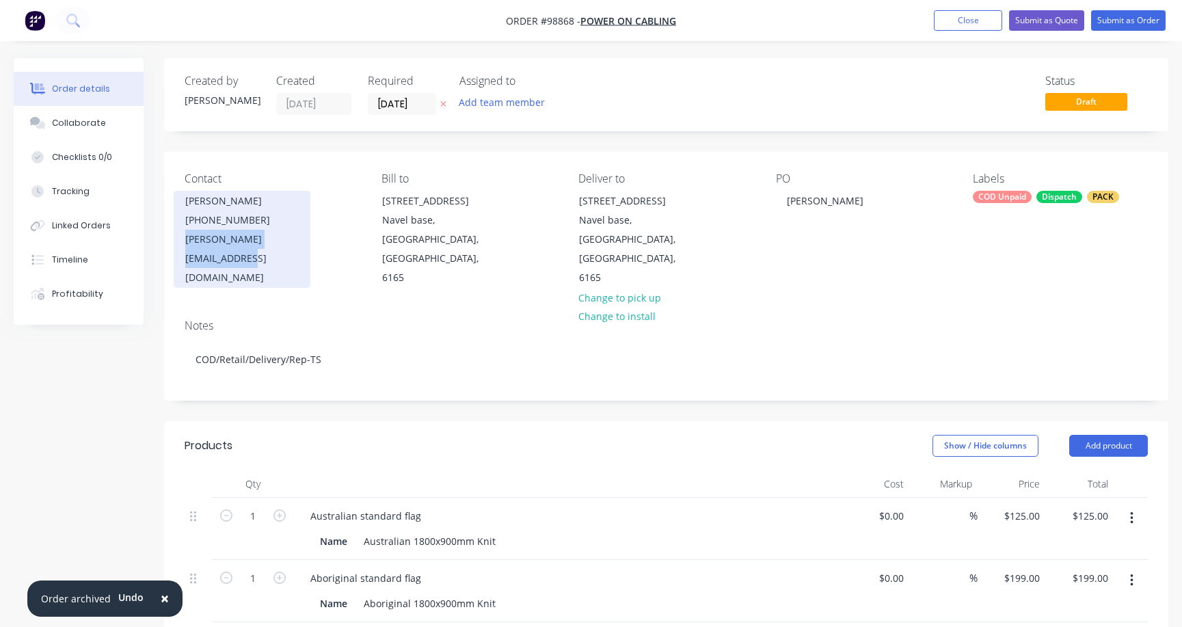
drag, startPoint x: 186, startPoint y: 239, endPoint x: 292, endPoint y: 241, distance: 105.9
click at [315, 238] on div "Contact [PERSON_NAME] [PHONE_NUMBER] [PERSON_NAME][EMAIL_ADDRESS][DOMAIN_NAME]" at bounding box center [272, 229] width 175 height 115
copy div "[PERSON_NAME]"
click at [258, 237] on div "[PERSON_NAME][EMAIL_ADDRESS][DOMAIN_NAME]" at bounding box center [241, 258] width 113 height 57
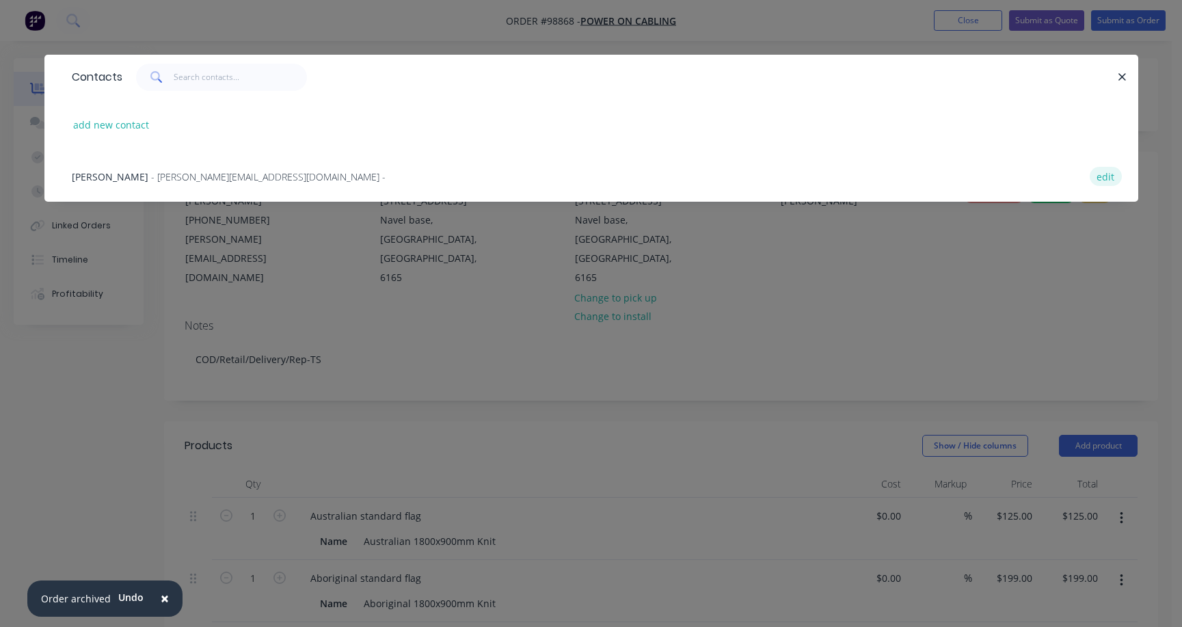
click at [1109, 178] on button "edit" at bounding box center [1105, 176] width 32 height 18
select select "AU"
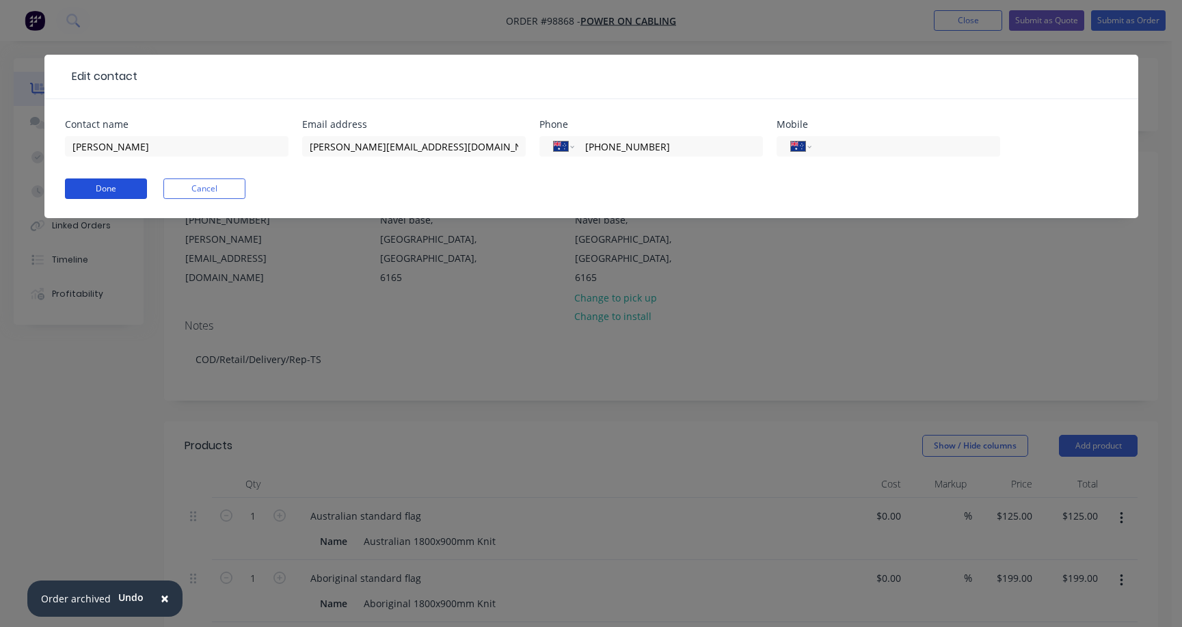
click at [122, 183] on button "Done" at bounding box center [106, 188] width 82 height 21
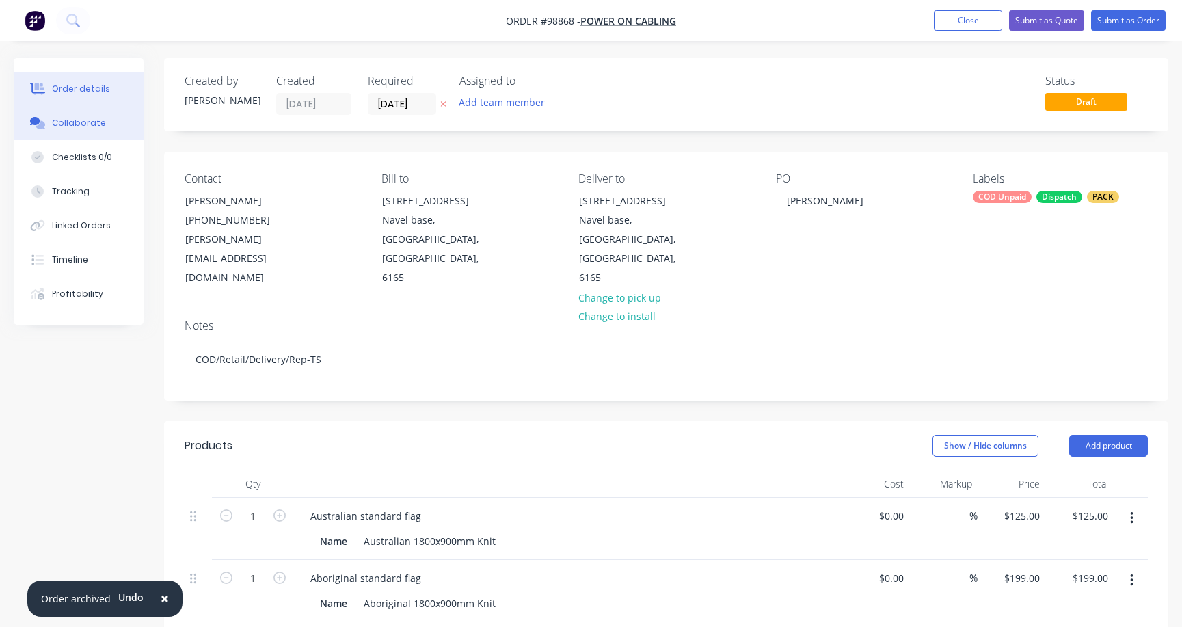
click at [66, 124] on div "Collaborate" at bounding box center [79, 123] width 54 height 12
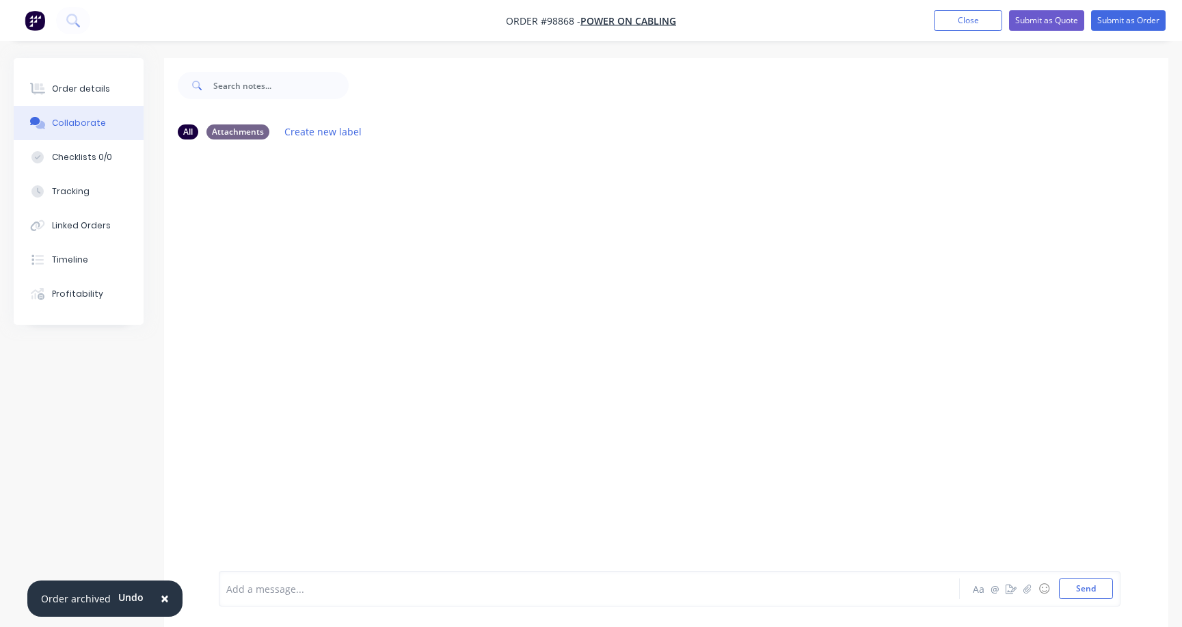
click at [297, 586] on div at bounding box center [559, 589] width 664 height 14
click at [960, 23] on button "Close" at bounding box center [968, 20] width 68 height 21
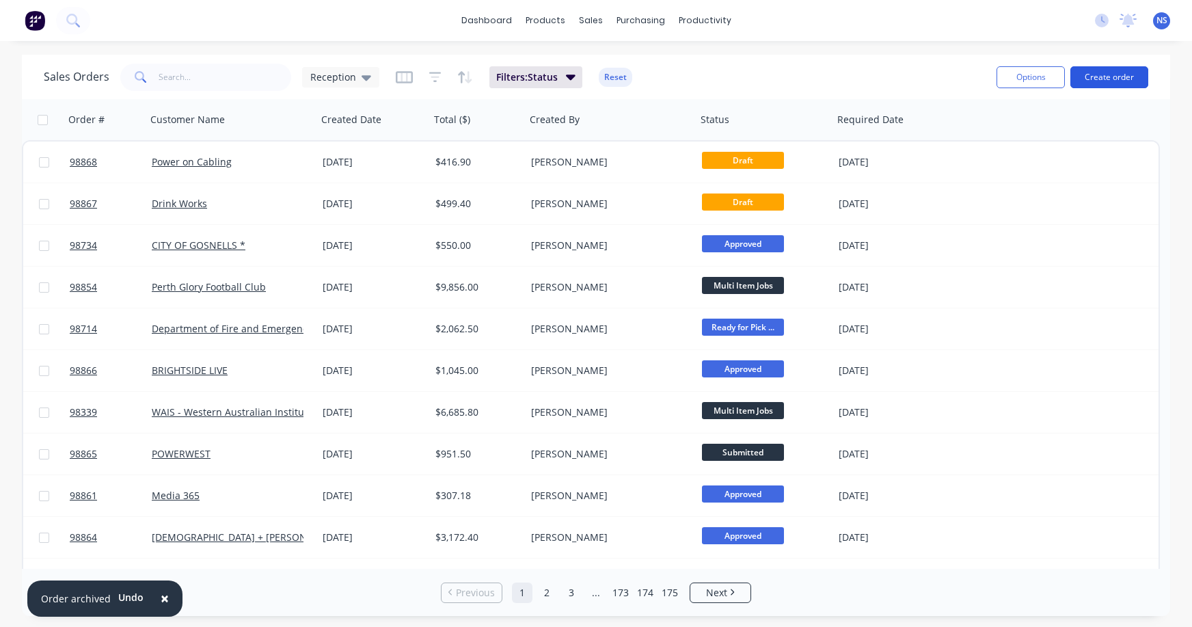
click at [1111, 74] on button "Create order" at bounding box center [1109, 77] width 78 height 22
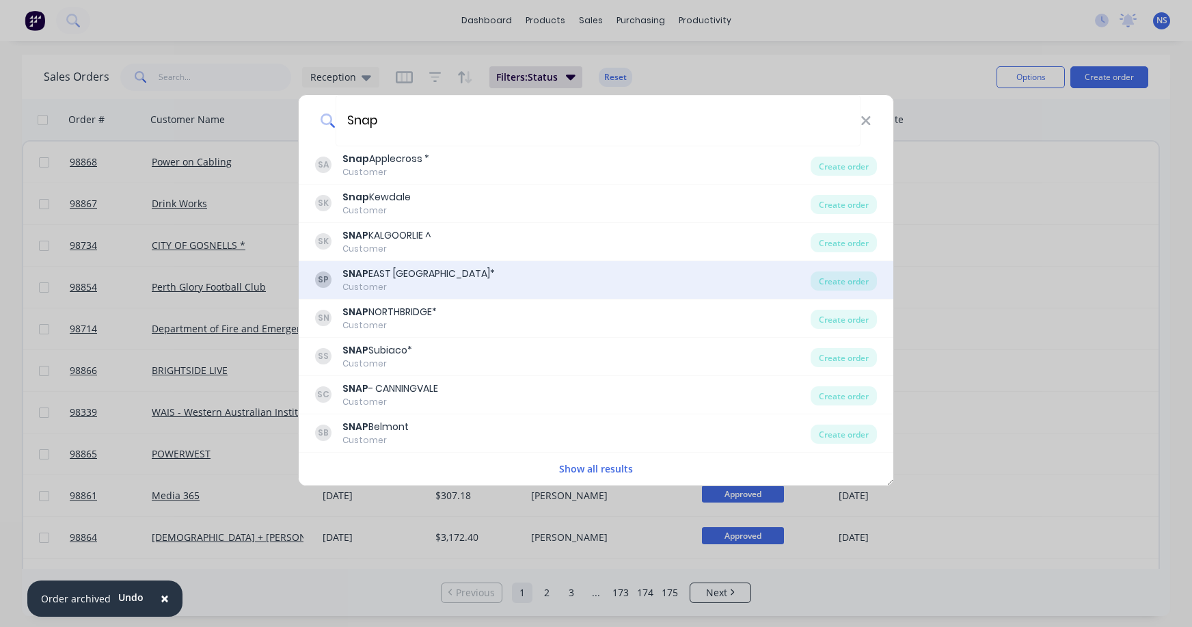
type input "Snap"
click at [435, 282] on div "SP SNAP EAST PERTH* Customer" at bounding box center [562, 280] width 495 height 27
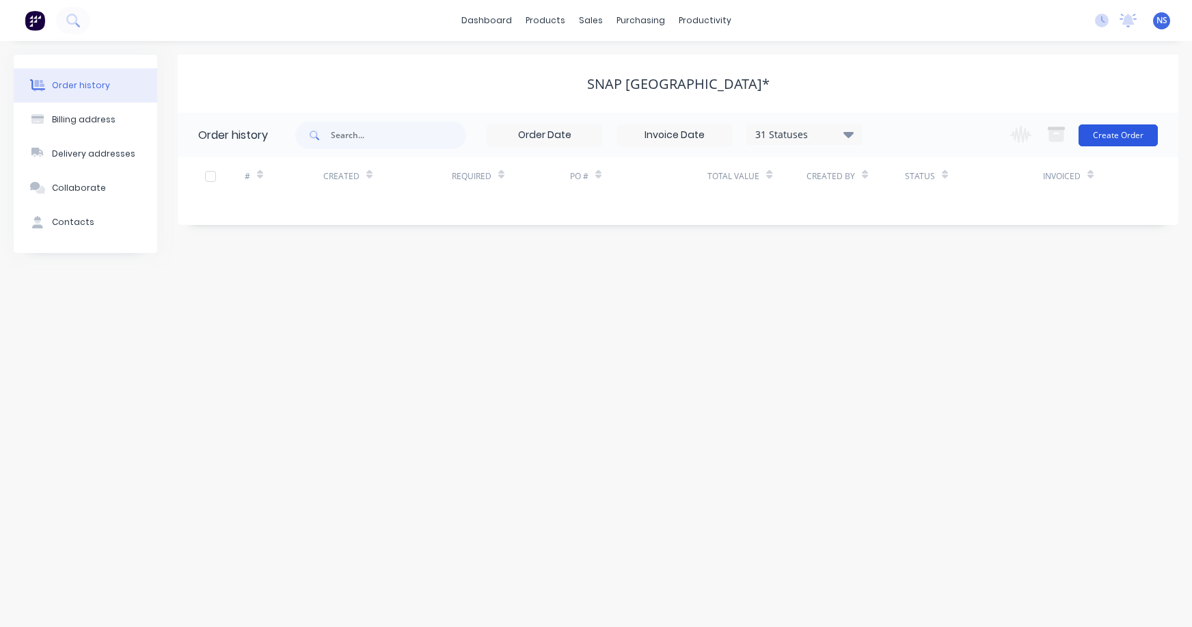
click at [1118, 133] on button "Create Order" at bounding box center [1117, 135] width 79 height 22
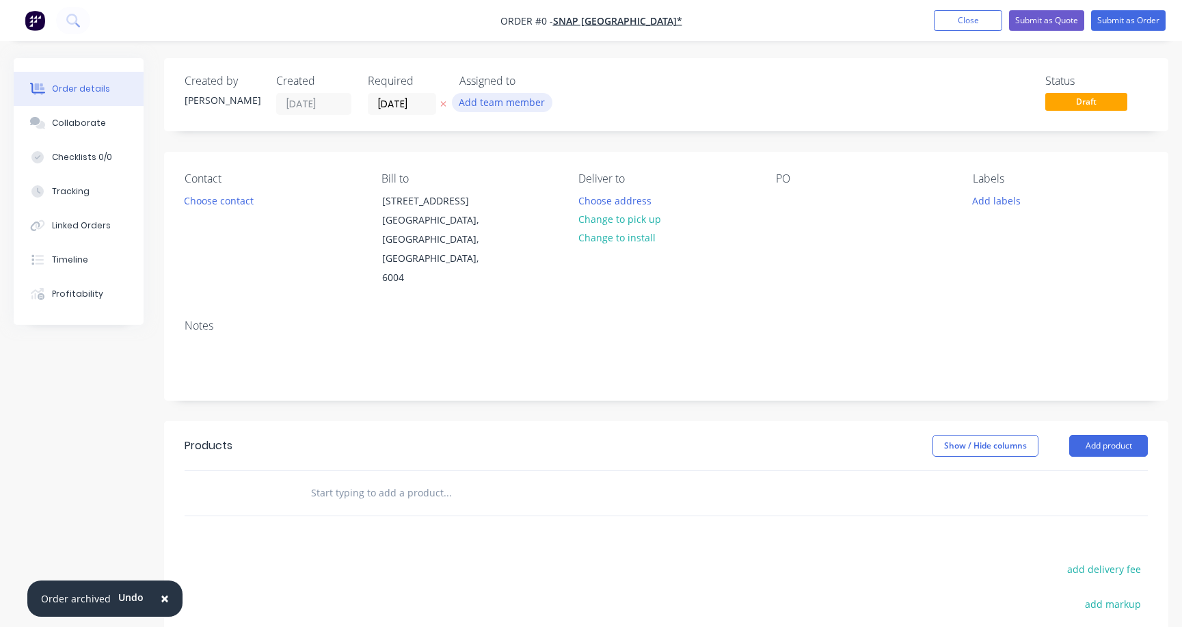
click at [501, 103] on button "Add team member" at bounding box center [502, 102] width 100 height 18
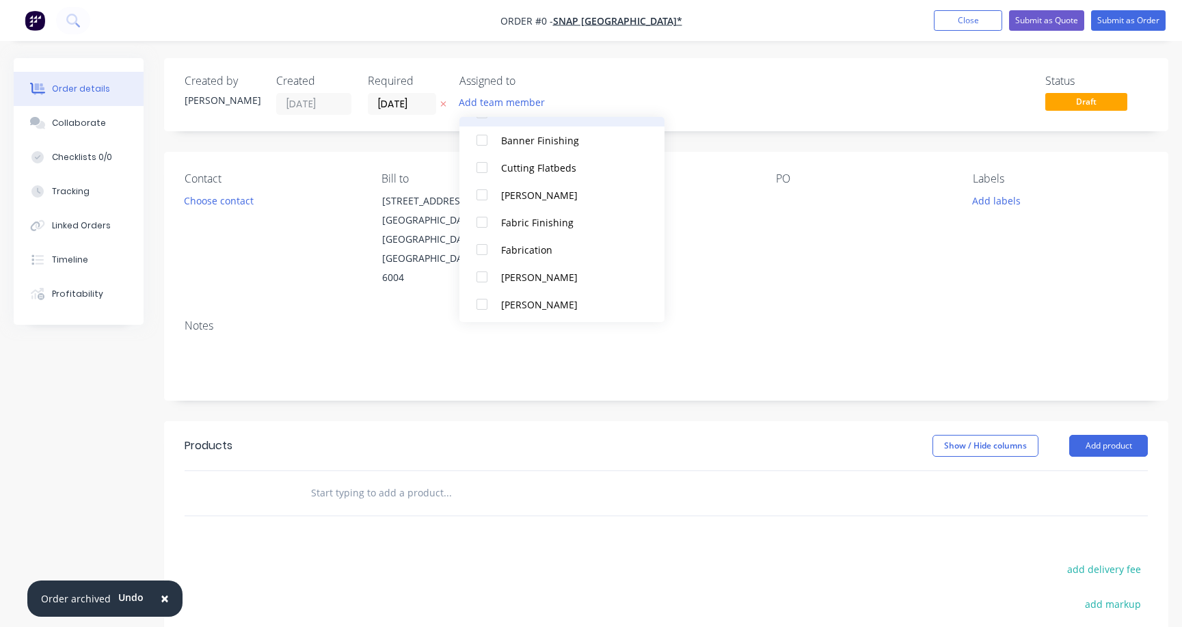
scroll to position [277, 0]
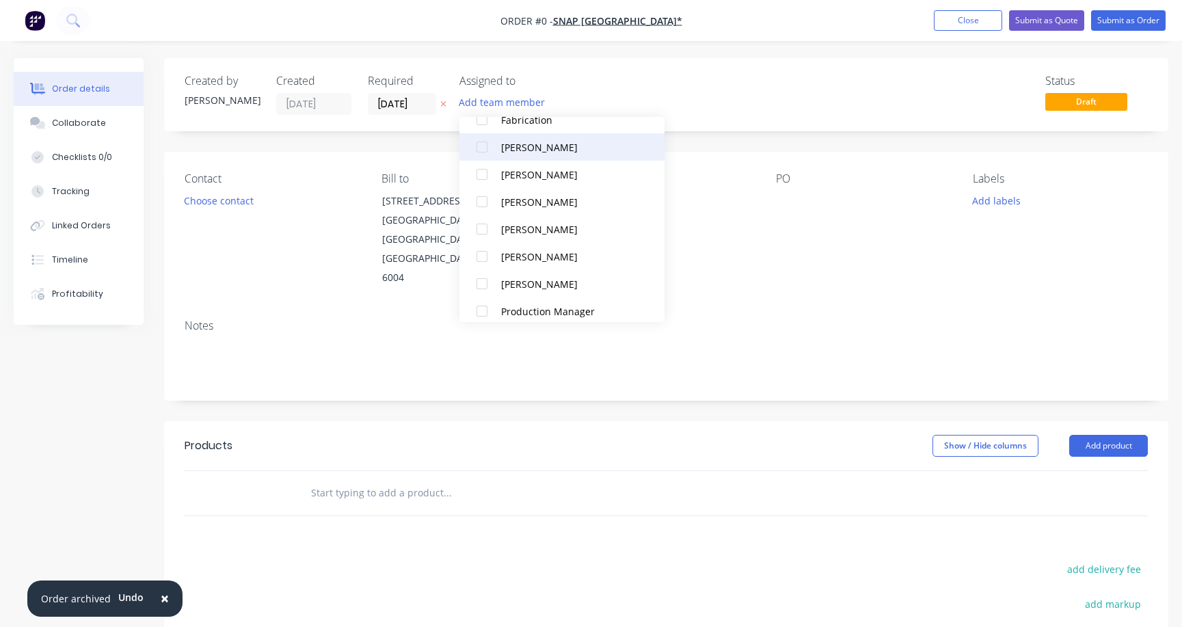
click at [480, 145] on div at bounding box center [481, 146] width 27 height 27
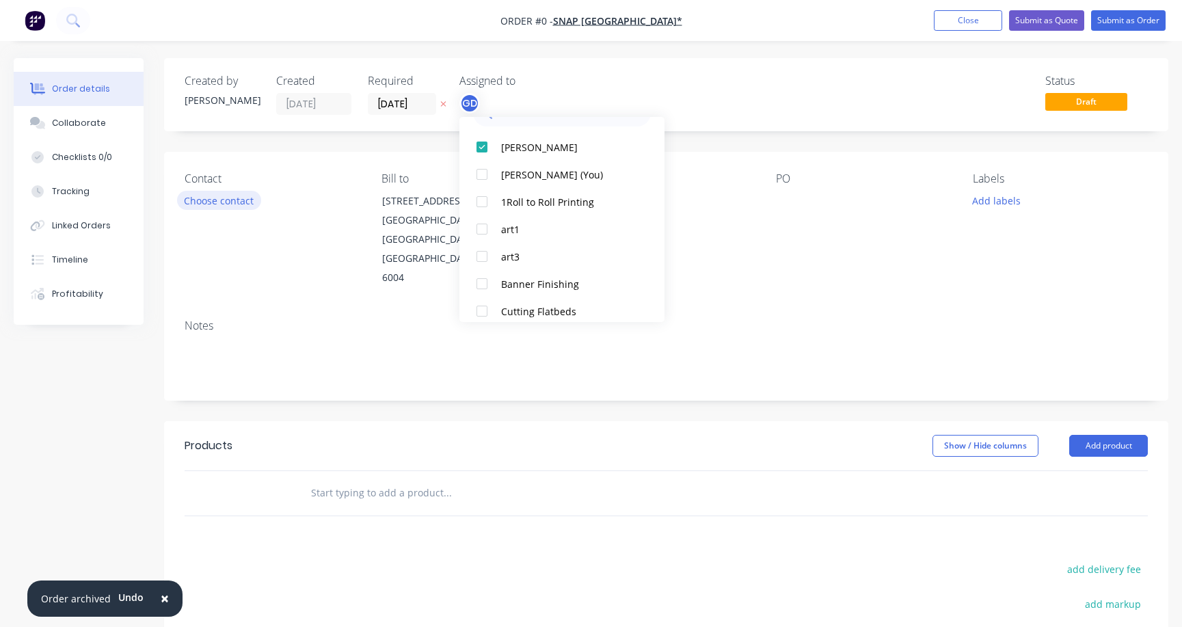
click at [212, 200] on div "Order details Collaborate Checklists 0/0 Tracking Linked Orders Timeline Profit…" at bounding box center [591, 461] width 1182 height 806
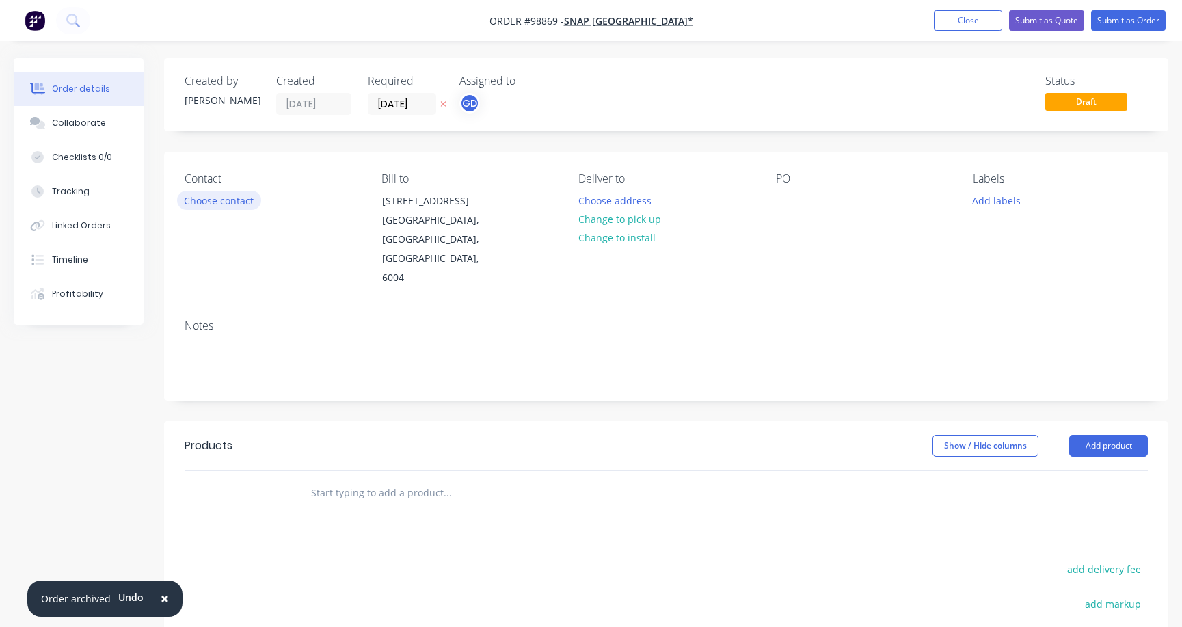
click at [226, 206] on button "Choose contact" at bounding box center [219, 200] width 84 height 18
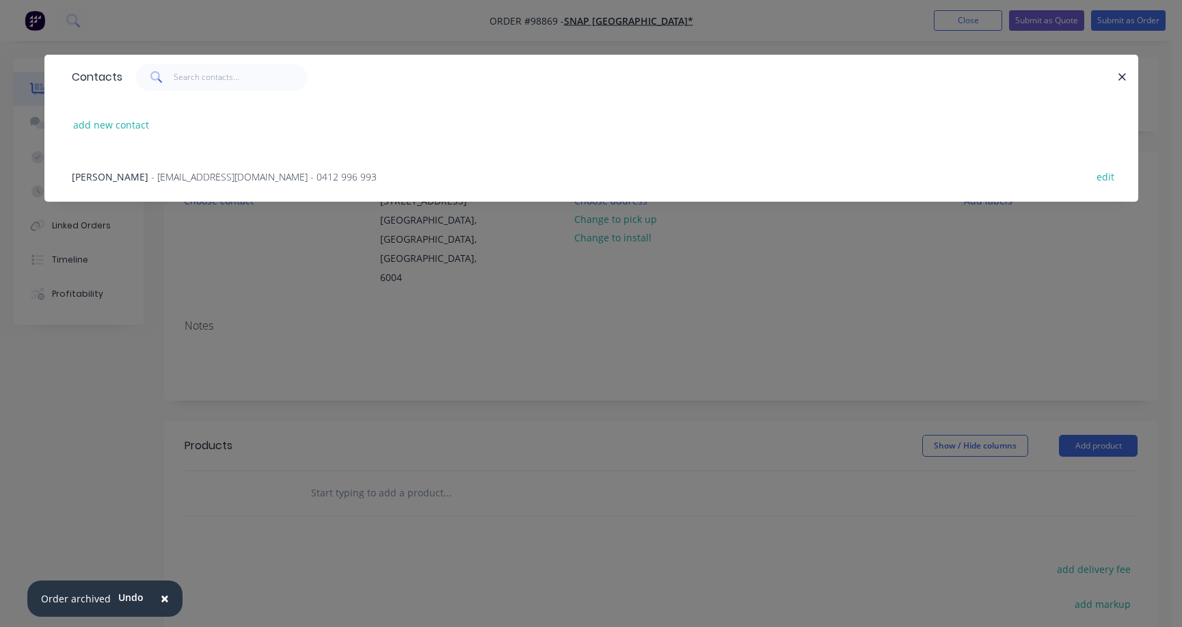
click at [206, 180] on span "- [EMAIL_ADDRESS][DOMAIN_NAME] - 0412 996 993" at bounding box center [264, 176] width 226 height 13
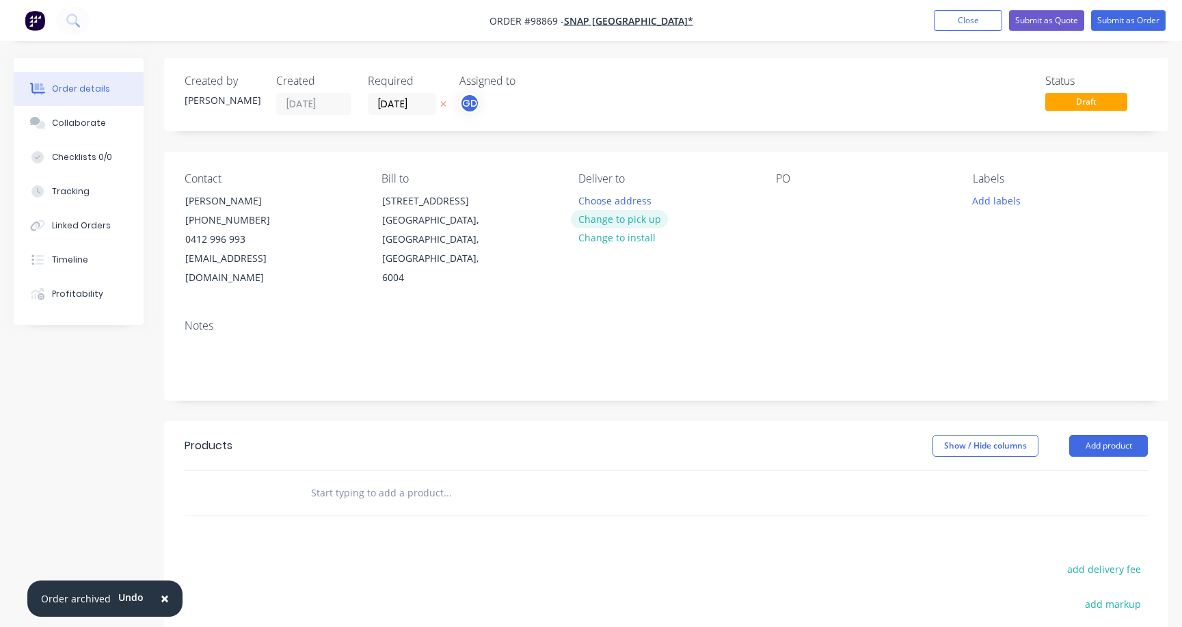
click at [614, 217] on button "Change to pick up" at bounding box center [619, 219] width 97 height 18
click at [591, 200] on div at bounding box center [589, 201] width 22 height 20
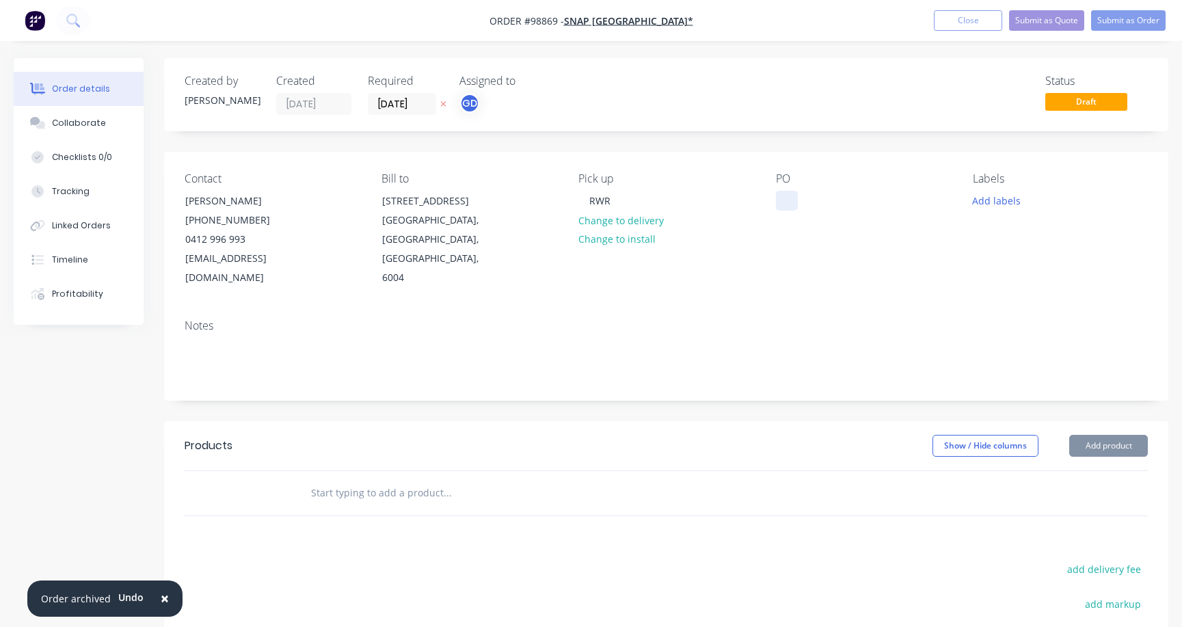
click at [782, 199] on div at bounding box center [787, 201] width 22 height 20
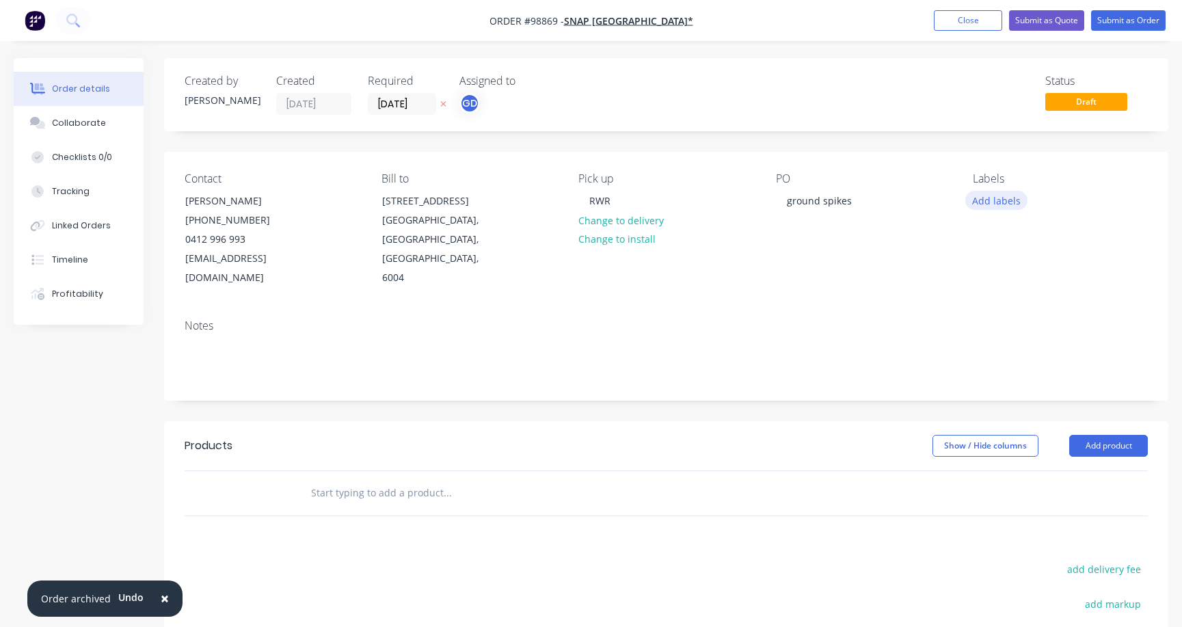
click at [996, 198] on button "Add labels" at bounding box center [996, 200] width 63 height 18
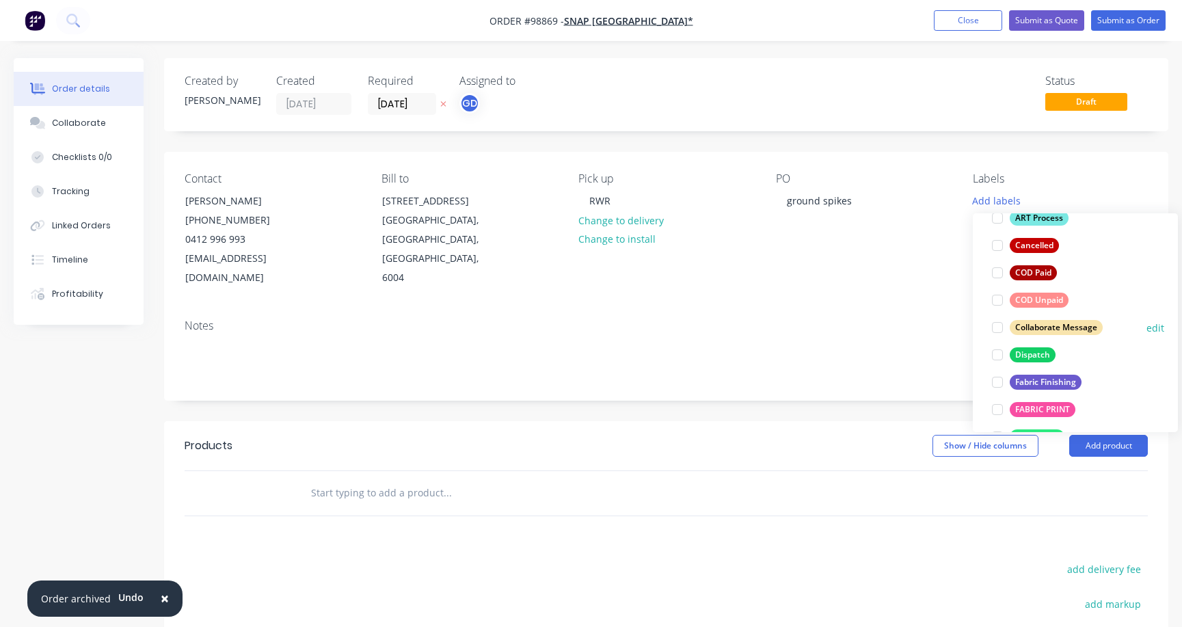
scroll to position [150, 0]
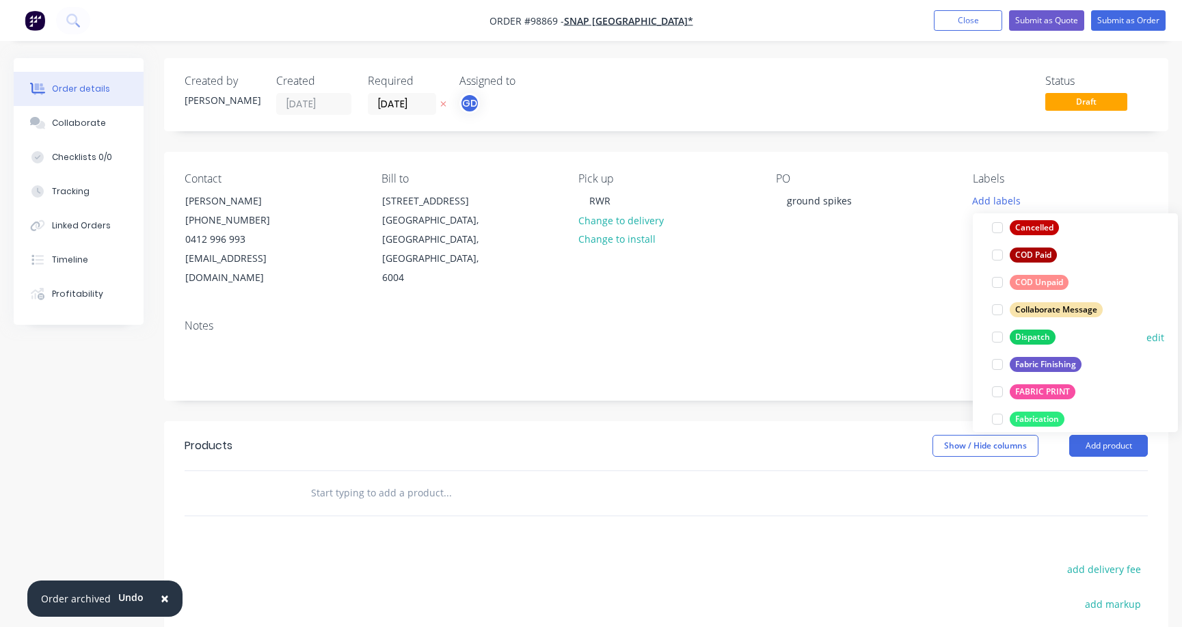
click at [996, 334] on div at bounding box center [996, 336] width 27 height 27
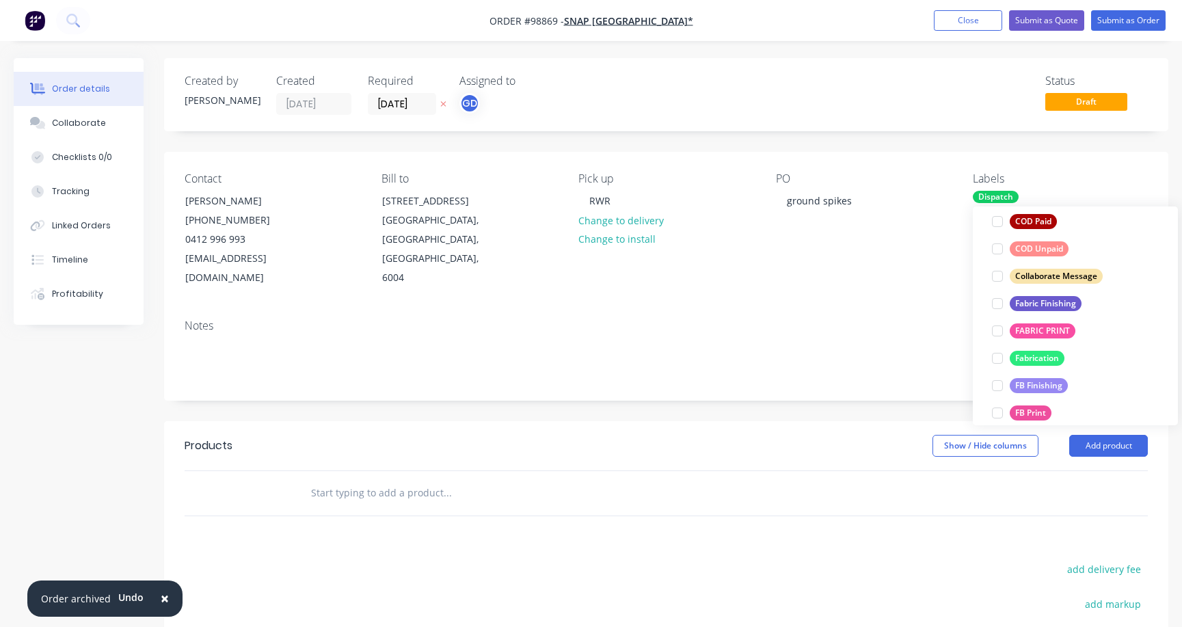
scroll to position [430, 0]
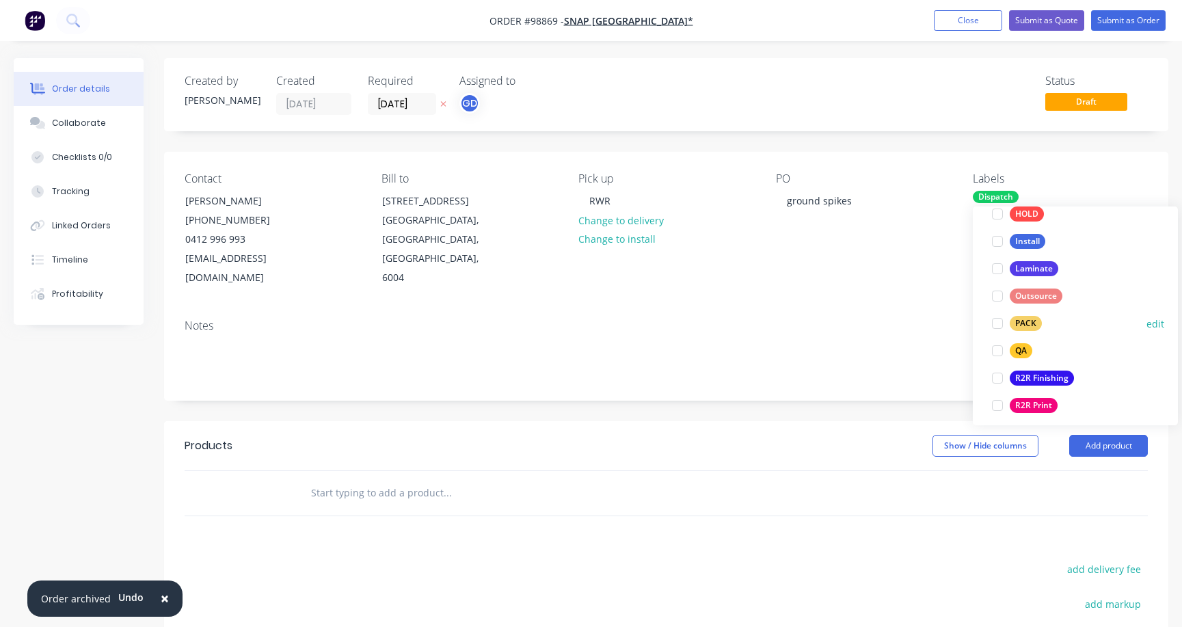
click at [998, 325] on div at bounding box center [996, 323] width 27 height 27
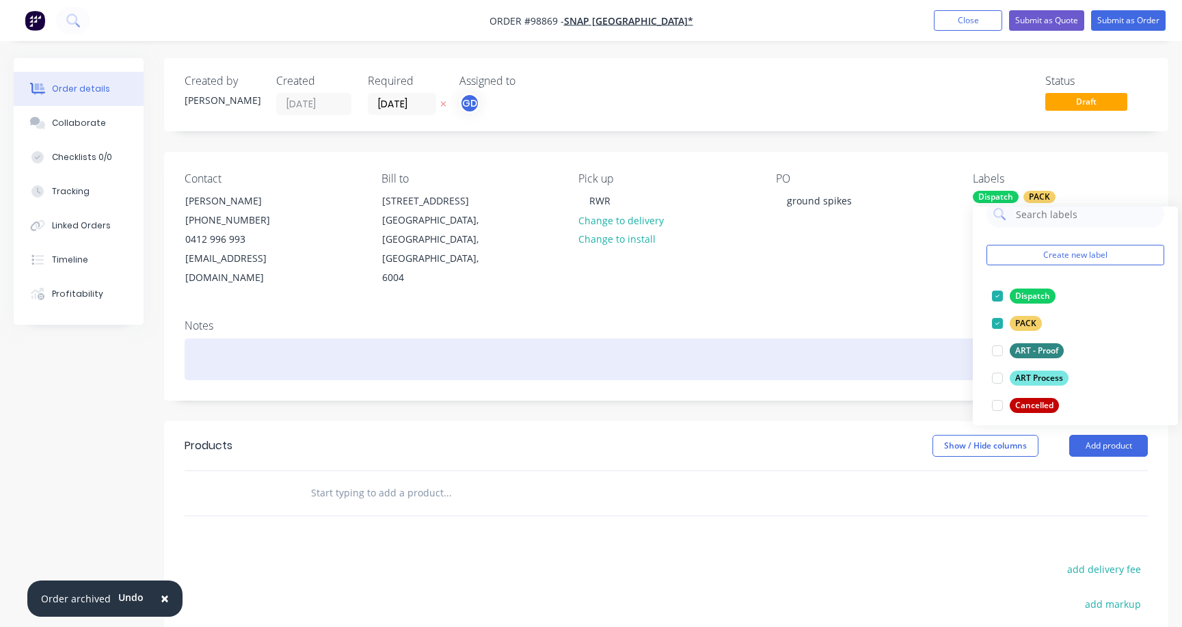
click at [326, 338] on div at bounding box center [666, 359] width 963 height 42
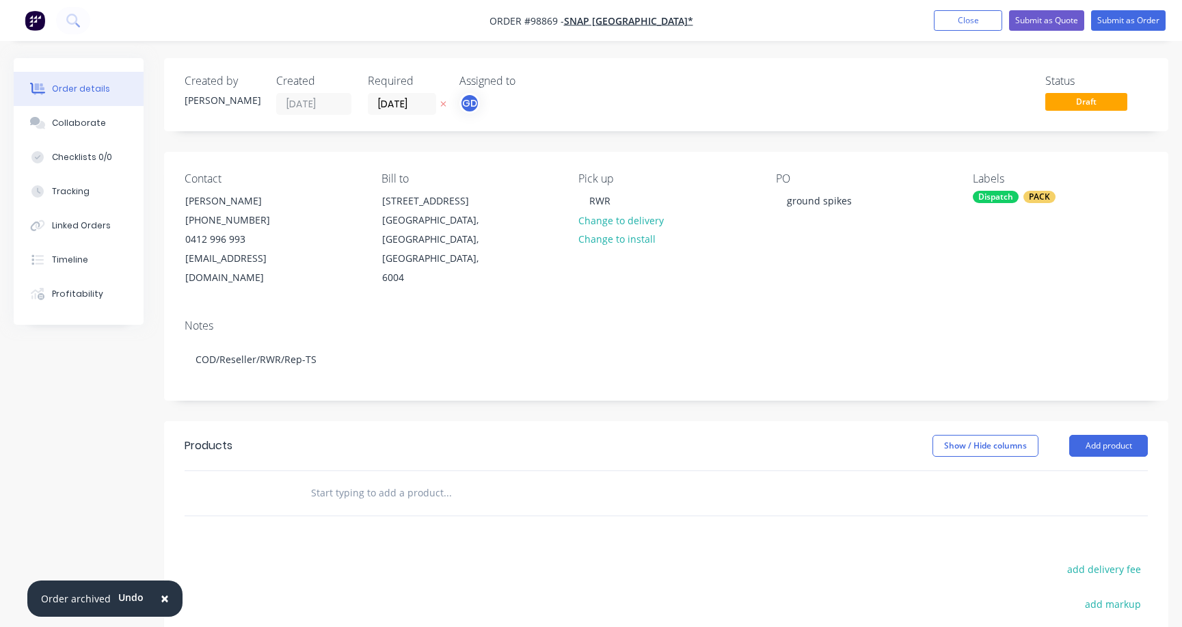
click at [337, 479] on input "text" at bounding box center [446, 492] width 273 height 27
type input "A"
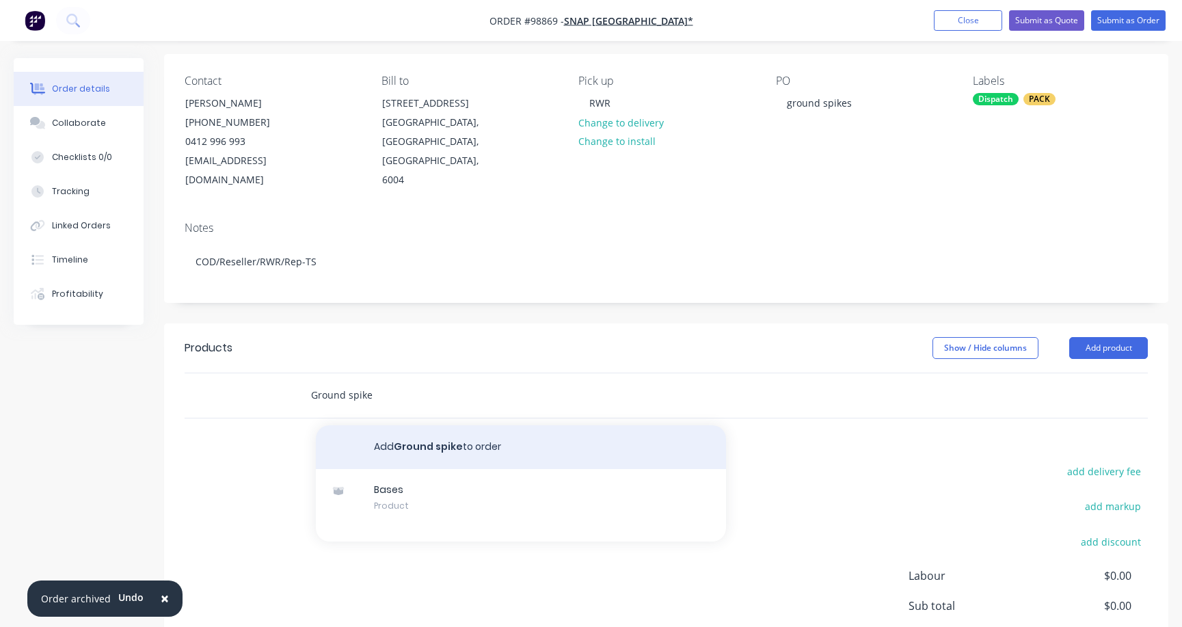
scroll to position [152, 0]
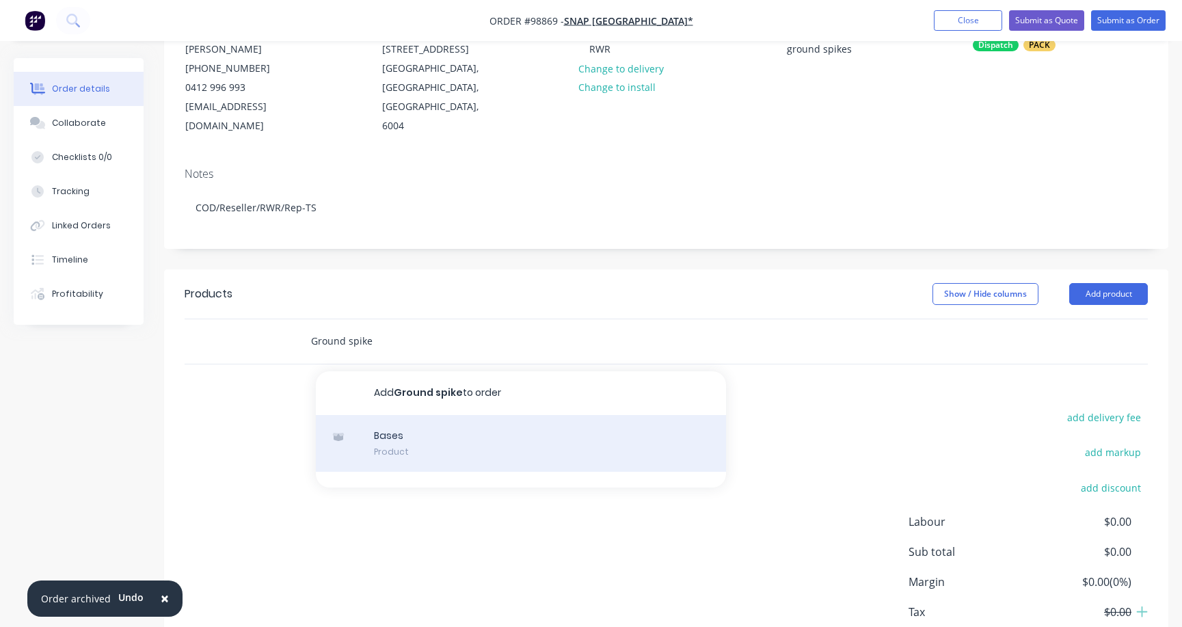
type input "Ground spike"
click at [441, 415] on div "Bases Product" at bounding box center [521, 443] width 410 height 57
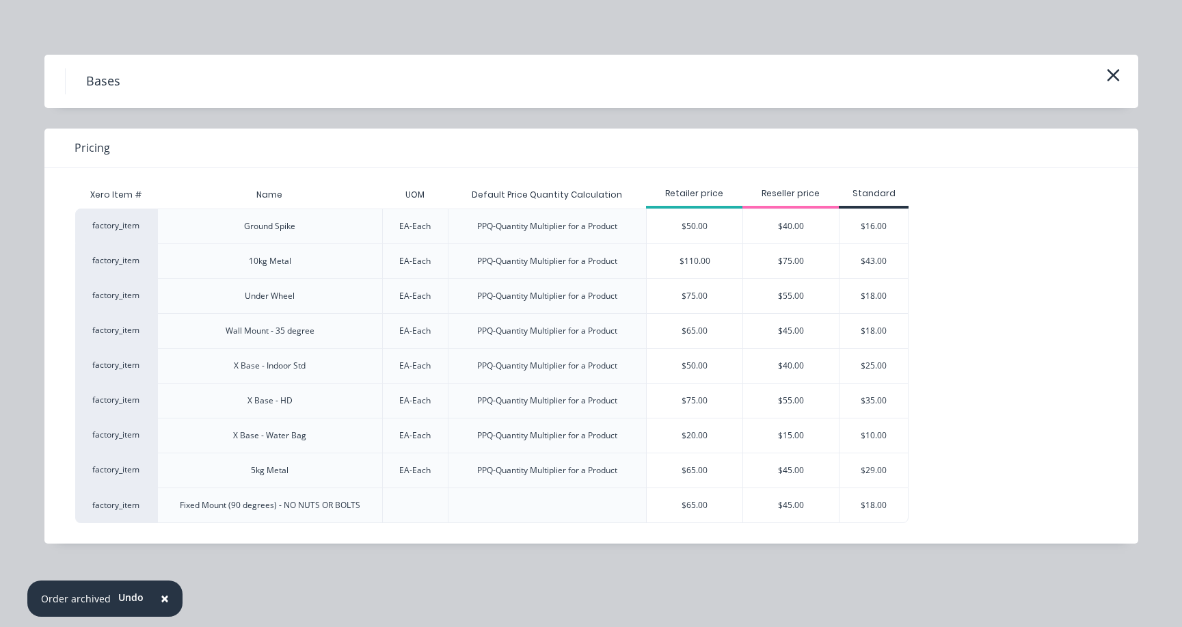
click at [780, 226] on div "$40.00" at bounding box center [791, 226] width 96 height 34
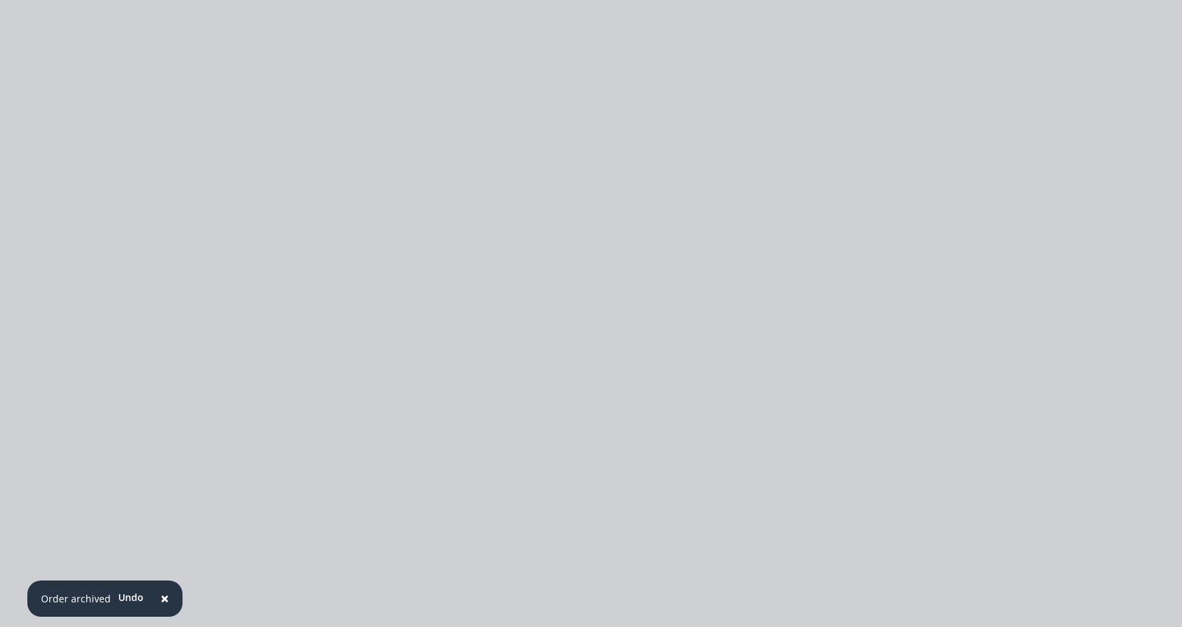
type input "$40.00"
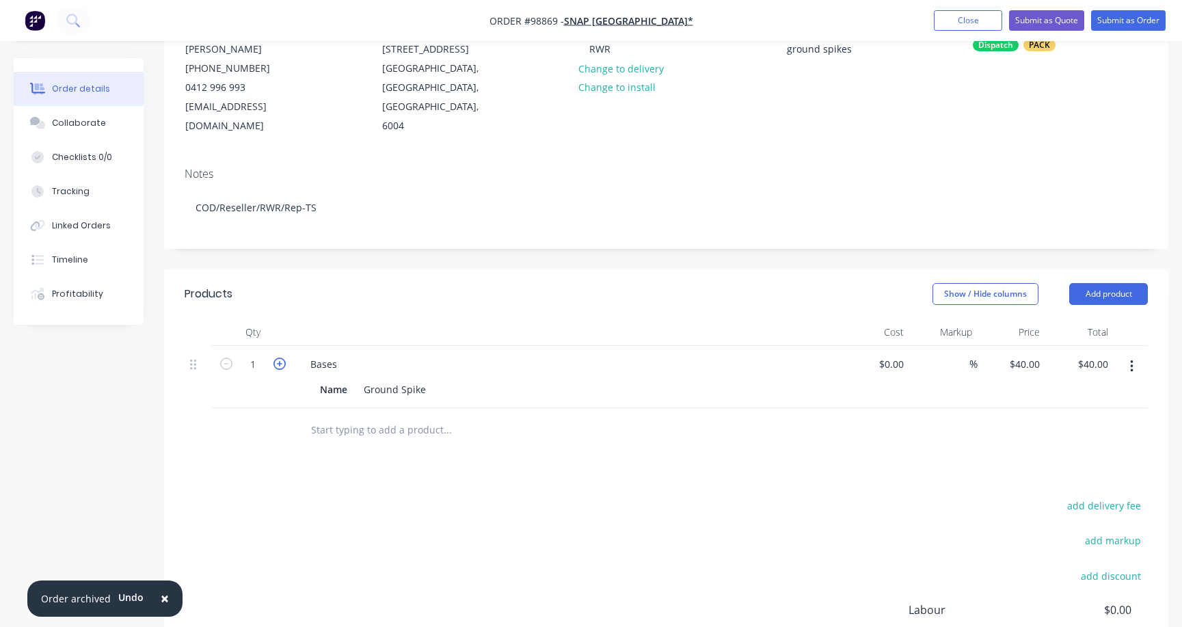
click at [277, 357] on icon "button" at bounding box center [279, 363] width 12 height 12
type input "2"
type input "$80.00"
click at [278, 357] on icon "button" at bounding box center [279, 363] width 12 height 12
type input "3"
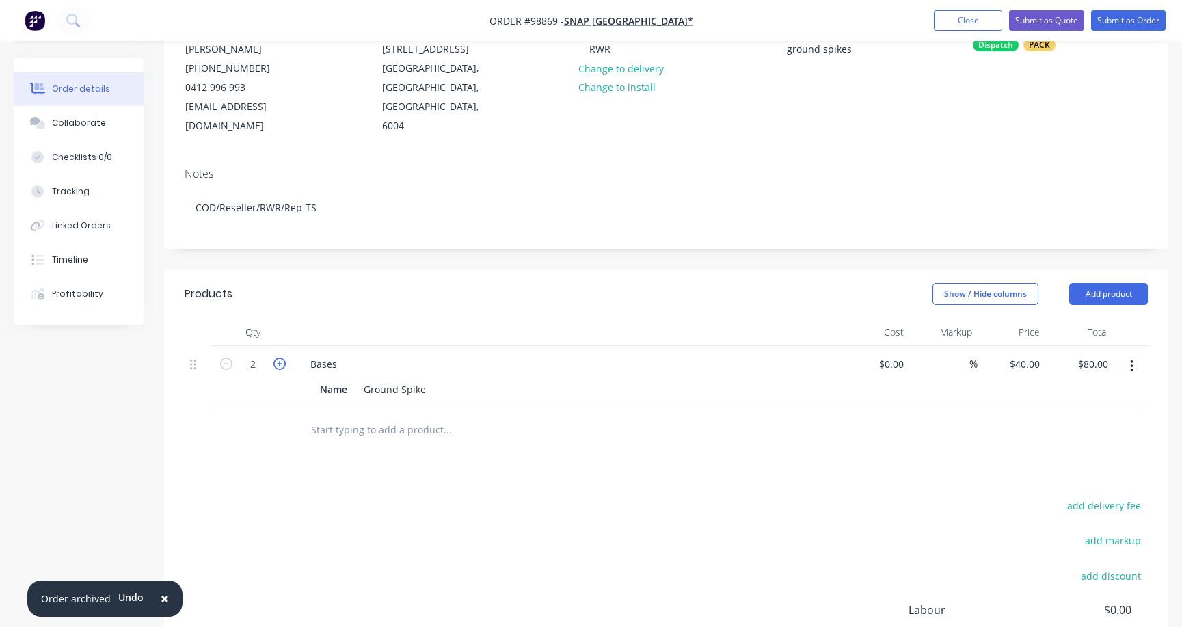
type input "$120.00"
click at [278, 357] on icon "button" at bounding box center [279, 363] width 12 height 12
type input "4"
type input "$160.00"
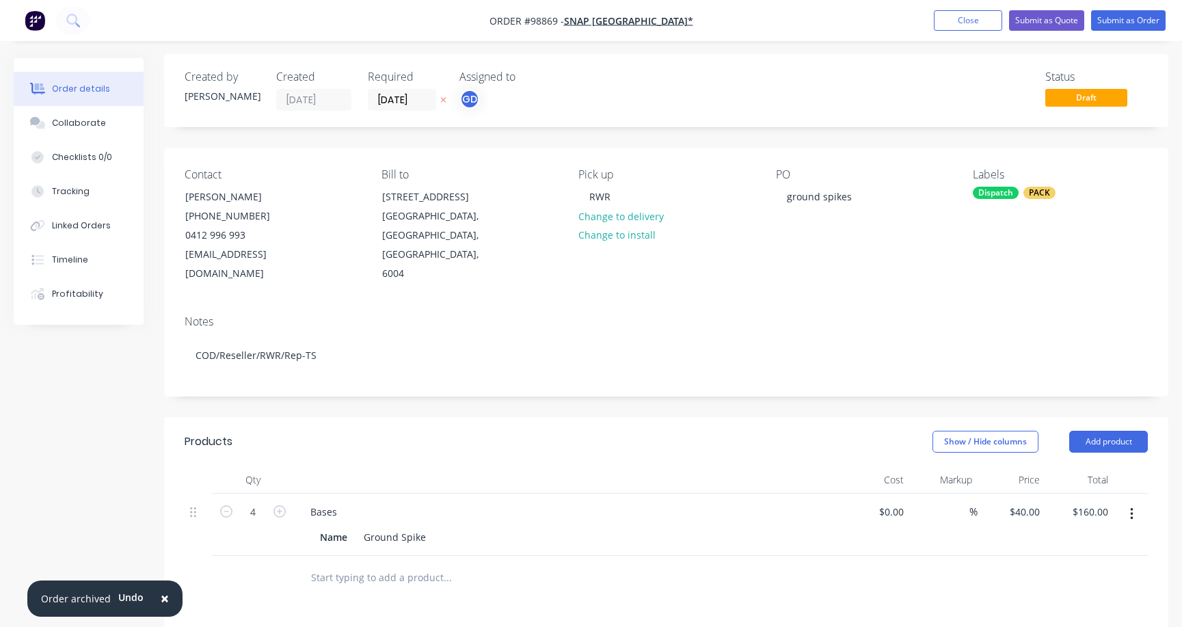
scroll to position [0, 0]
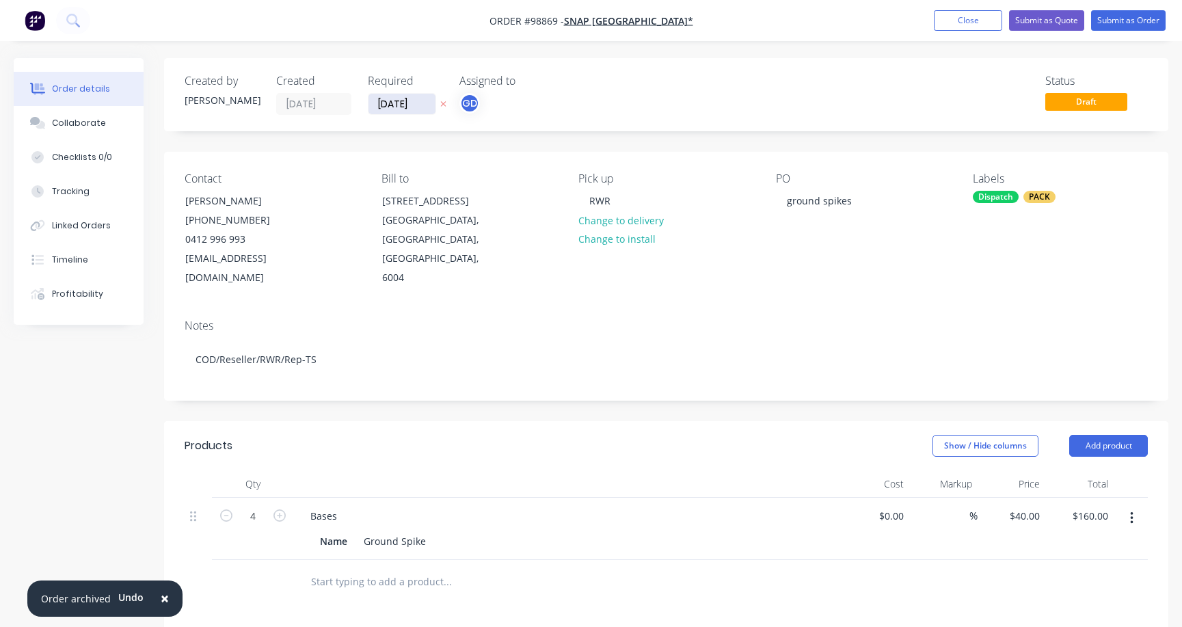
click at [399, 103] on input "[DATE]" at bounding box center [401, 104] width 67 height 21
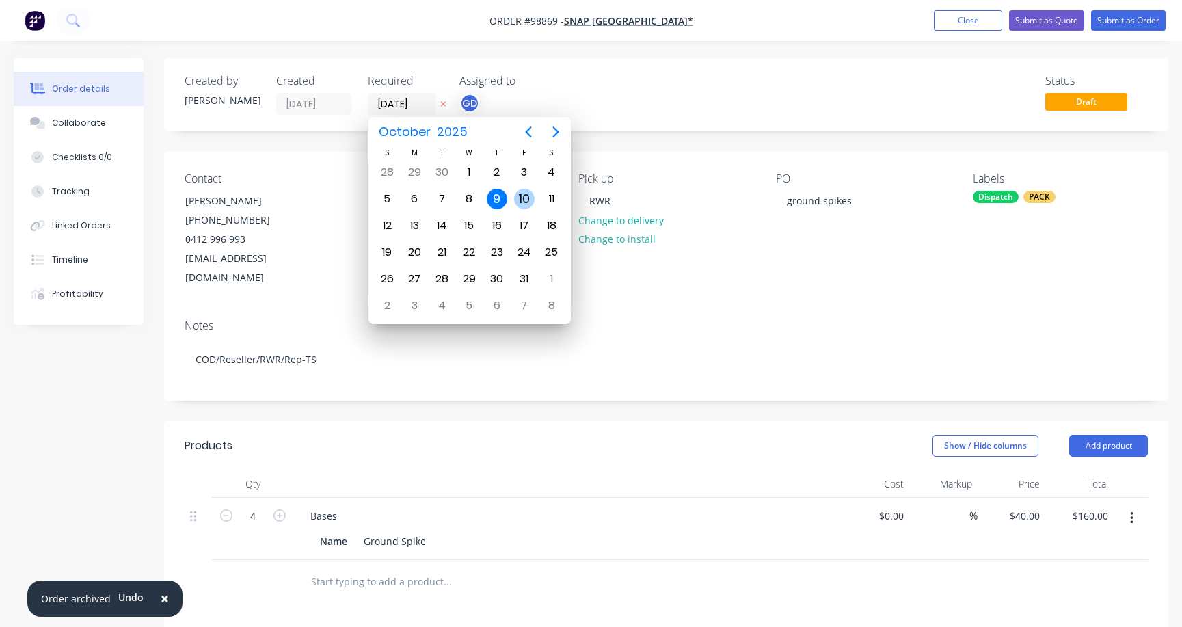
click at [523, 195] on div "10" at bounding box center [524, 199] width 21 height 21
type input "[DATE]"
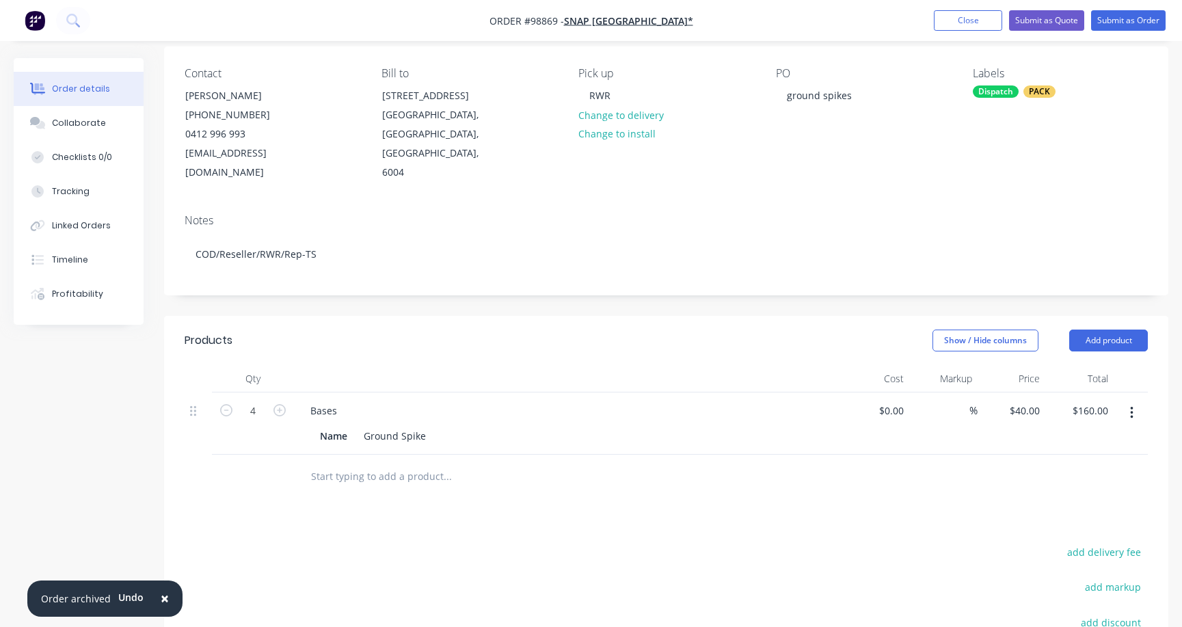
scroll to position [110, 0]
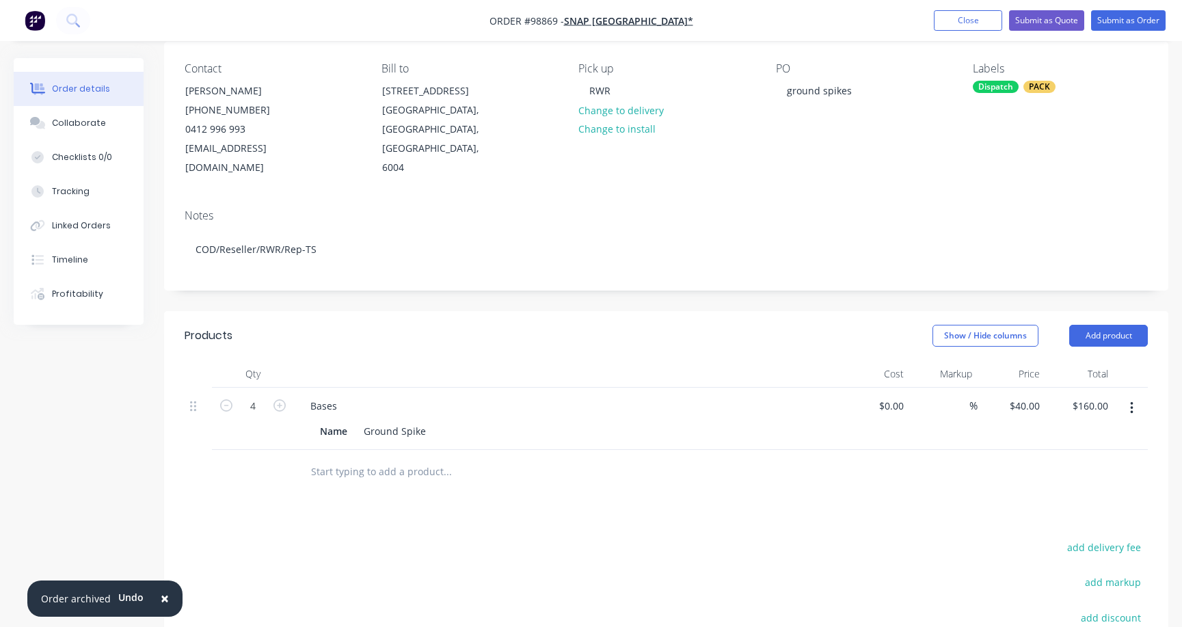
click at [375, 458] on input "text" at bounding box center [446, 471] width 273 height 27
click at [1108, 325] on button "Add product" at bounding box center [1108, 336] width 79 height 22
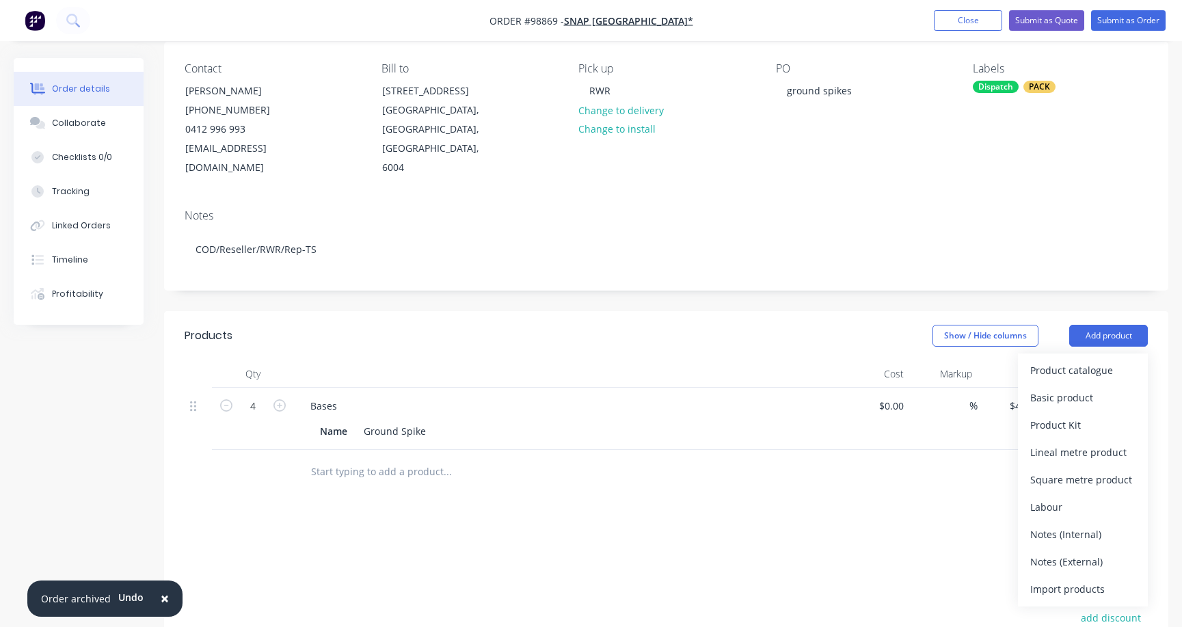
drag, startPoint x: 1096, startPoint y: 544, endPoint x: 1066, endPoint y: 520, distance: 37.9
click at [1095, 552] on div "Notes (External)" at bounding box center [1082, 562] width 105 height 20
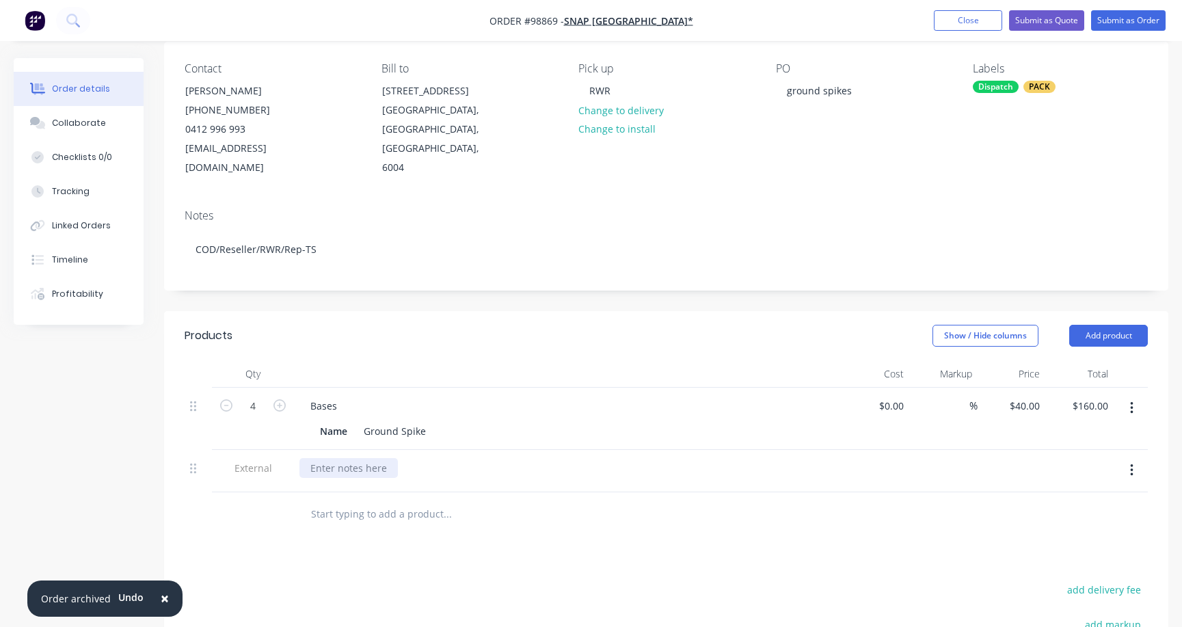
click at [371, 458] on div at bounding box center [348, 468] width 98 height 20
click at [973, 18] on button "Close" at bounding box center [968, 20] width 68 height 21
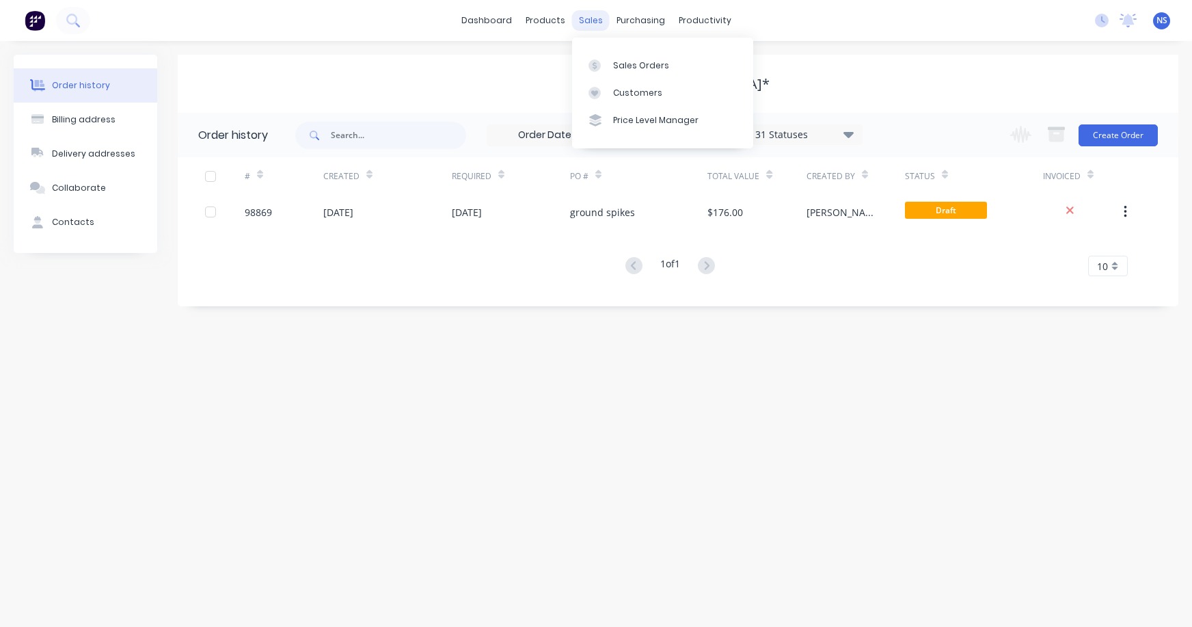
click at [590, 21] on div "sales" at bounding box center [591, 20] width 38 height 21
click at [629, 64] on div "Sales Orders" at bounding box center [641, 65] width 56 height 12
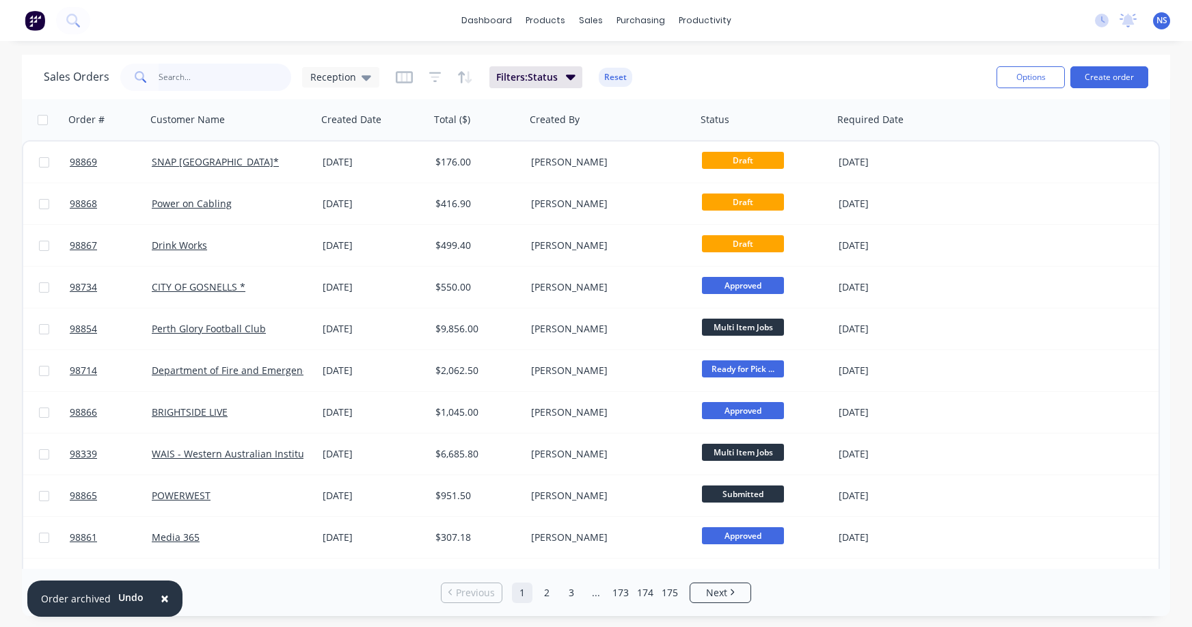
click at [223, 66] on input "text" at bounding box center [225, 77] width 133 height 27
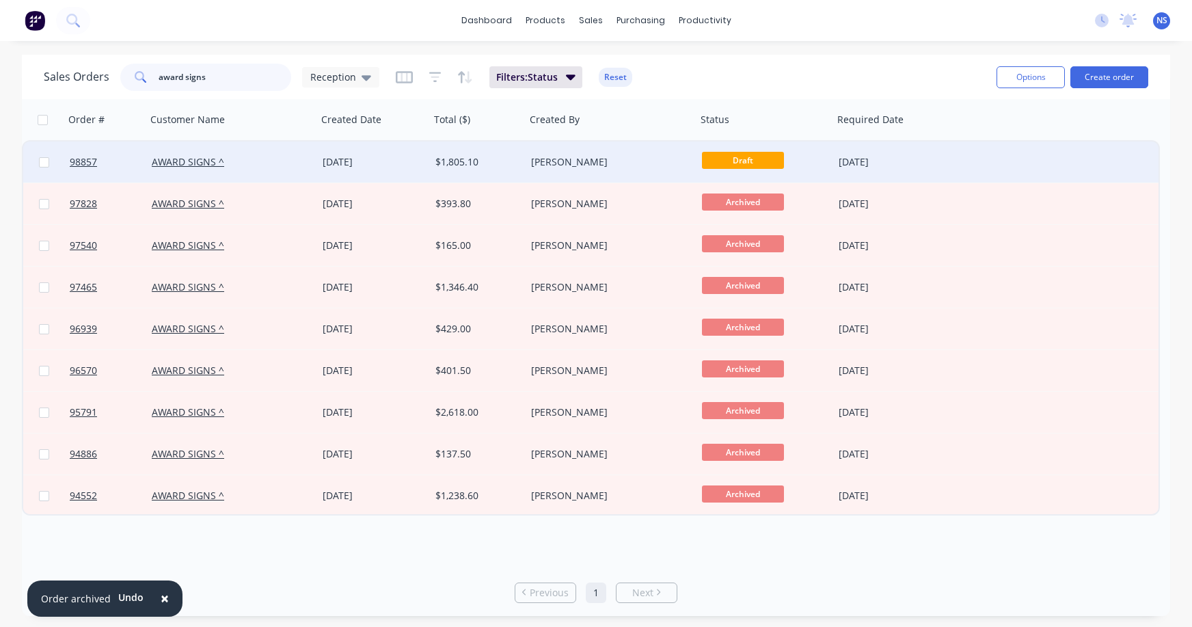
type input "award signs"
click at [293, 167] on div "AWARD SIGNS ^" at bounding box center [228, 162] width 152 height 14
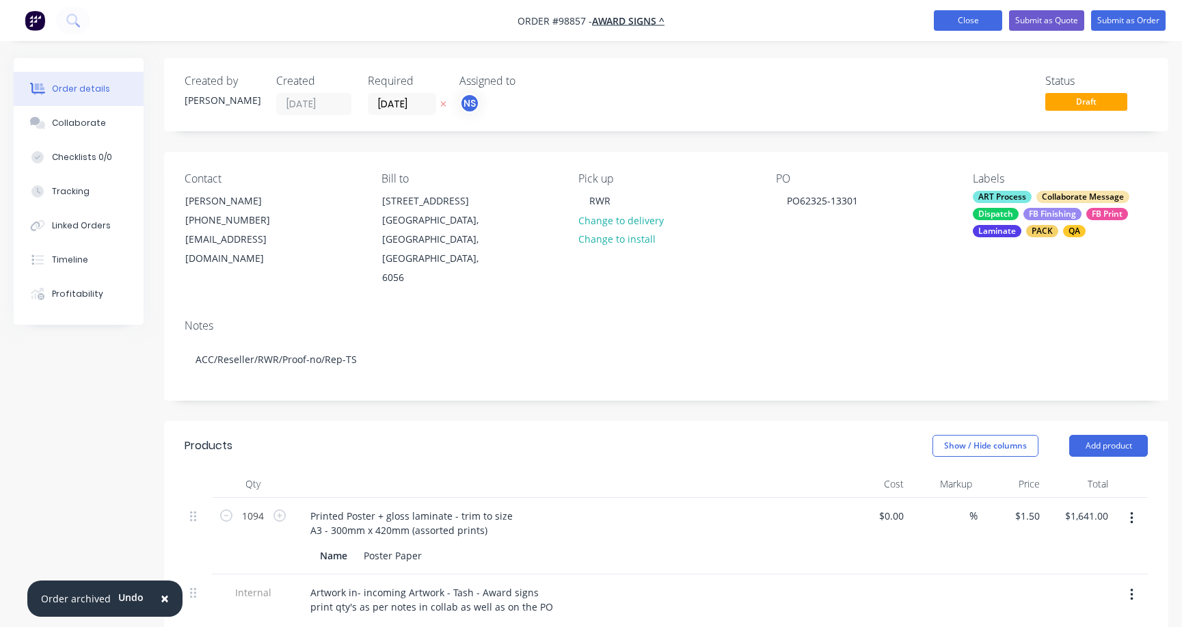
click at [966, 19] on button "Close" at bounding box center [968, 20] width 68 height 21
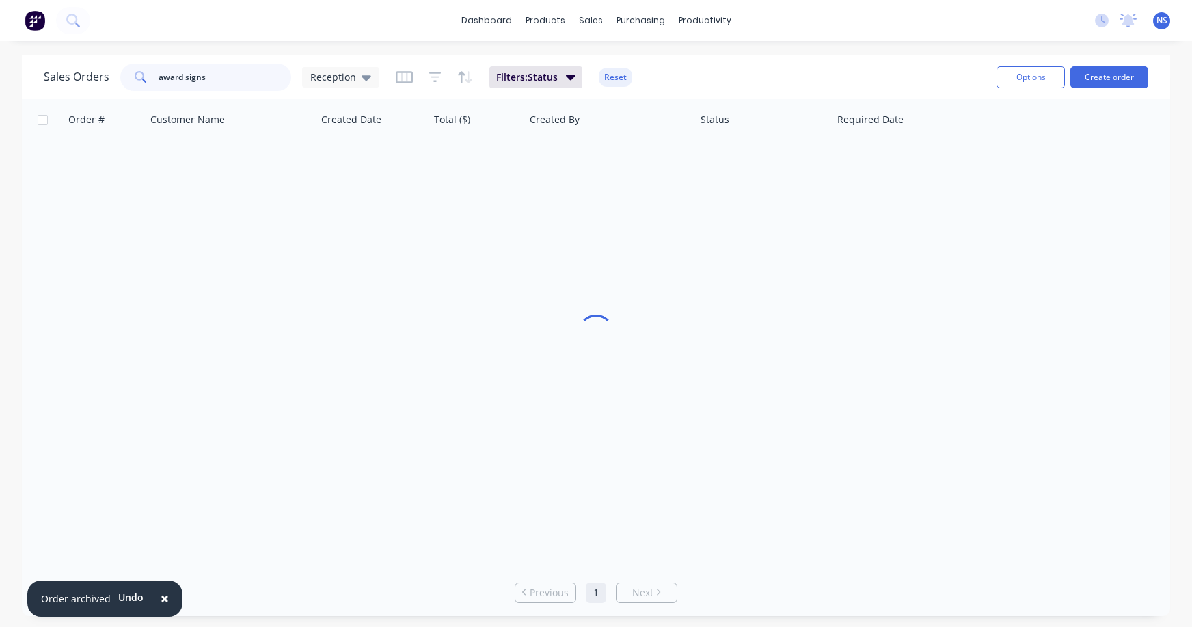
click at [213, 73] on input "award signs" at bounding box center [225, 77] width 133 height 27
type input "a"
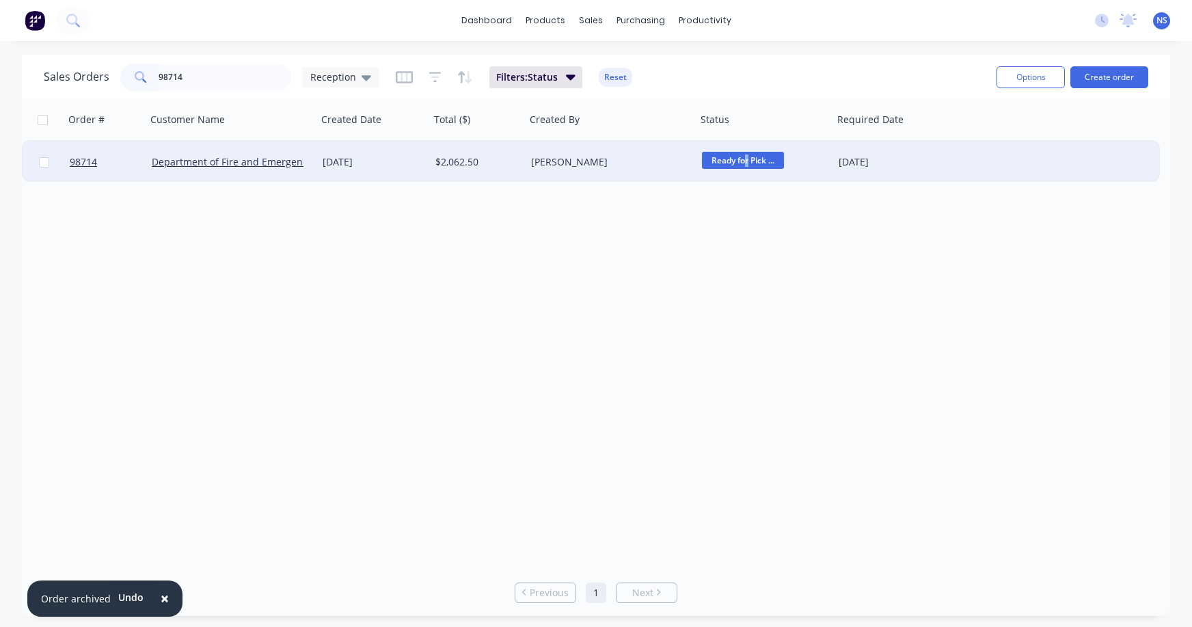
click at [746, 154] on span "Ready for Pick ..." at bounding box center [743, 160] width 82 height 17
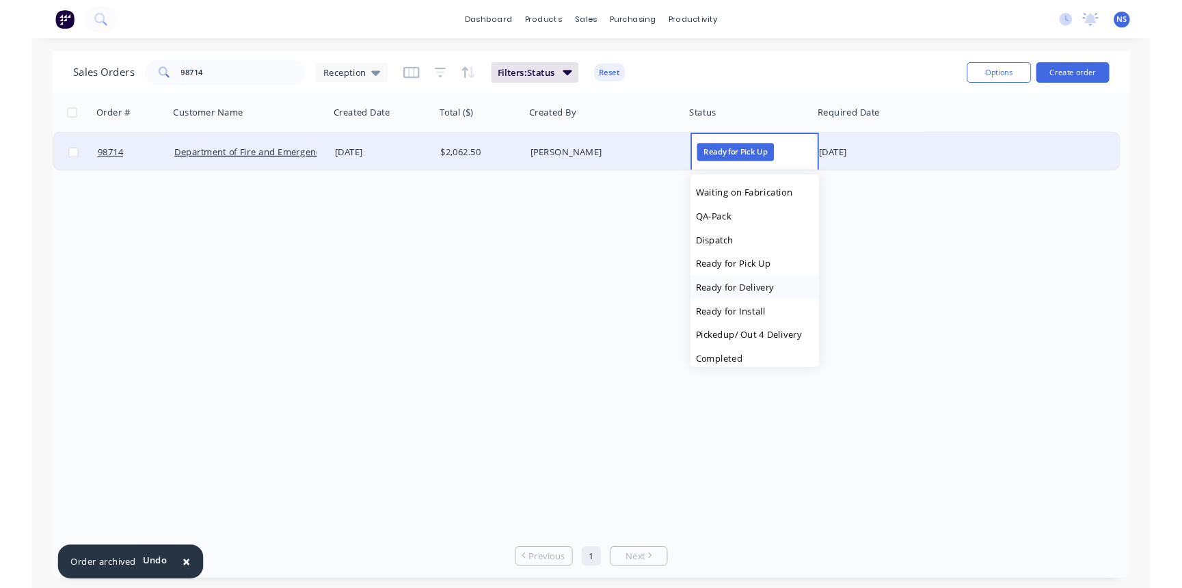
scroll to position [463, 0]
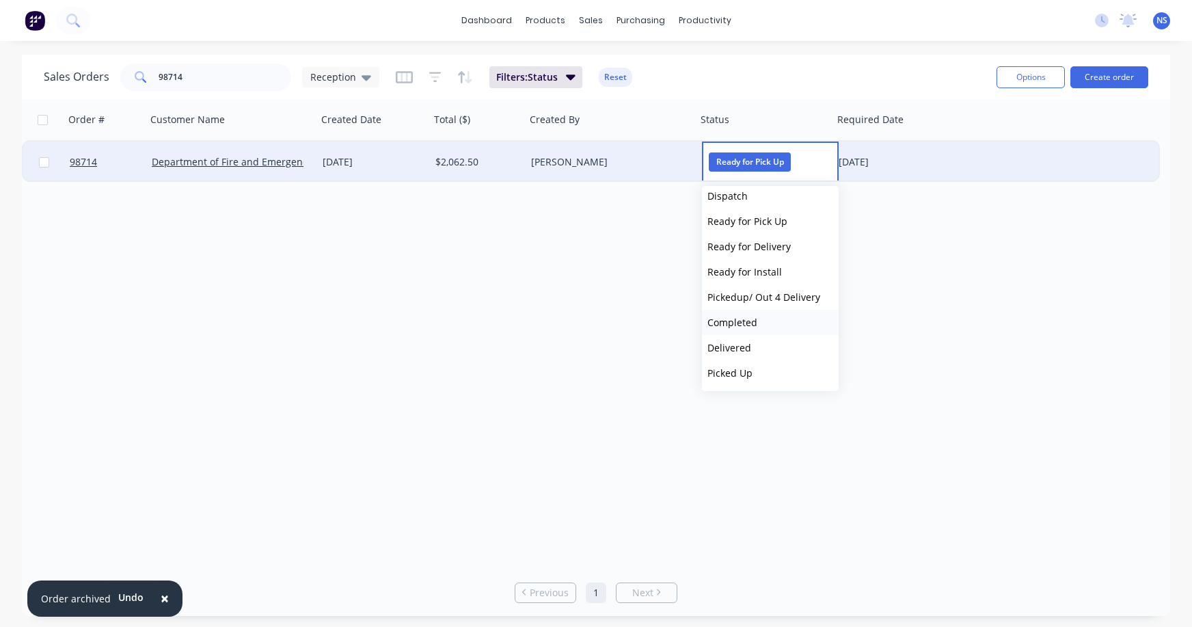
click at [742, 327] on span "Completed" at bounding box center [732, 322] width 50 height 13
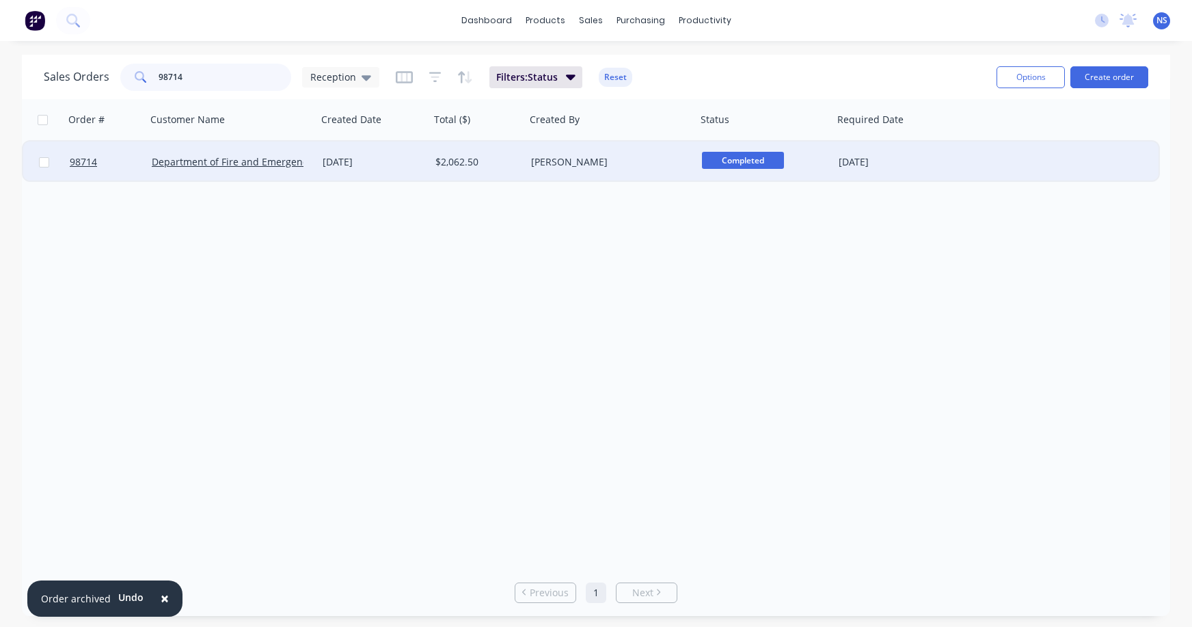
drag, startPoint x: 159, startPoint y: 77, endPoint x: 126, endPoint y: 77, distance: 32.8
click at [126, 77] on div "98714" at bounding box center [205, 77] width 171 height 27
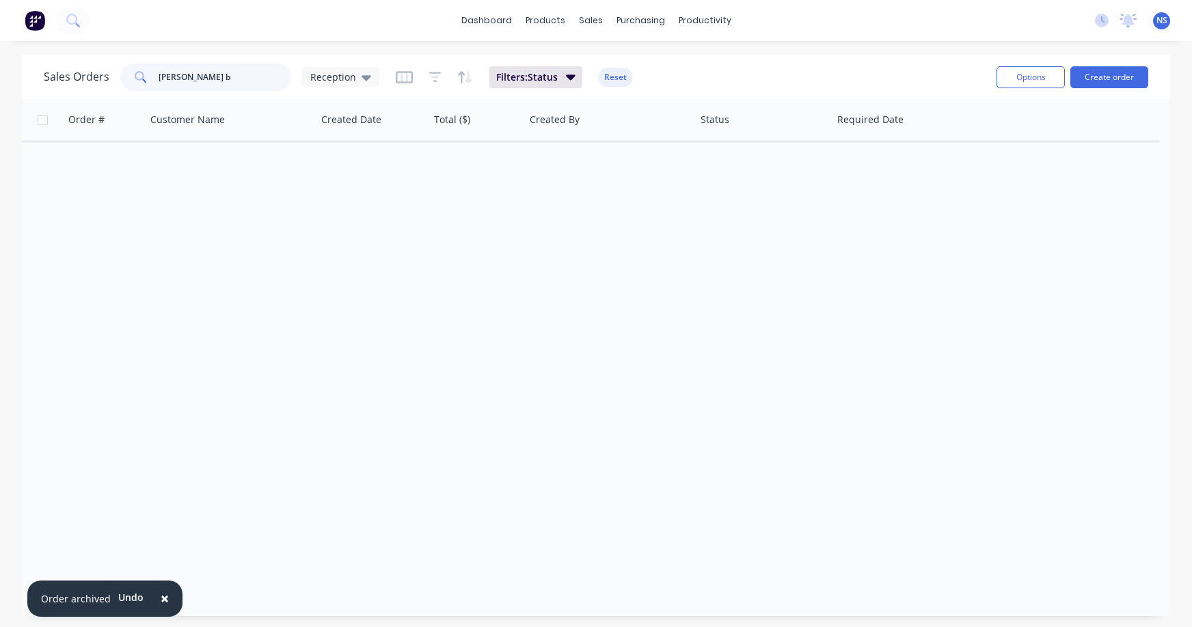
type input "[PERSON_NAME]"
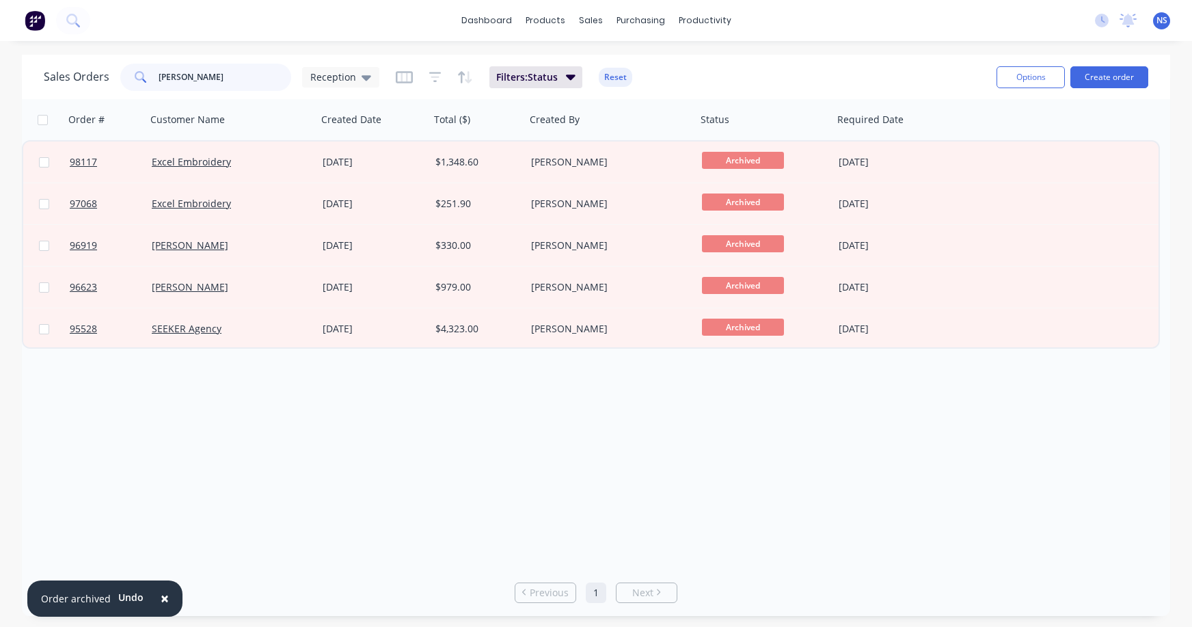
drag, startPoint x: 214, startPoint y: 84, endPoint x: 117, endPoint y: 81, distance: 97.1
click at [113, 81] on div "Sales Orders [PERSON_NAME] Reception" at bounding box center [212, 77] width 336 height 27
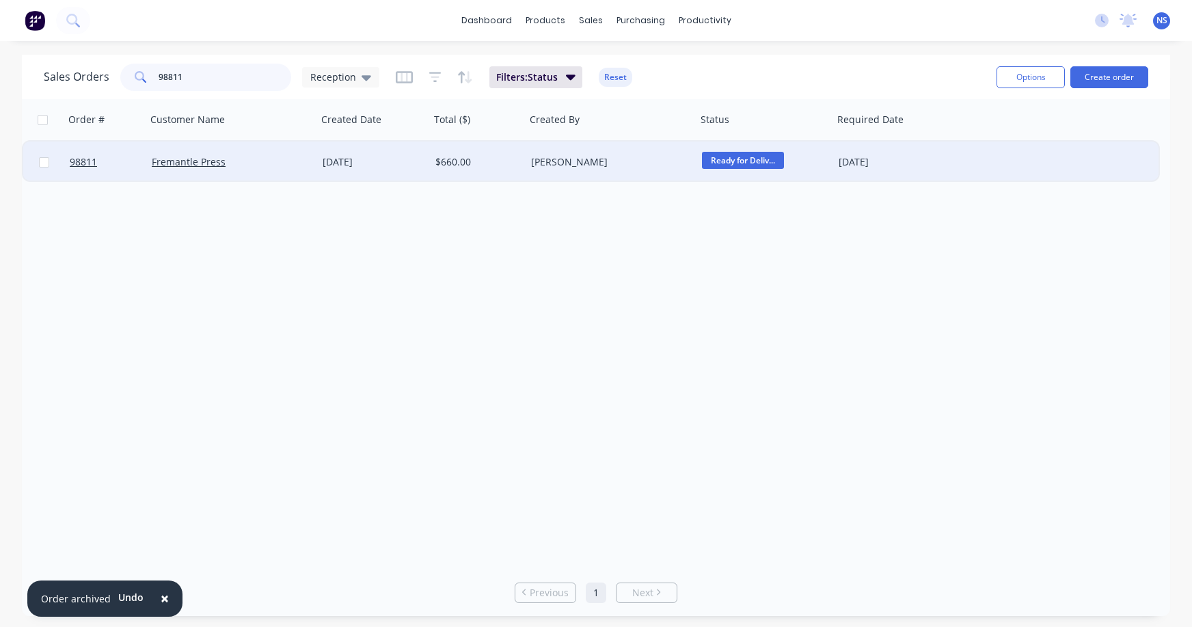
type input "98811"
click at [297, 163] on div "Fremantle Press" at bounding box center [228, 162] width 152 height 14
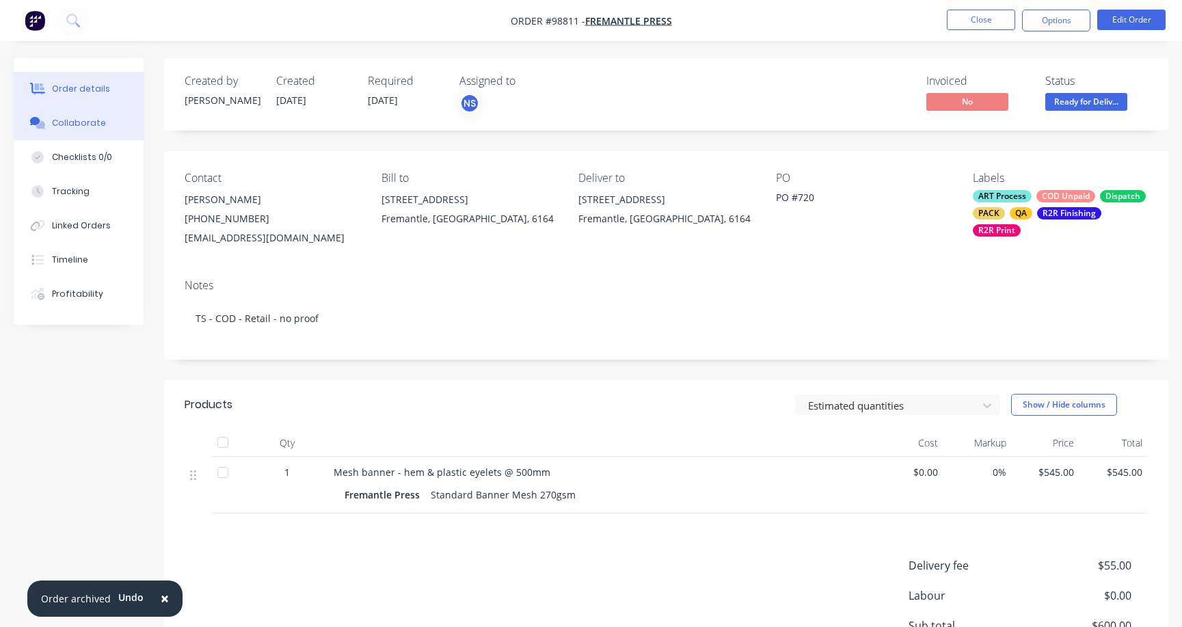
click at [75, 127] on div "Collaborate" at bounding box center [79, 123] width 54 height 12
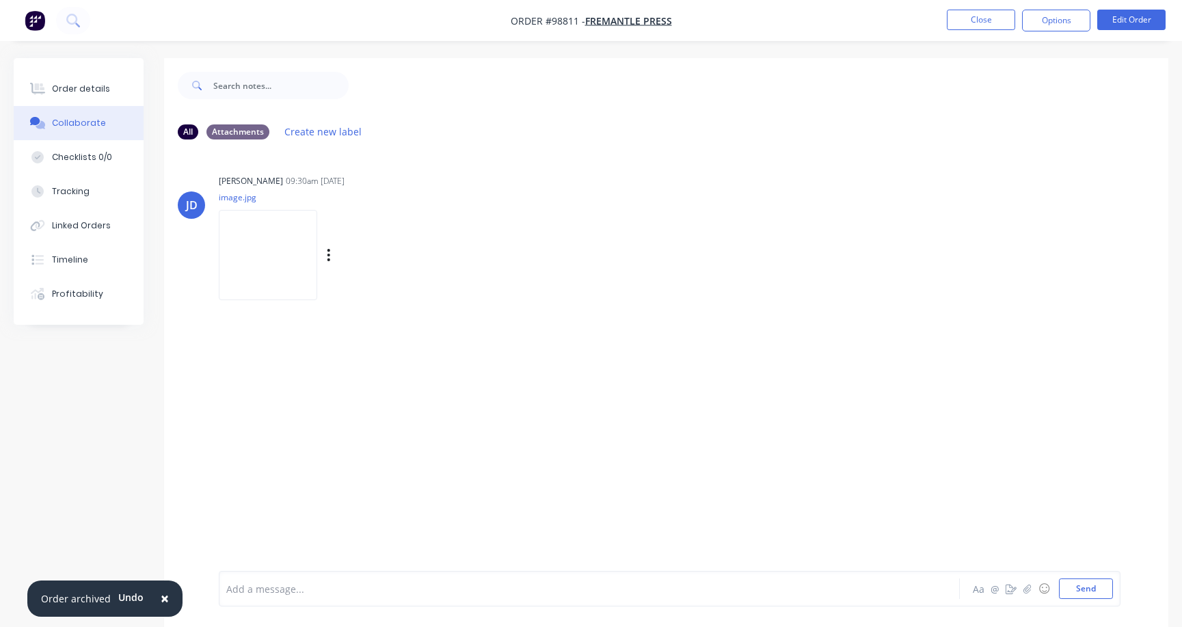
click at [290, 244] on img at bounding box center [268, 255] width 98 height 90
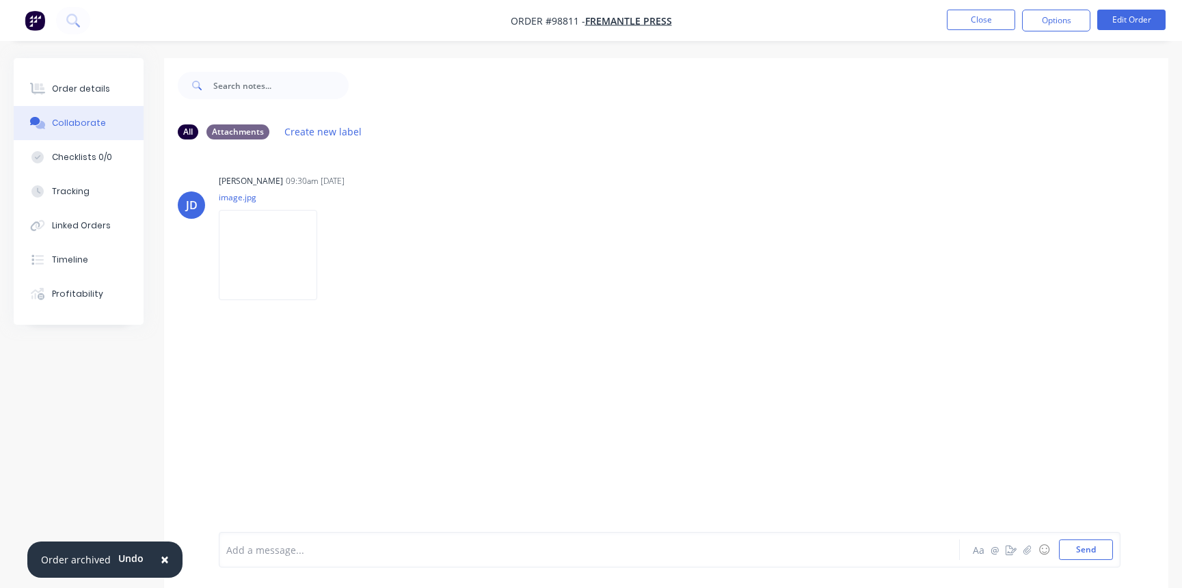
click at [253, 550] on div at bounding box center [559, 550] width 664 height 14
